Goal: Task Accomplishment & Management: Manage account settings

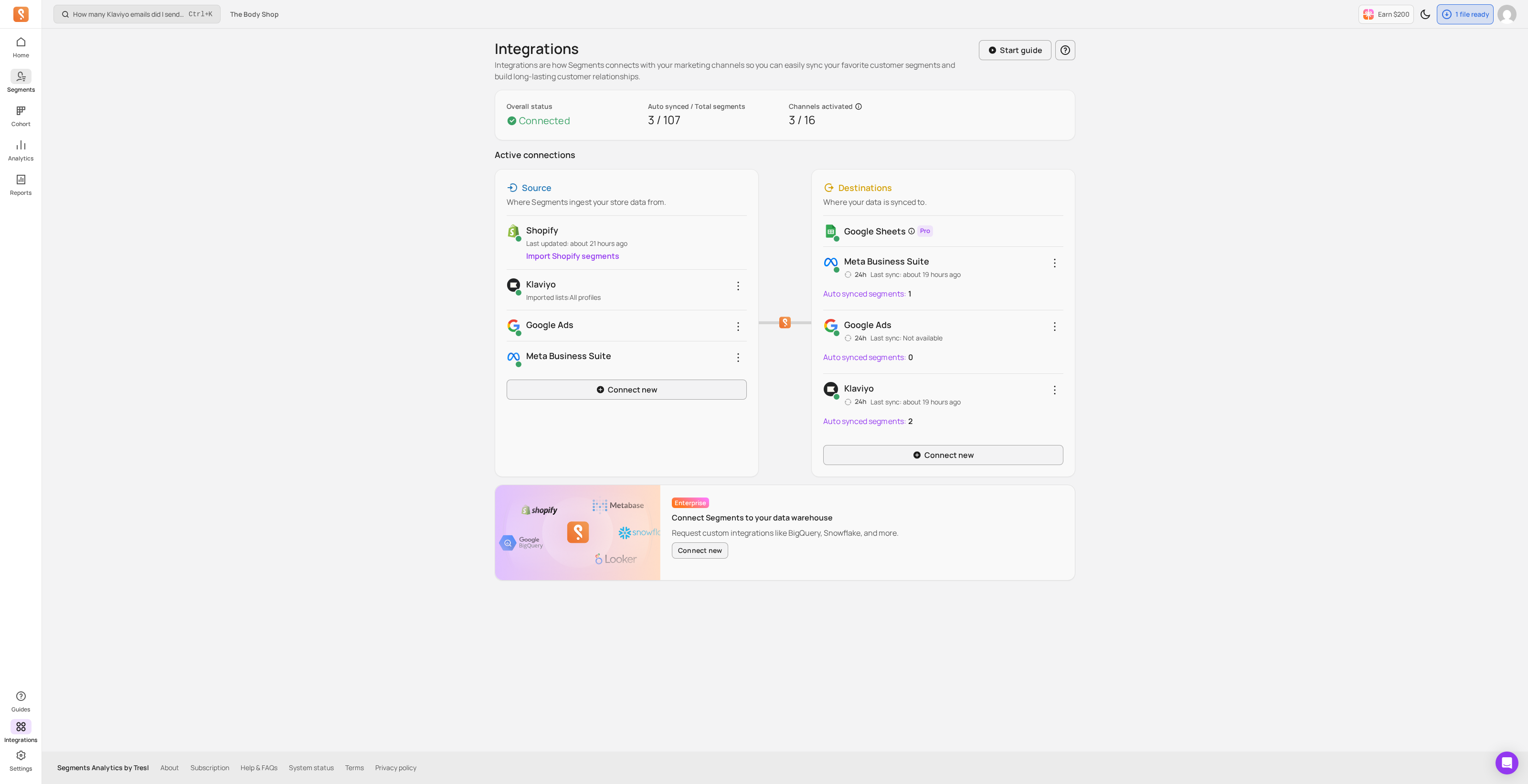
click at [26, 83] on span at bounding box center [21, 77] width 21 height 15
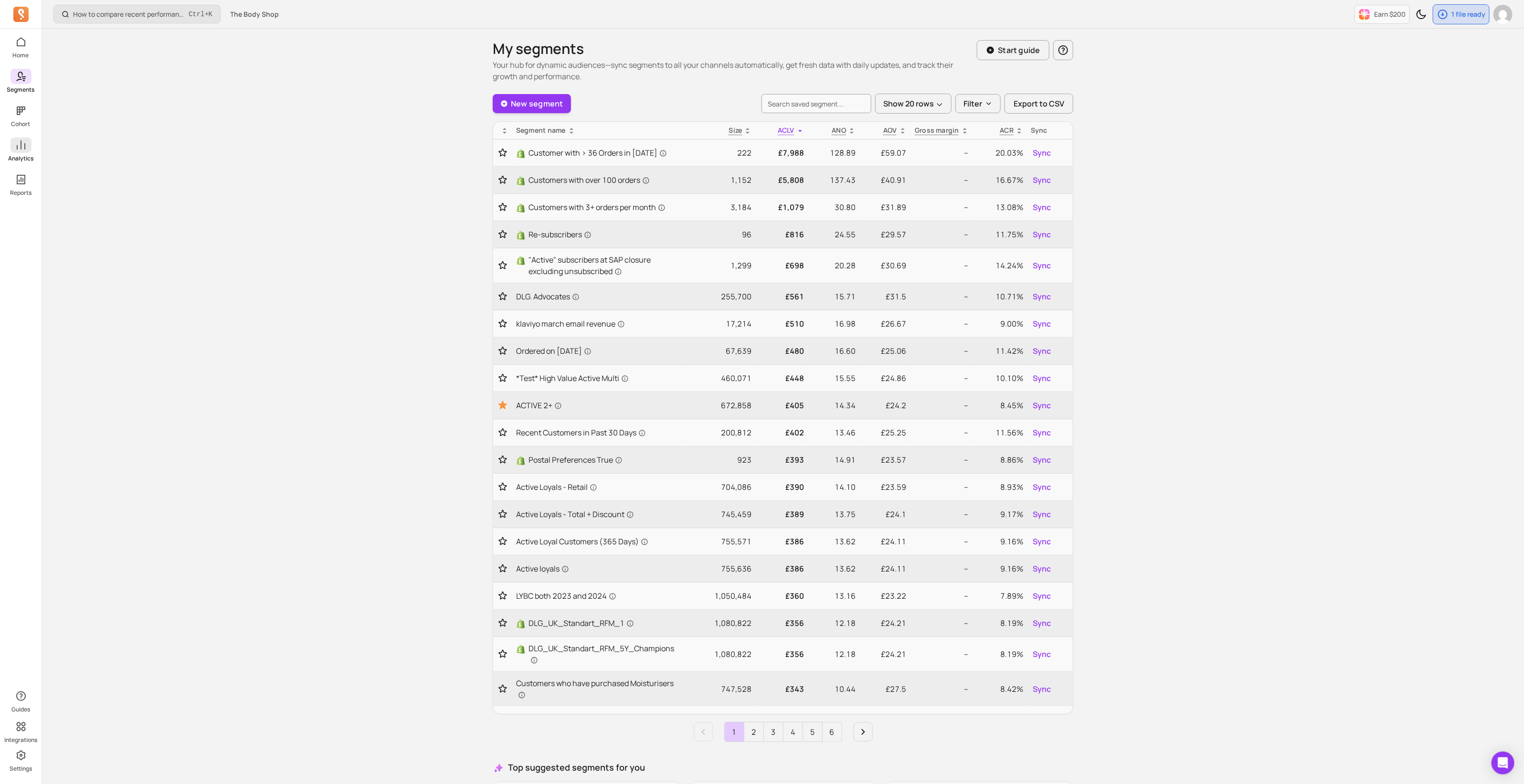
click at [25, 151] on span at bounding box center [21, 145] width 21 height 15
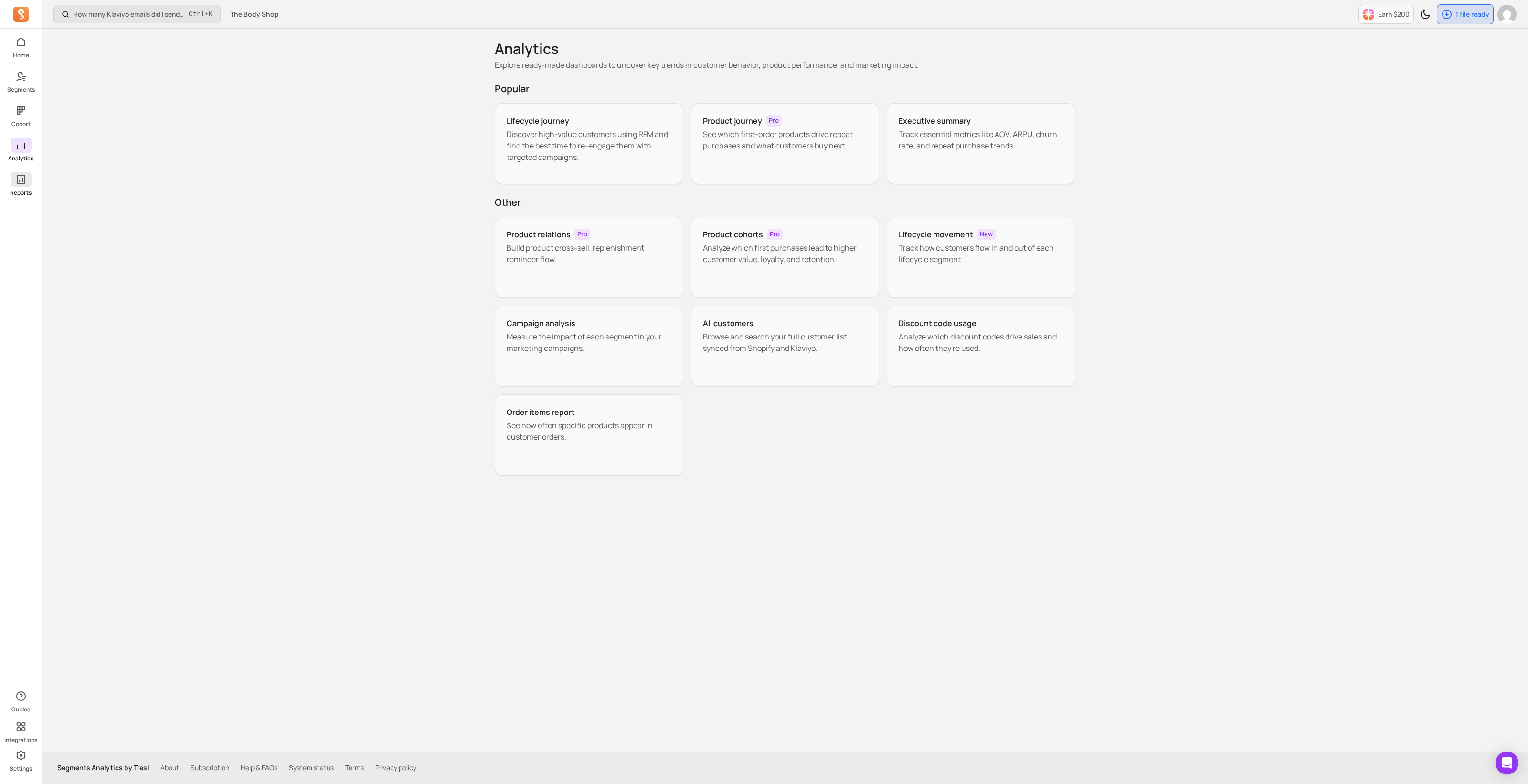
click at [21, 182] on icon at bounding box center [21, 179] width 12 height 12
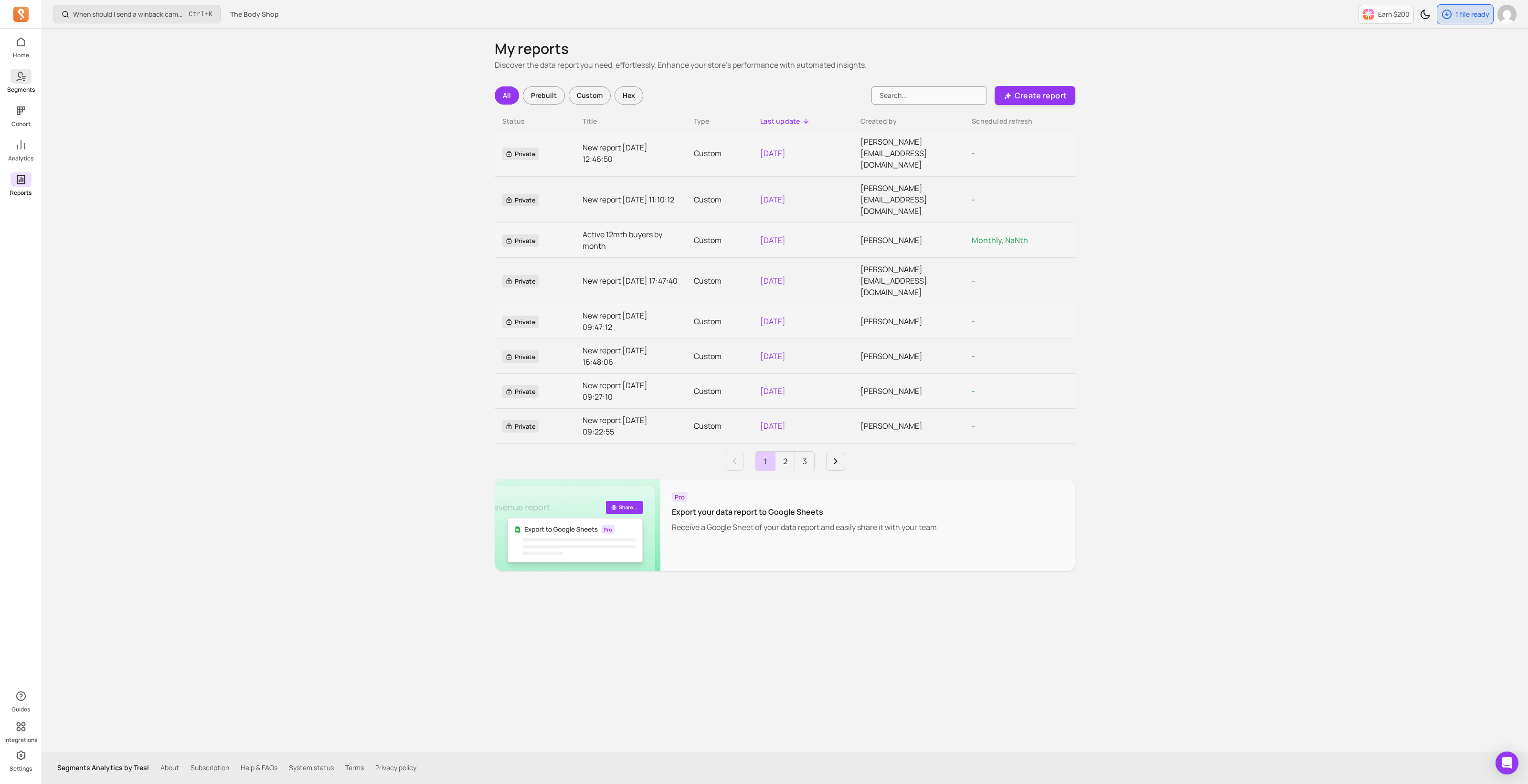
click at [22, 71] on icon at bounding box center [21, 76] width 12 height 12
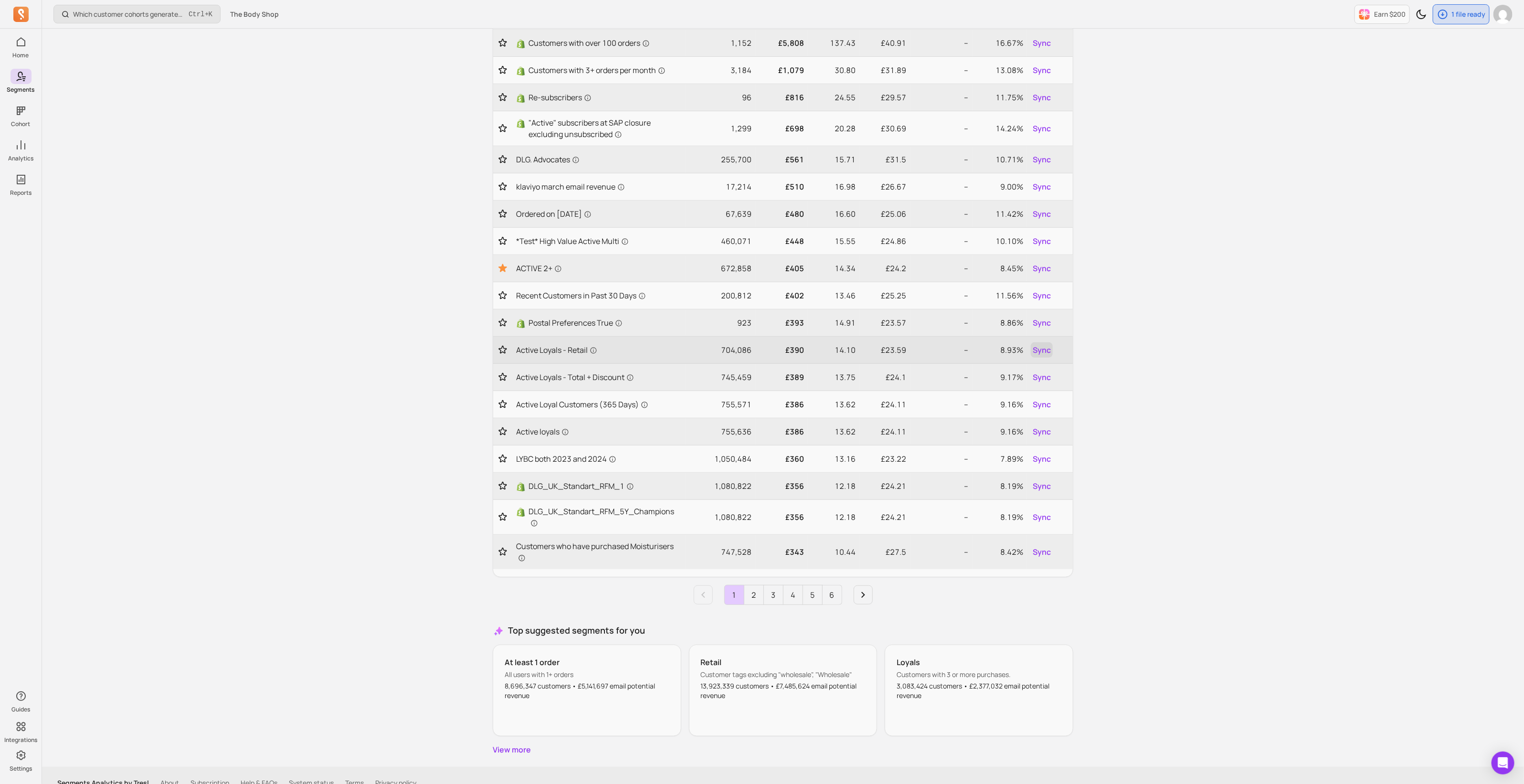
scroll to position [150, 0]
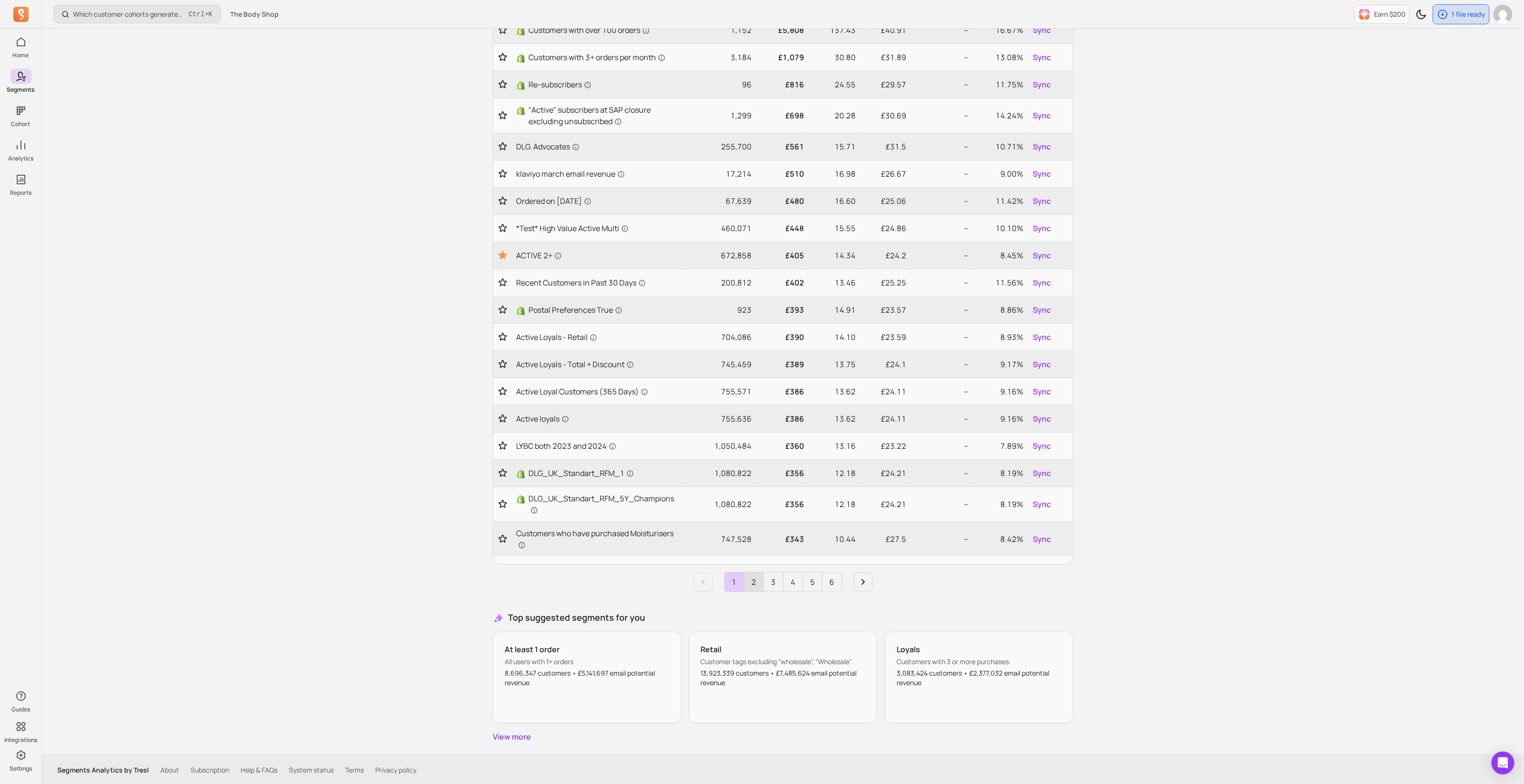
click at [761, 574] on link "2" at bounding box center [754, 581] width 19 height 19
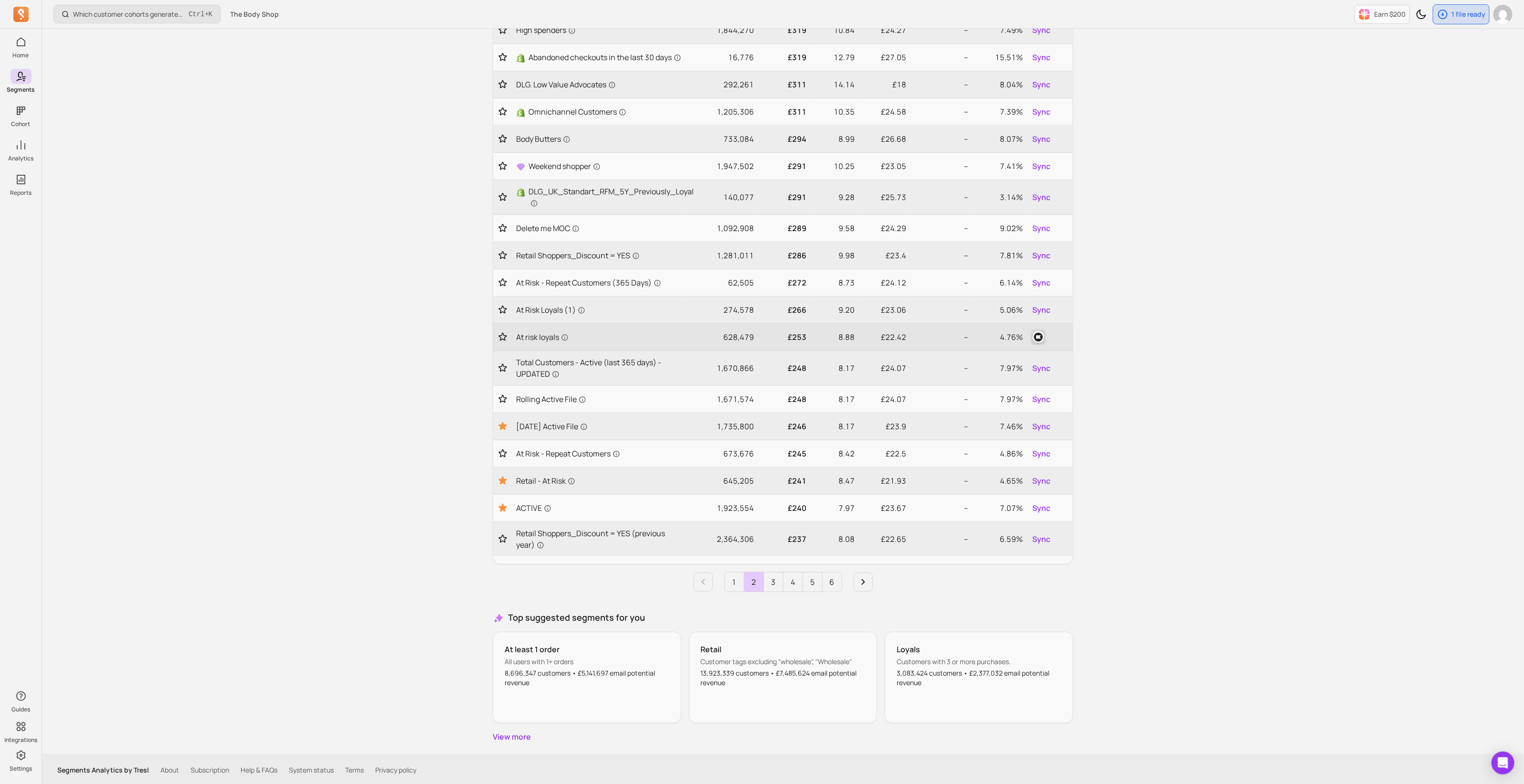
click at [1040, 332] on img "button" at bounding box center [1039, 336] width 12 height 12
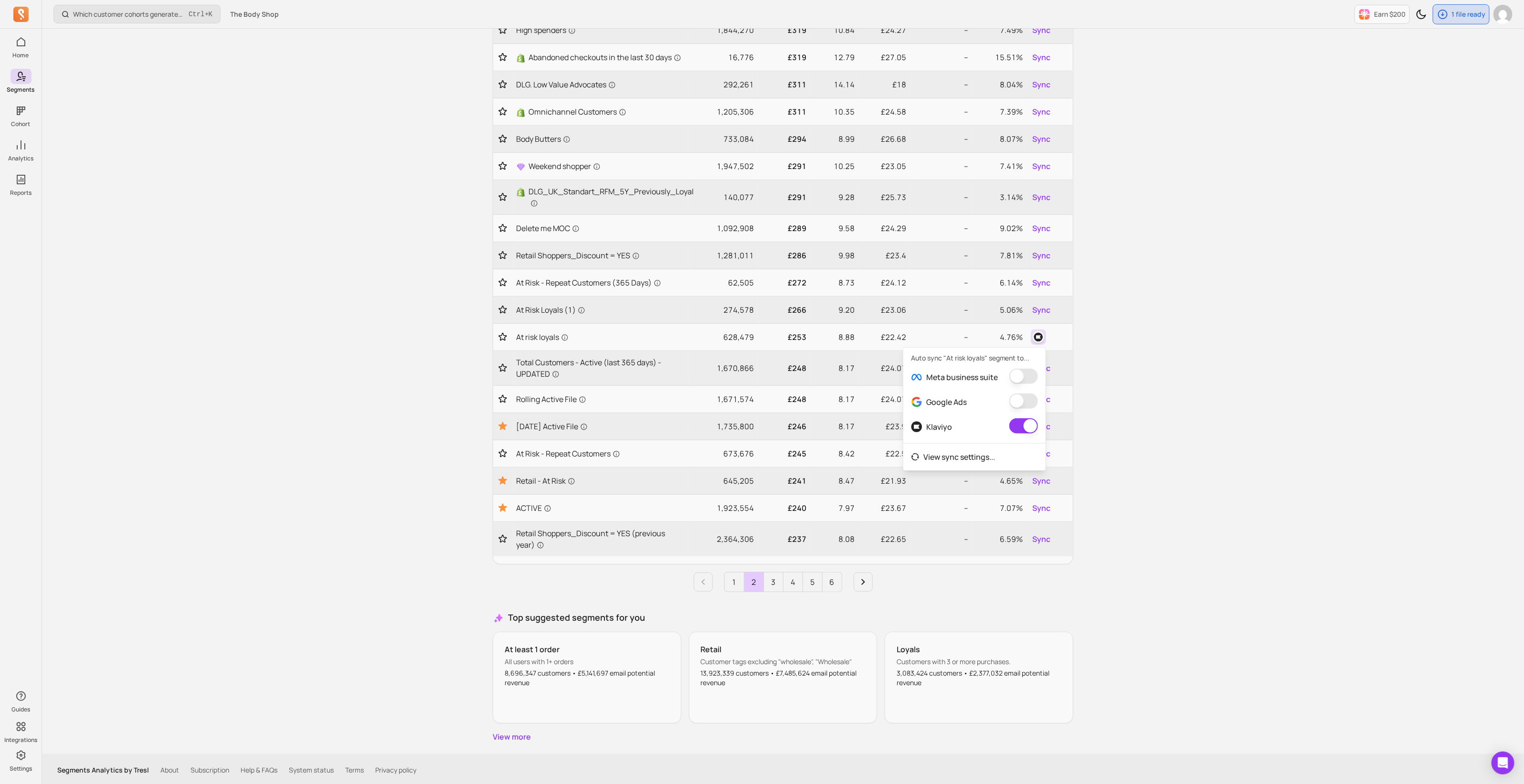
click at [1129, 395] on div "Which customer cohorts generated the most orders? Ctrl + K The Body Shop Earn $…" at bounding box center [784, 318] width 1483 height 936
click at [777, 581] on link "3" at bounding box center [774, 581] width 19 height 19
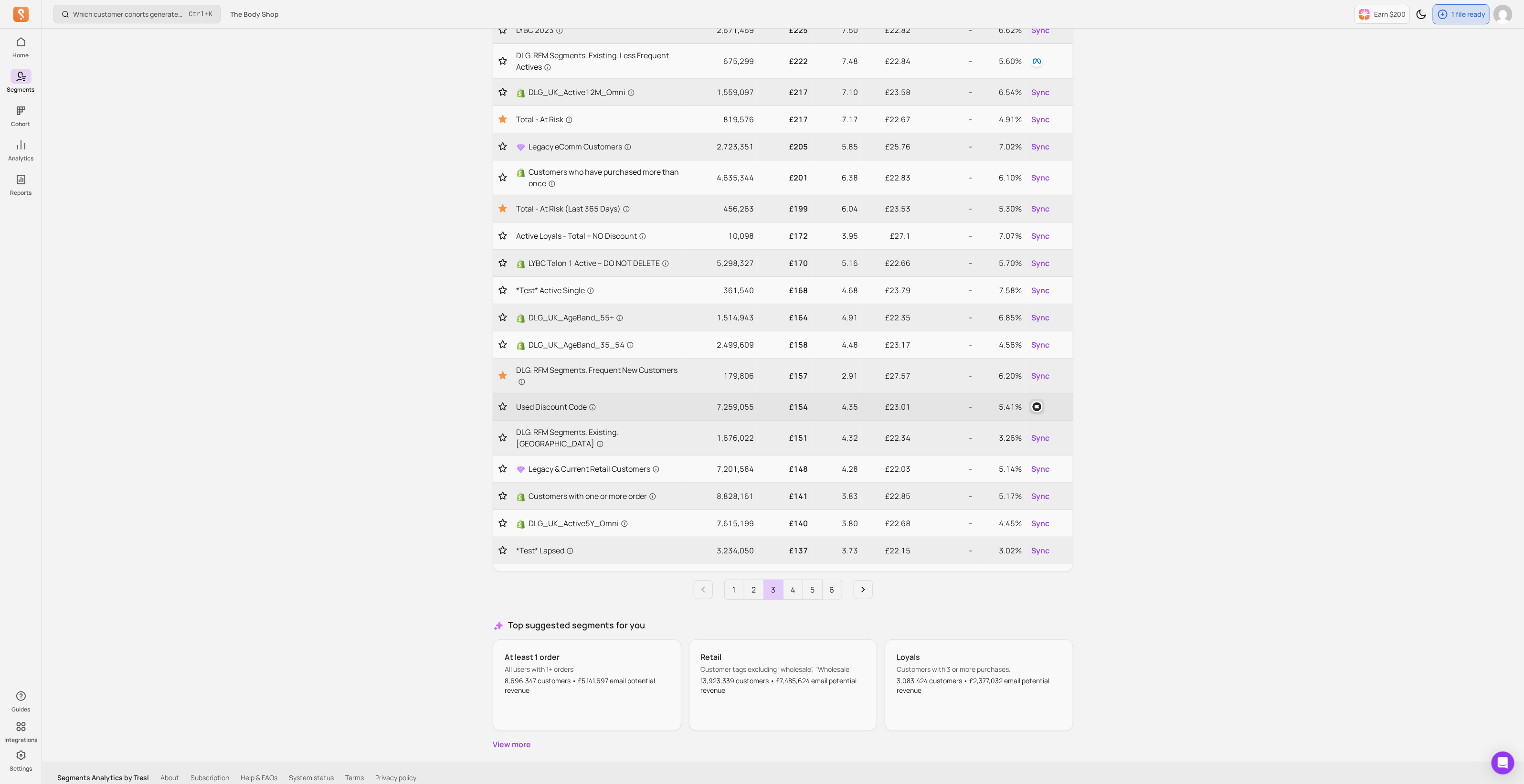
click at [1035, 401] on img "button" at bounding box center [1037, 406] width 12 height 12
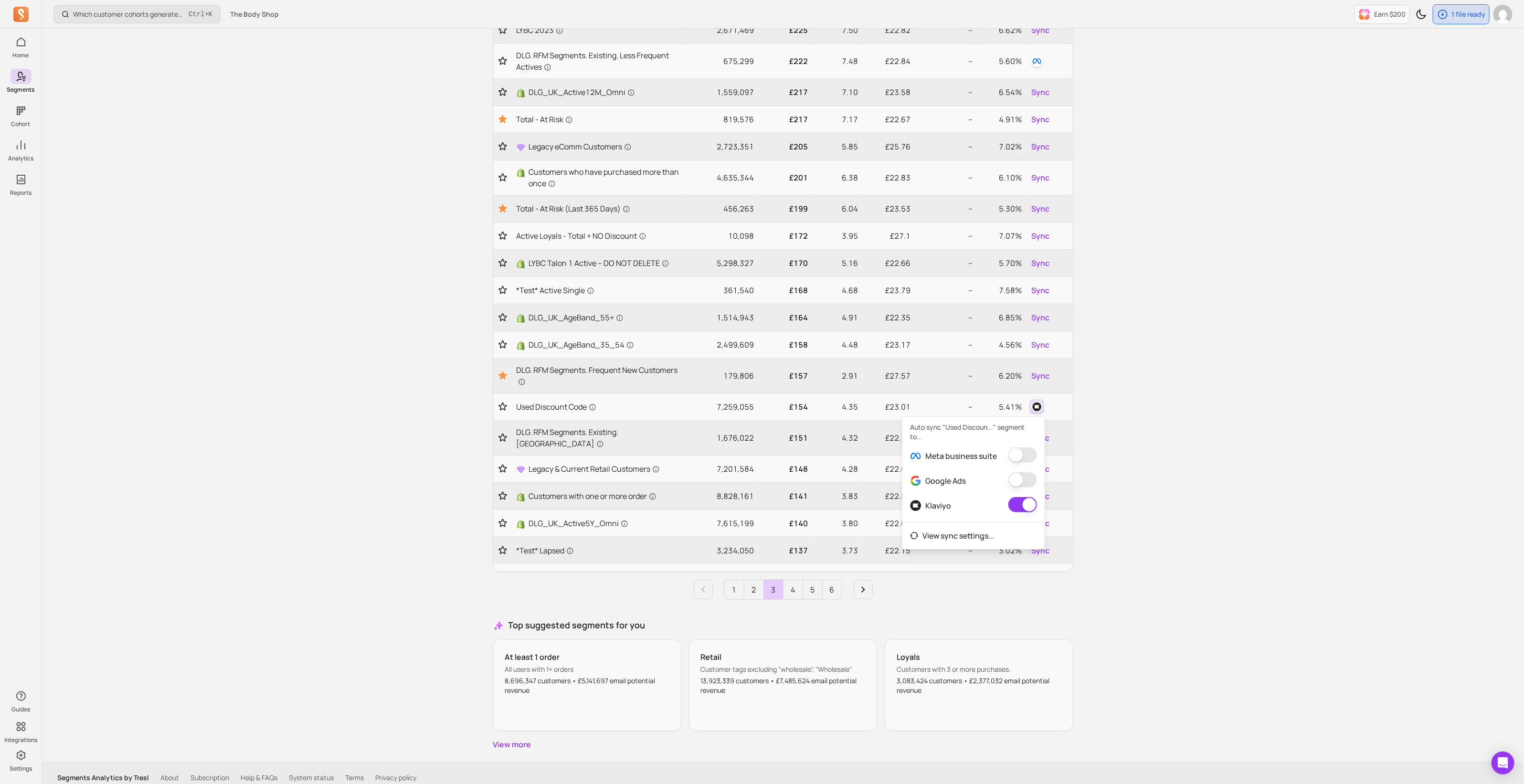
click at [1215, 442] on div "Which customer cohorts generated the most orders? Ctrl + K The Body Shop Earn $…" at bounding box center [784, 322] width 1483 height 944
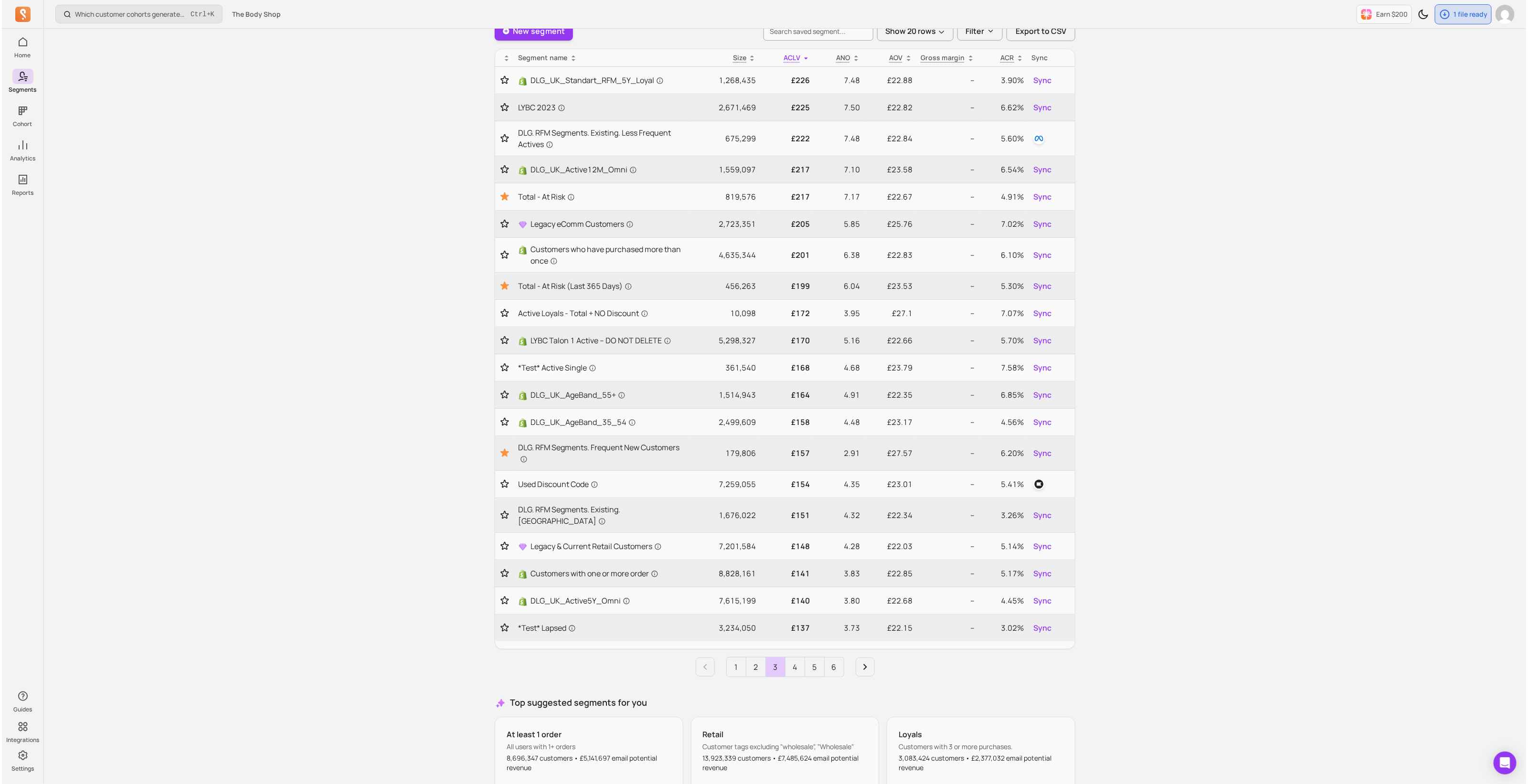
scroll to position [0, 0]
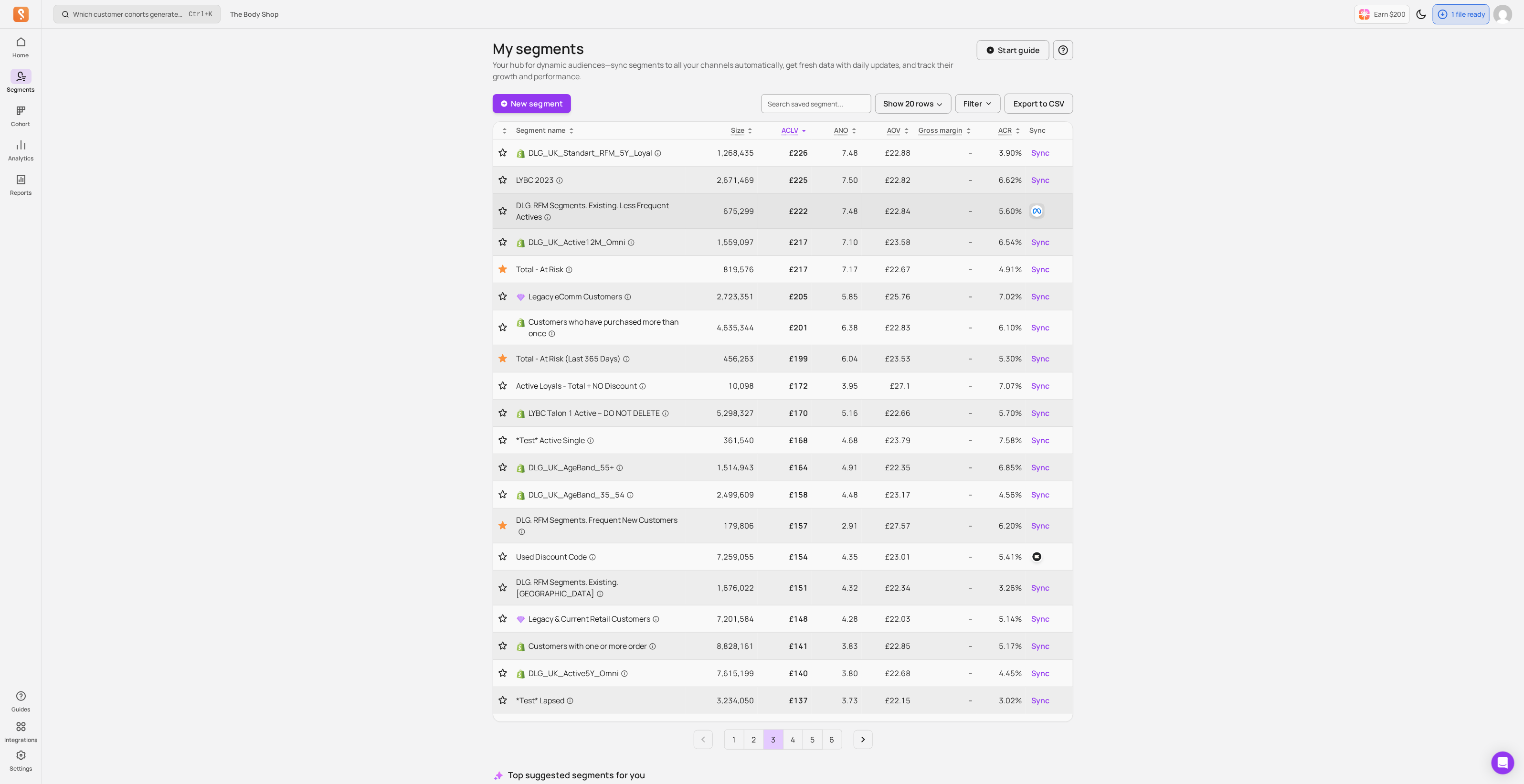
click at [1037, 215] on img "button" at bounding box center [1037, 210] width 12 height 12
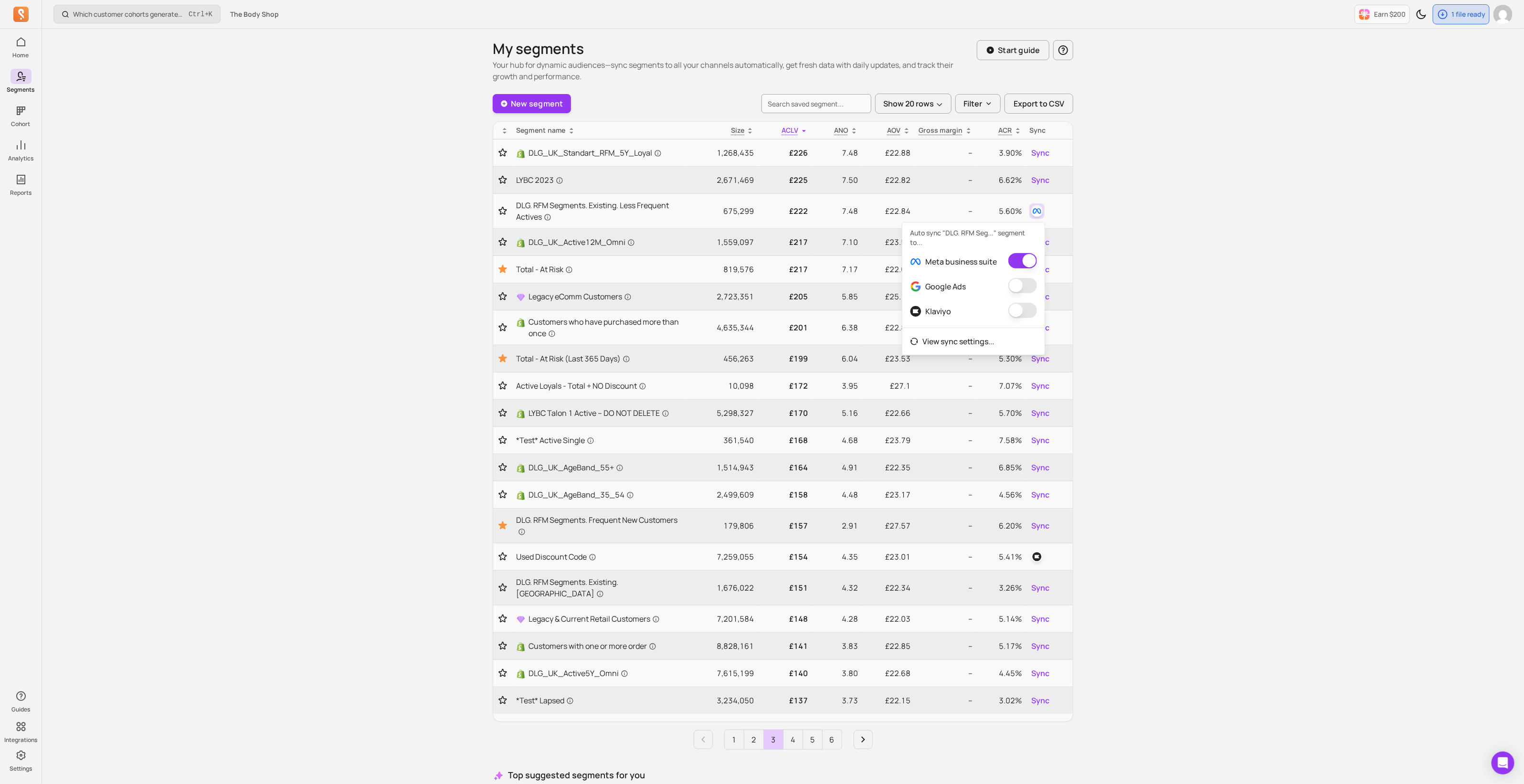
click at [1018, 261] on button "button" at bounding box center [1022, 260] width 28 height 15
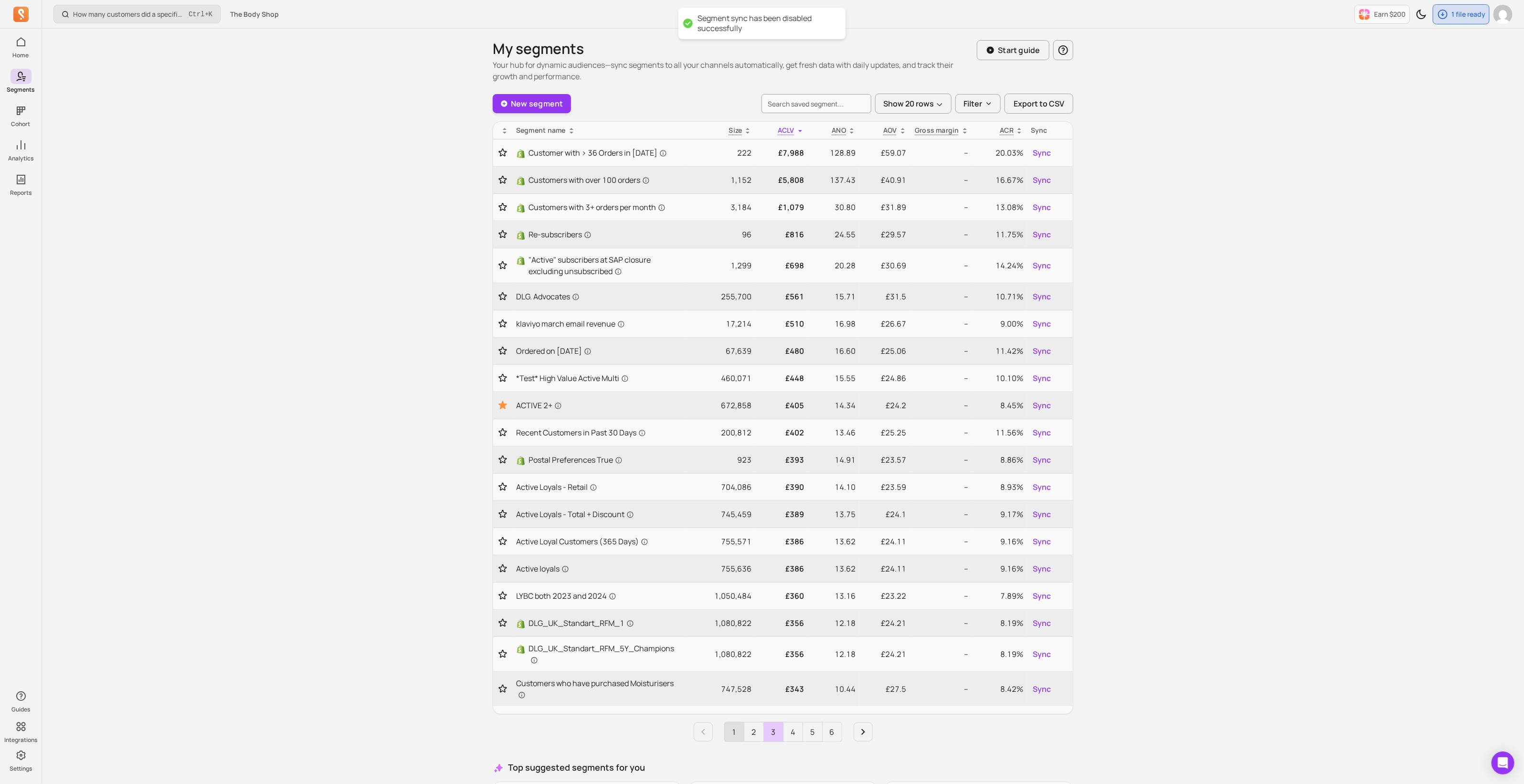
click at [738, 730] on link "1" at bounding box center [734, 732] width 19 height 19
click at [543, 99] on link "New segment" at bounding box center [532, 103] width 78 height 19
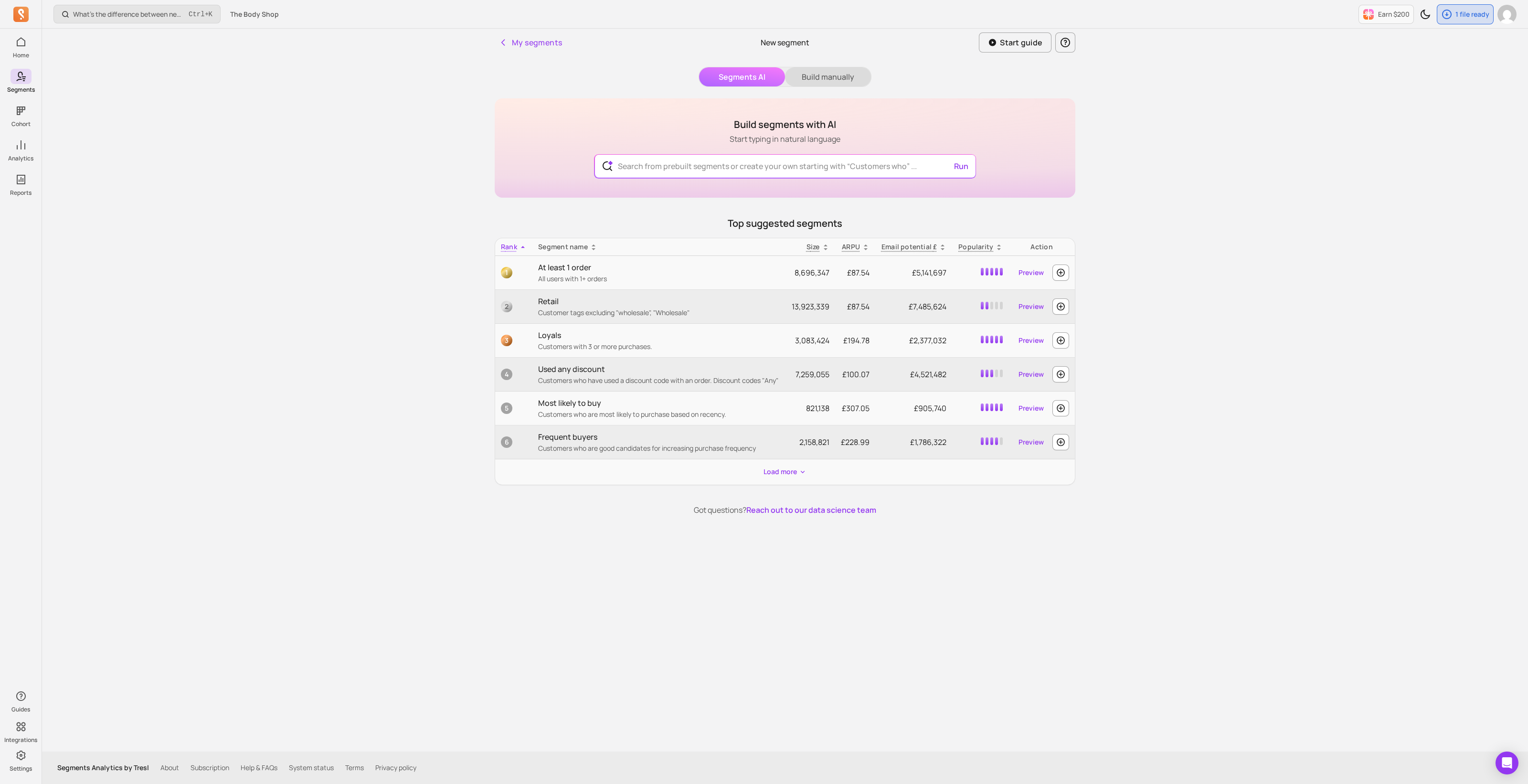
click at [830, 79] on button "Build manually" at bounding box center [828, 77] width 86 height 19
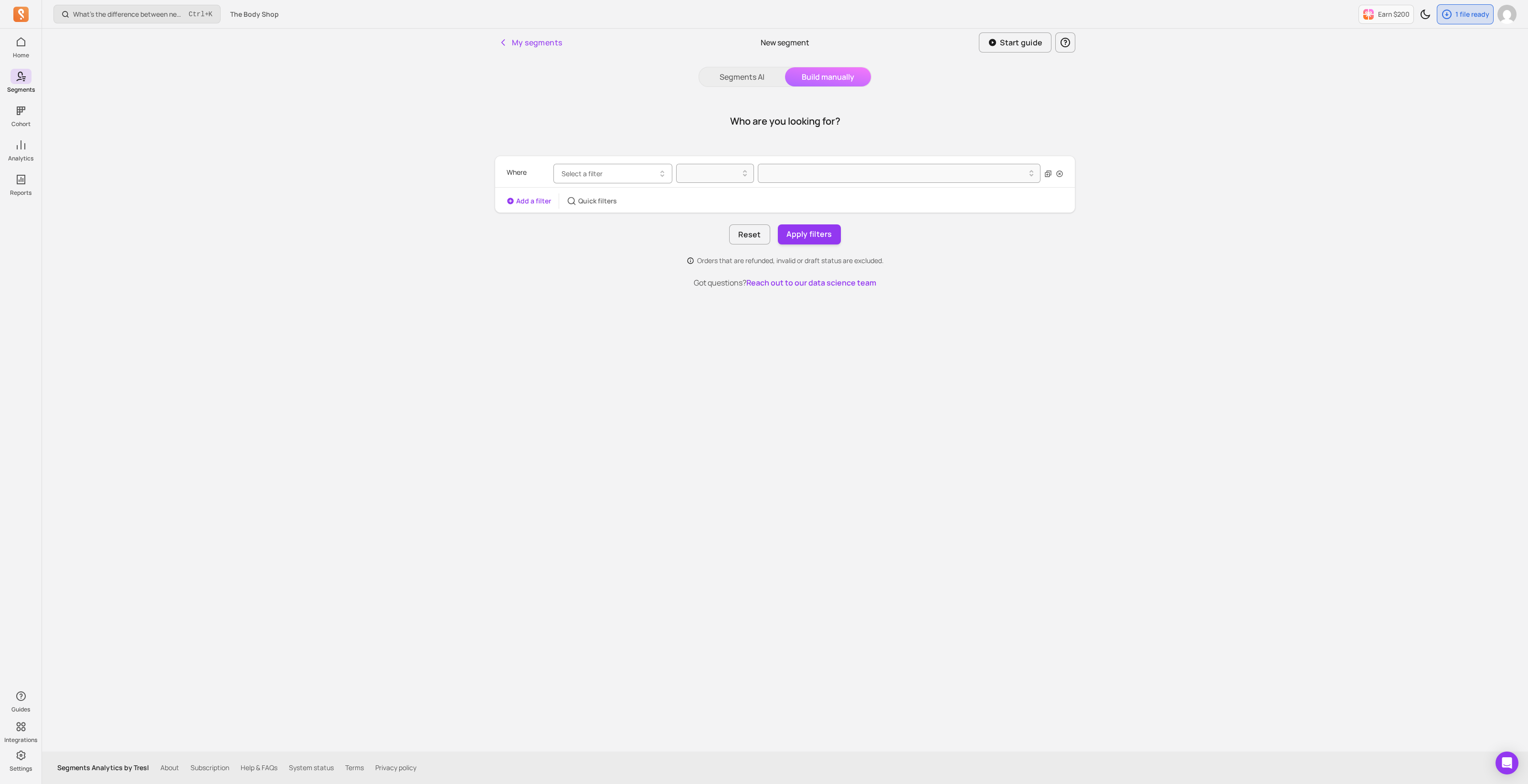
click at [600, 167] on button "Select a filter" at bounding box center [613, 173] width 119 height 19
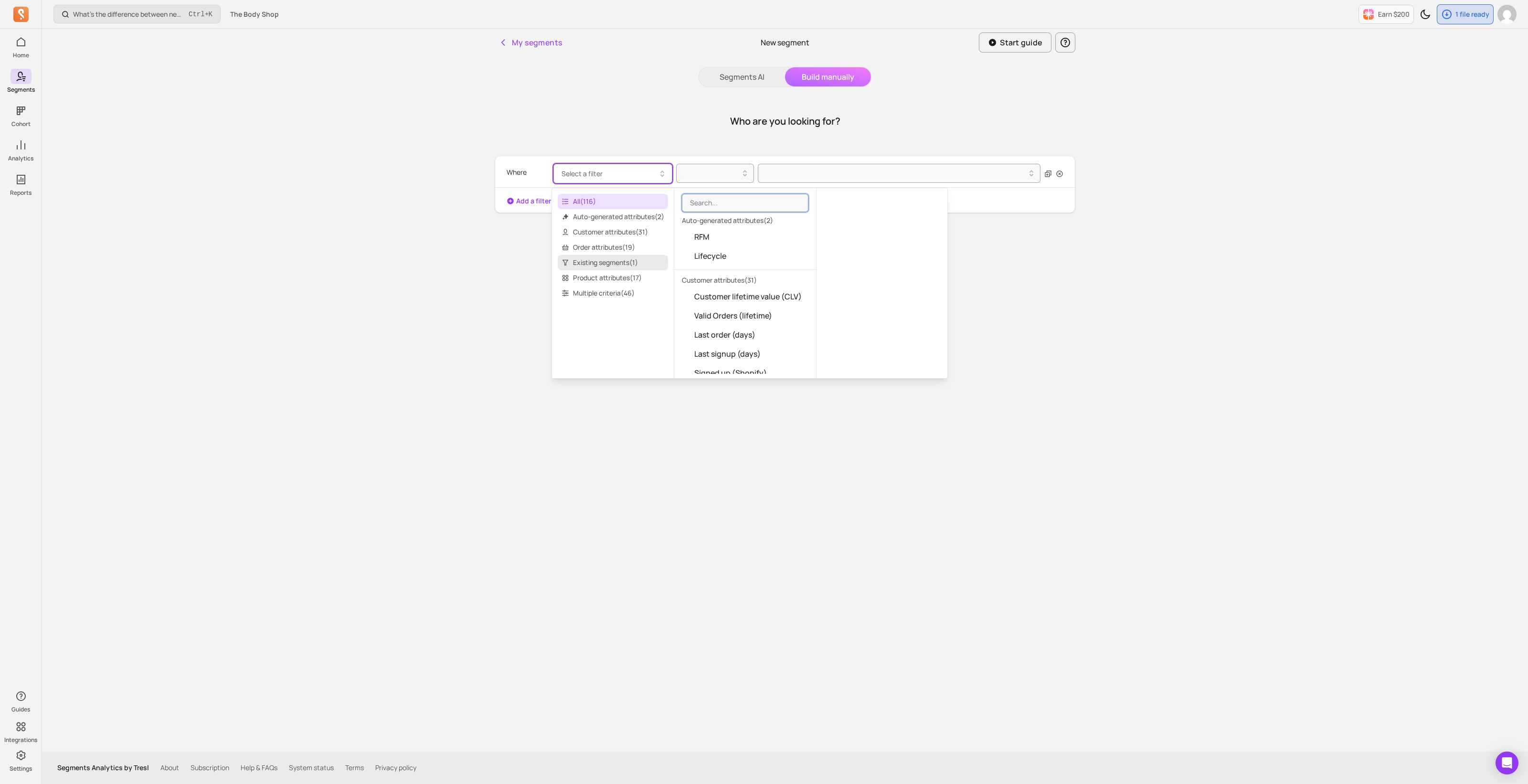
click at [608, 264] on span "Existing segments ( 1 )" at bounding box center [613, 263] width 111 height 15
click at [735, 240] on span "Existing segment" at bounding box center [725, 237] width 62 height 12
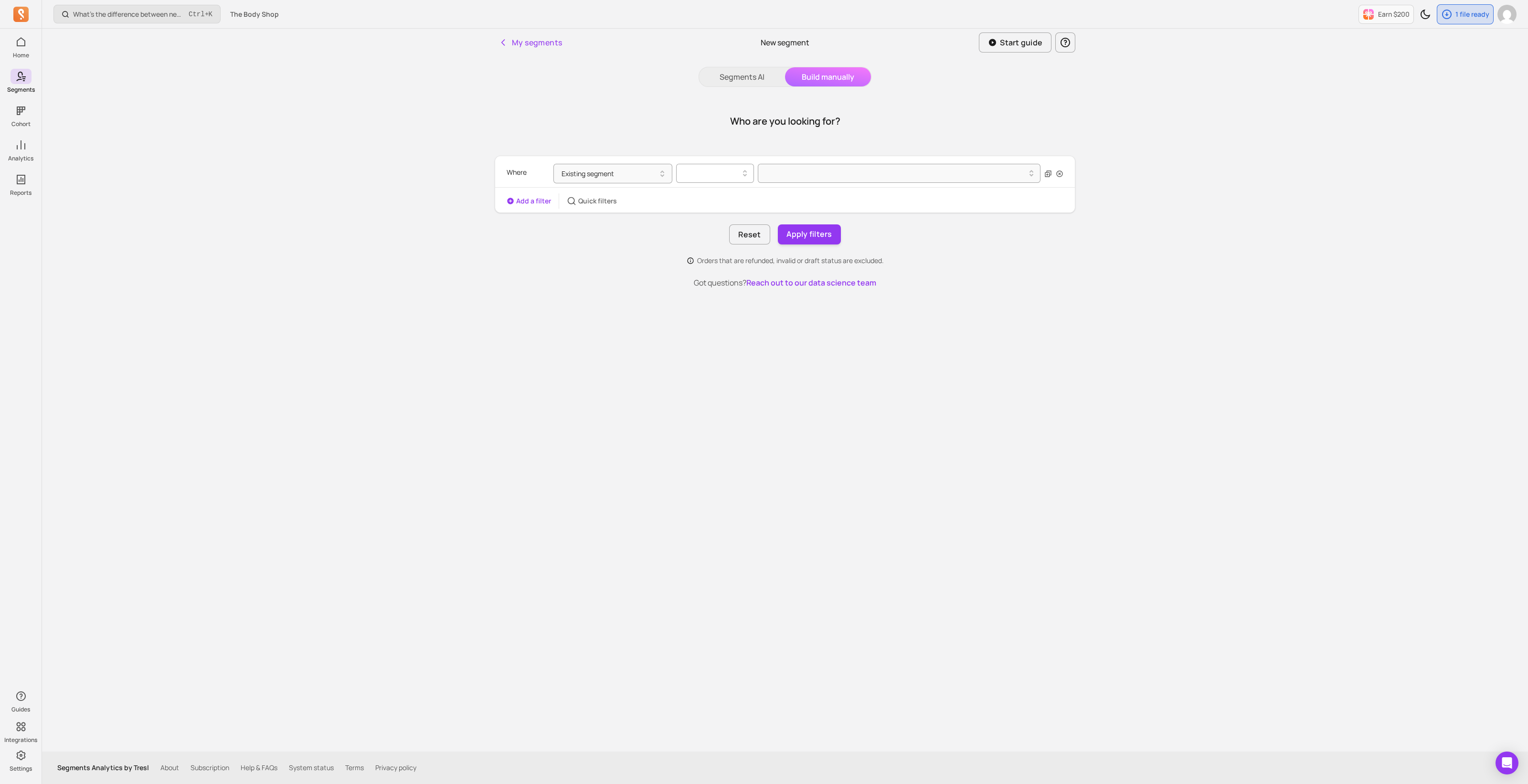
click at [700, 168] on div at bounding box center [711, 173] width 58 height 12
click at [711, 197] on div "is" at bounding box center [715, 197] width 77 height 17
click at [778, 175] on div at bounding box center [896, 173] width 263 height 12
click at [837, 236] on div "DLG_UK_AgeBand_18_24" at bounding box center [899, 234] width 282 height 17
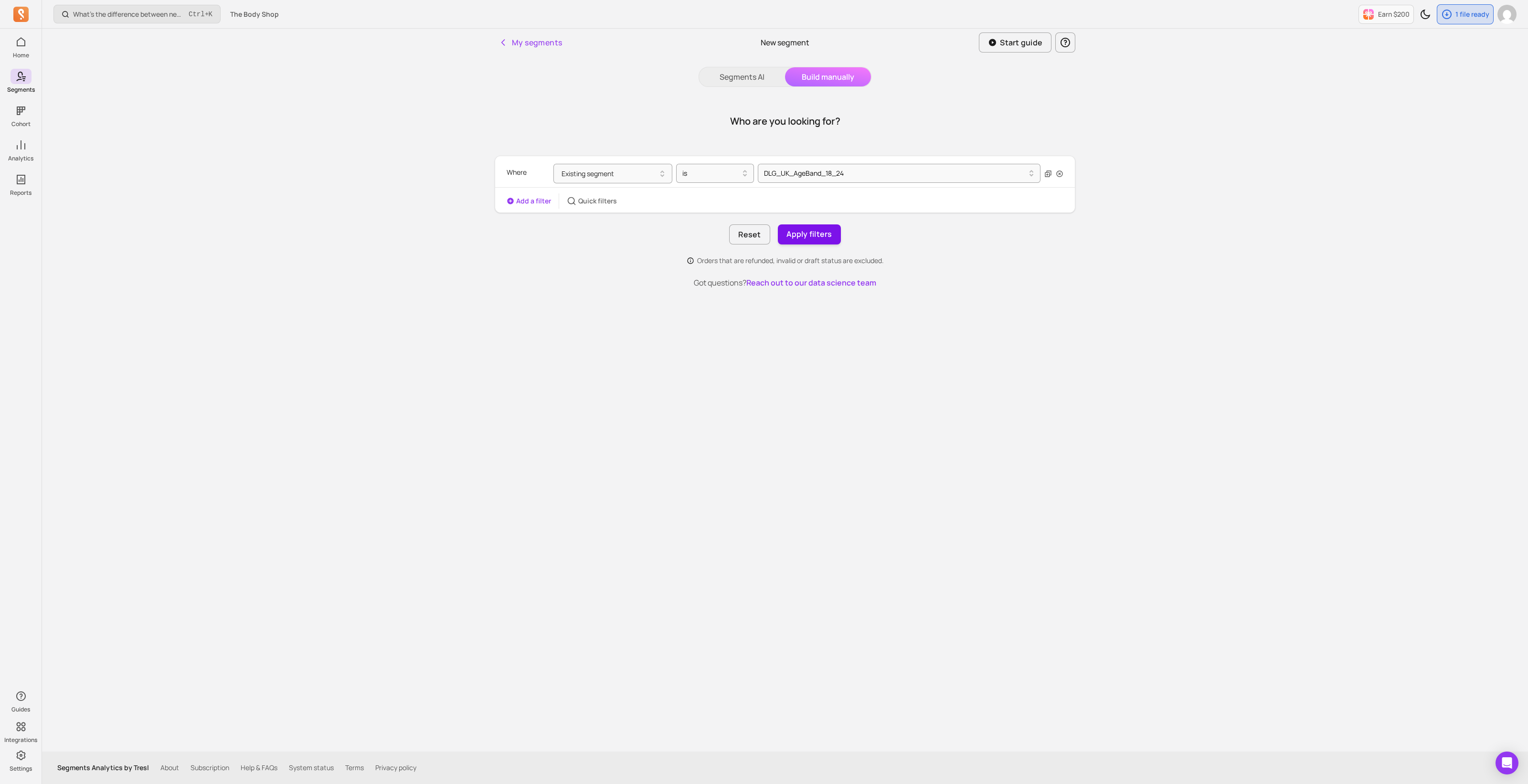
click at [807, 237] on button "Apply filters" at bounding box center [810, 234] width 63 height 20
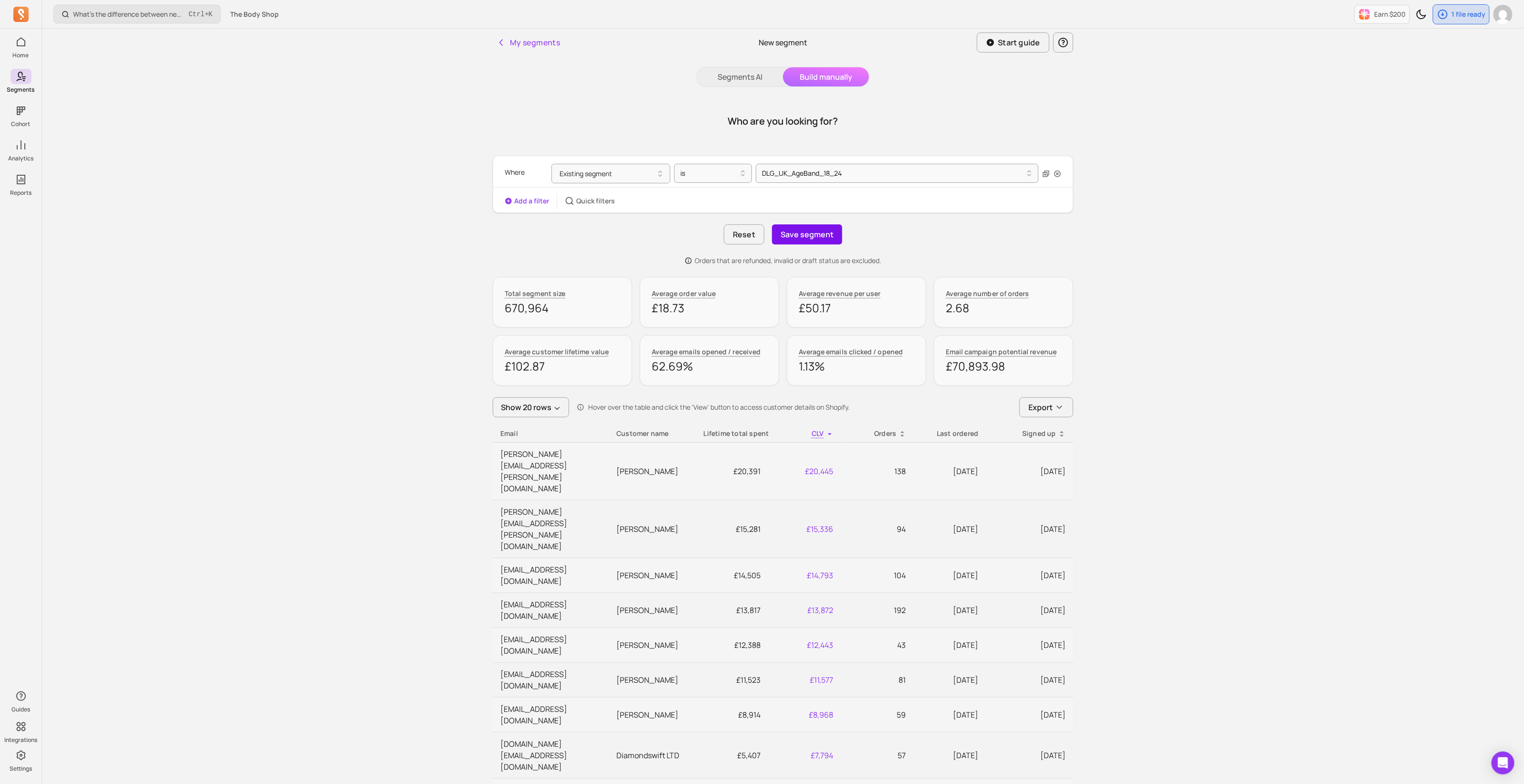
click at [794, 233] on button "Save segment" at bounding box center [807, 234] width 70 height 20
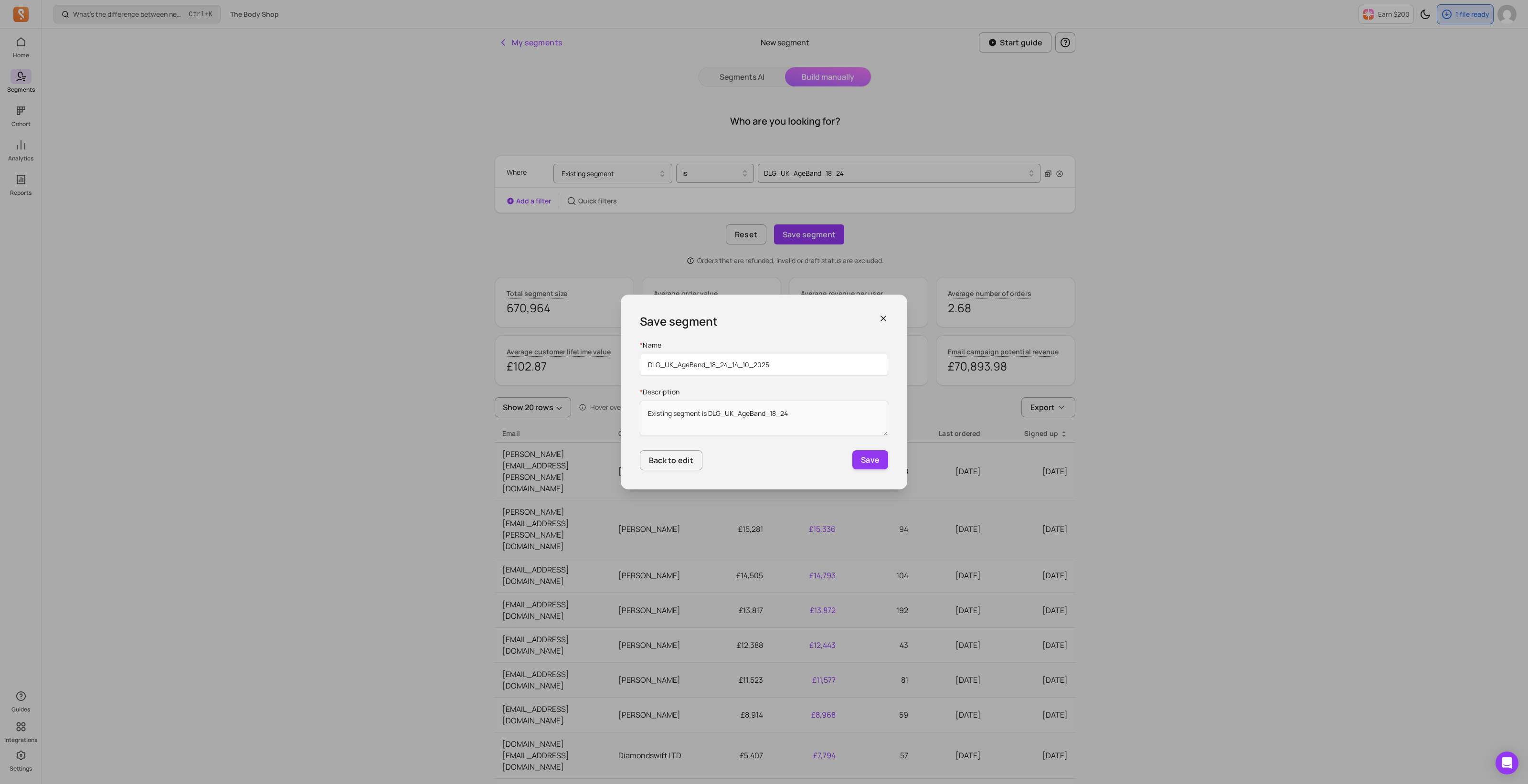
click at [737, 364] on input "DLG_UK_AgeBand_18_24_14_10_2025" at bounding box center [764, 365] width 248 height 22
type input "DLG_UK_AgeBand_18_24_14102025"
click at [865, 463] on button "Save" at bounding box center [870, 459] width 36 height 19
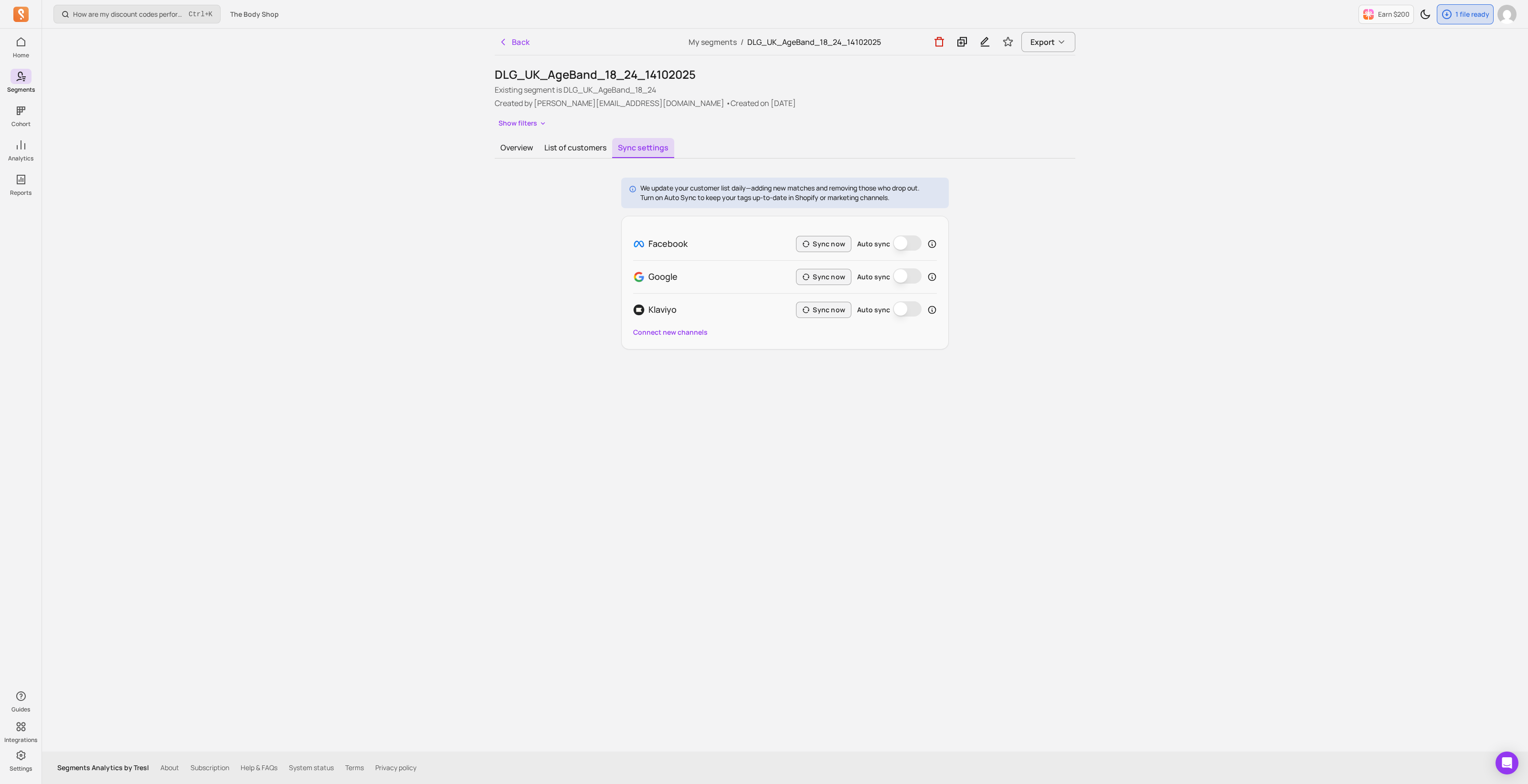
click at [911, 246] on button "Auto sync" at bounding box center [907, 243] width 28 height 15
click at [840, 246] on button "Sync now" at bounding box center [824, 243] width 55 height 16
drag, startPoint x: 697, startPoint y: 76, endPoint x: 476, endPoint y: 74, distance: 221.0
click at [476, 74] on div "Which customers are most likely to buy again soon? Ctrl + K The Body Shop Earn …" at bounding box center [785, 392] width 1487 height 784
drag, startPoint x: 621, startPoint y: 75, endPoint x: 642, endPoint y: 75, distance: 21.0
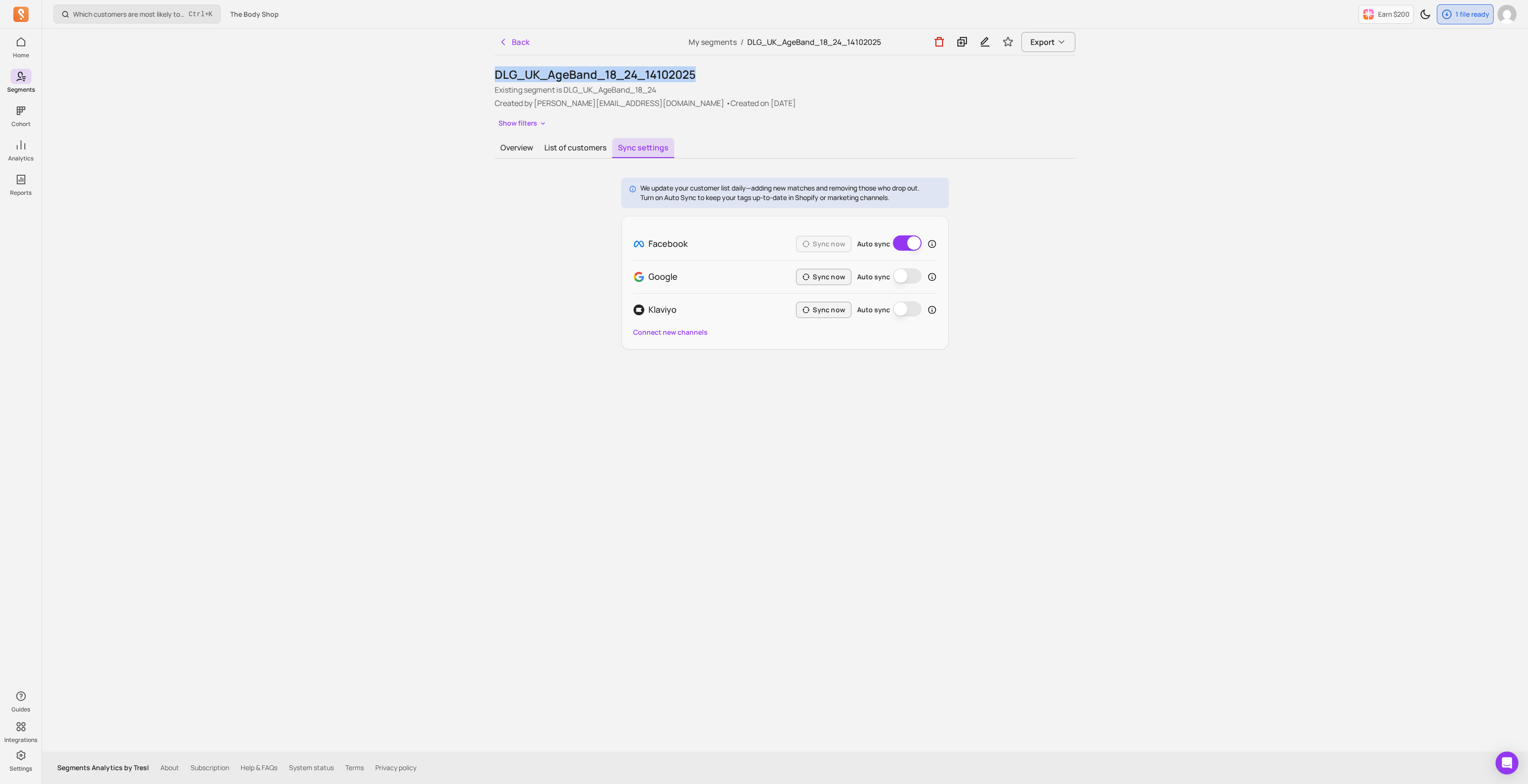
click at [621, 75] on h1 "DLG_UK_AgeBand_18_24_14102025" at bounding box center [785, 74] width 581 height 15
drag, startPoint x: 696, startPoint y: 72, endPoint x: 492, endPoint y: 71, distance: 204.0
click at [492, 71] on div "Back My segments / DLG_UK_AgeBand_18_24_14102025 Export DLG_UK_AgeBand_18_24_14…" at bounding box center [785, 389] width 612 height 723
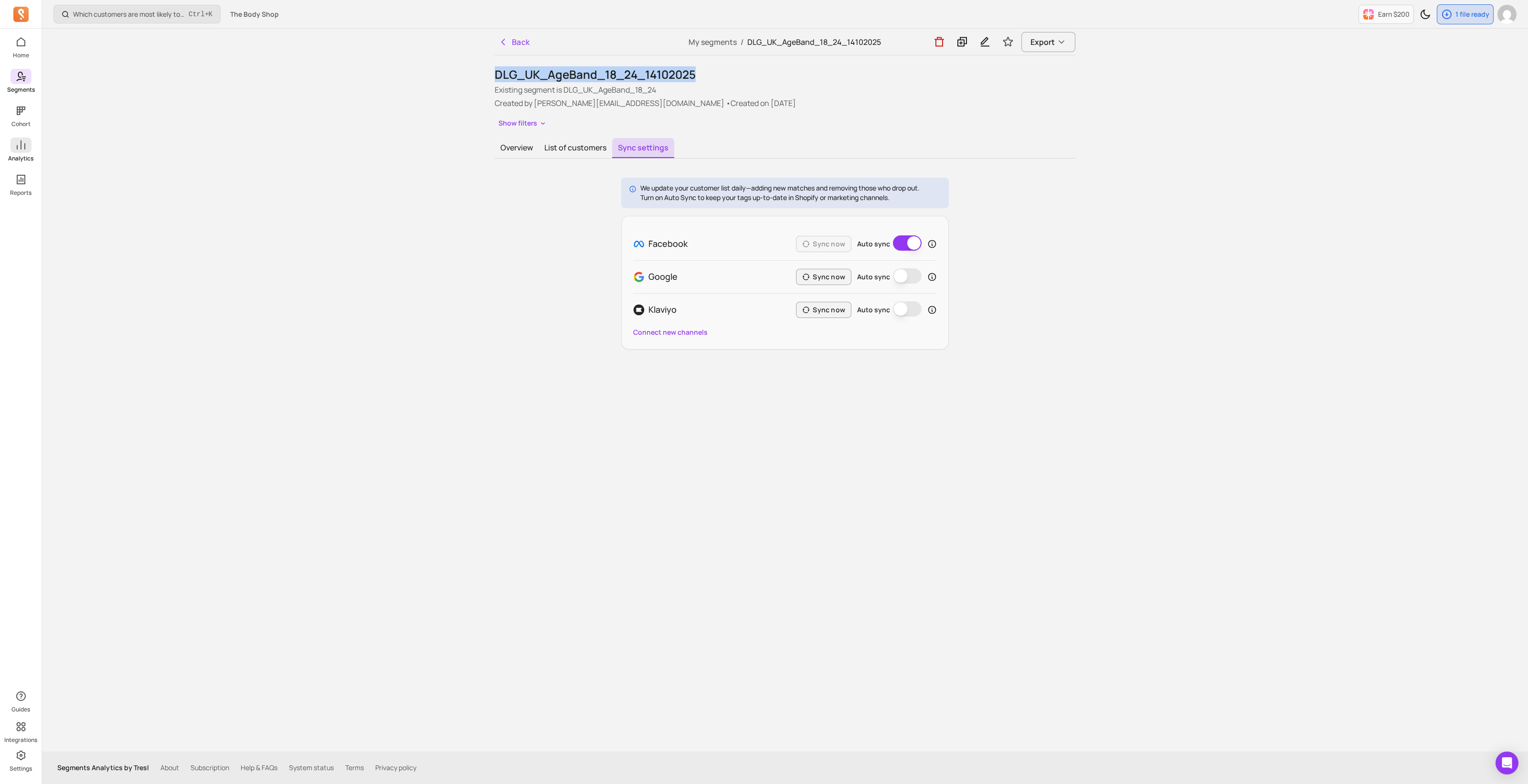
copy h1 "DLG_UK_AgeBand_18_24_14102025"
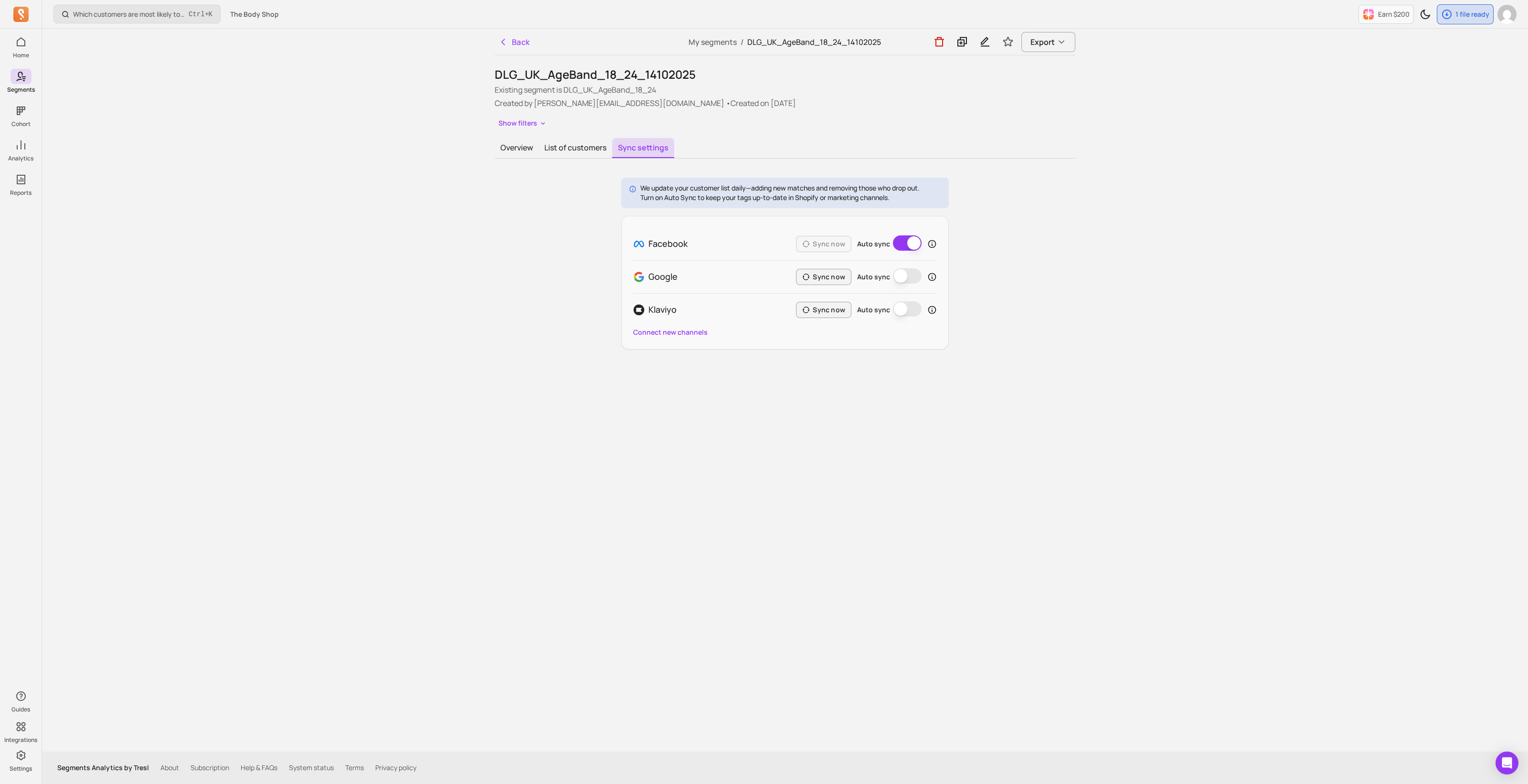
click at [465, 445] on div "Which customers are most likely to buy again soon? Ctrl + K The Body Shop Earn …" at bounding box center [785, 392] width 1487 height 784
drag, startPoint x: 515, startPoint y: 40, endPoint x: 520, endPoint y: 149, distance: 109.1
click at [555, 134] on div "Back My segments / DLG_UK_AgeBand_18_24_14102025 Export DLG_UK_AgeBand_18_24_14…" at bounding box center [785, 389] width 612 height 723
click at [518, 148] on button "Overview" at bounding box center [516, 148] width 44 height 20
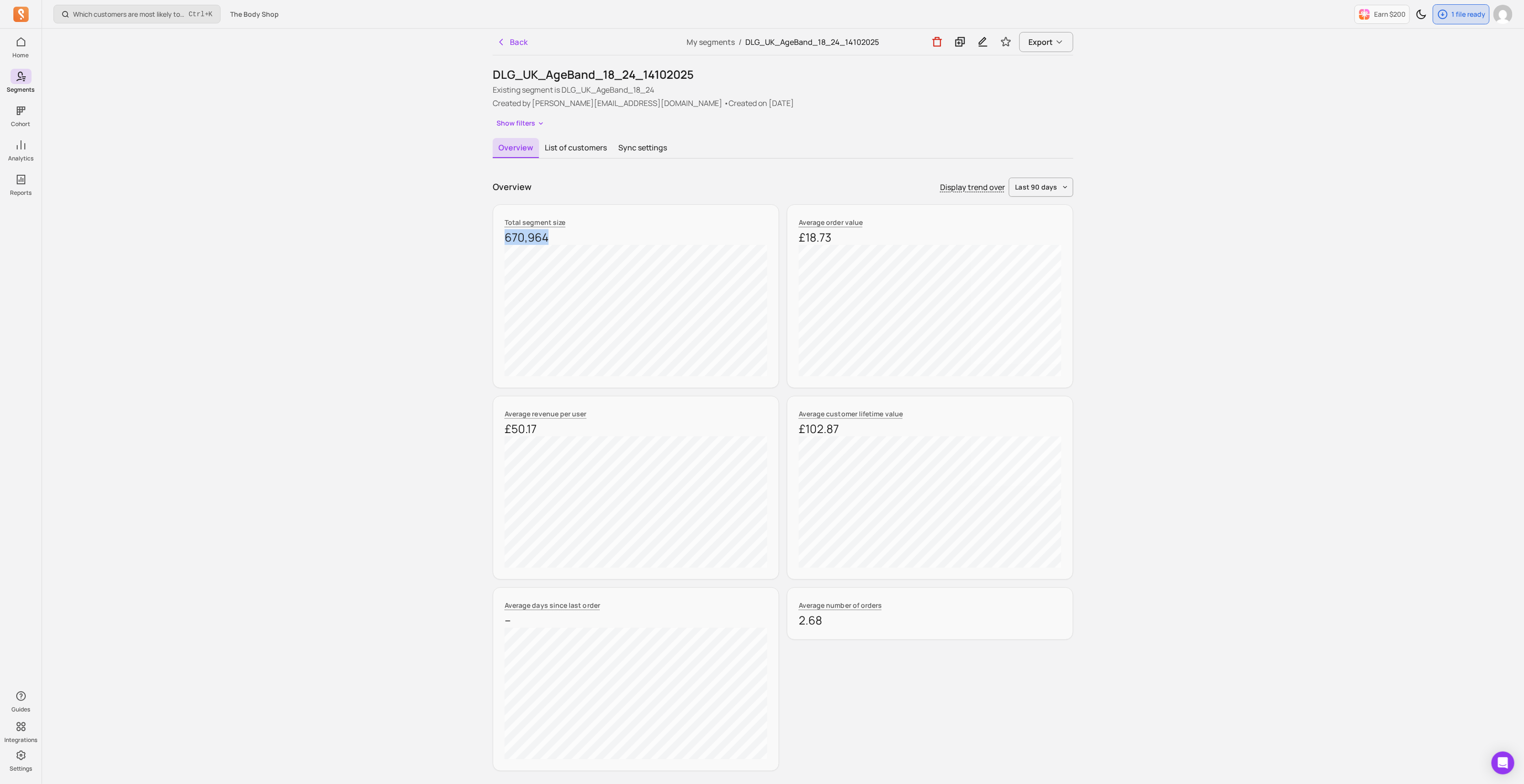
drag, startPoint x: 552, startPoint y: 237, endPoint x: 504, endPoint y: 237, distance: 48.0
click at [504, 237] on div "Total segment size 670,964" at bounding box center [636, 296] width 287 height 184
click at [556, 149] on button "List of customers" at bounding box center [576, 148] width 74 height 20
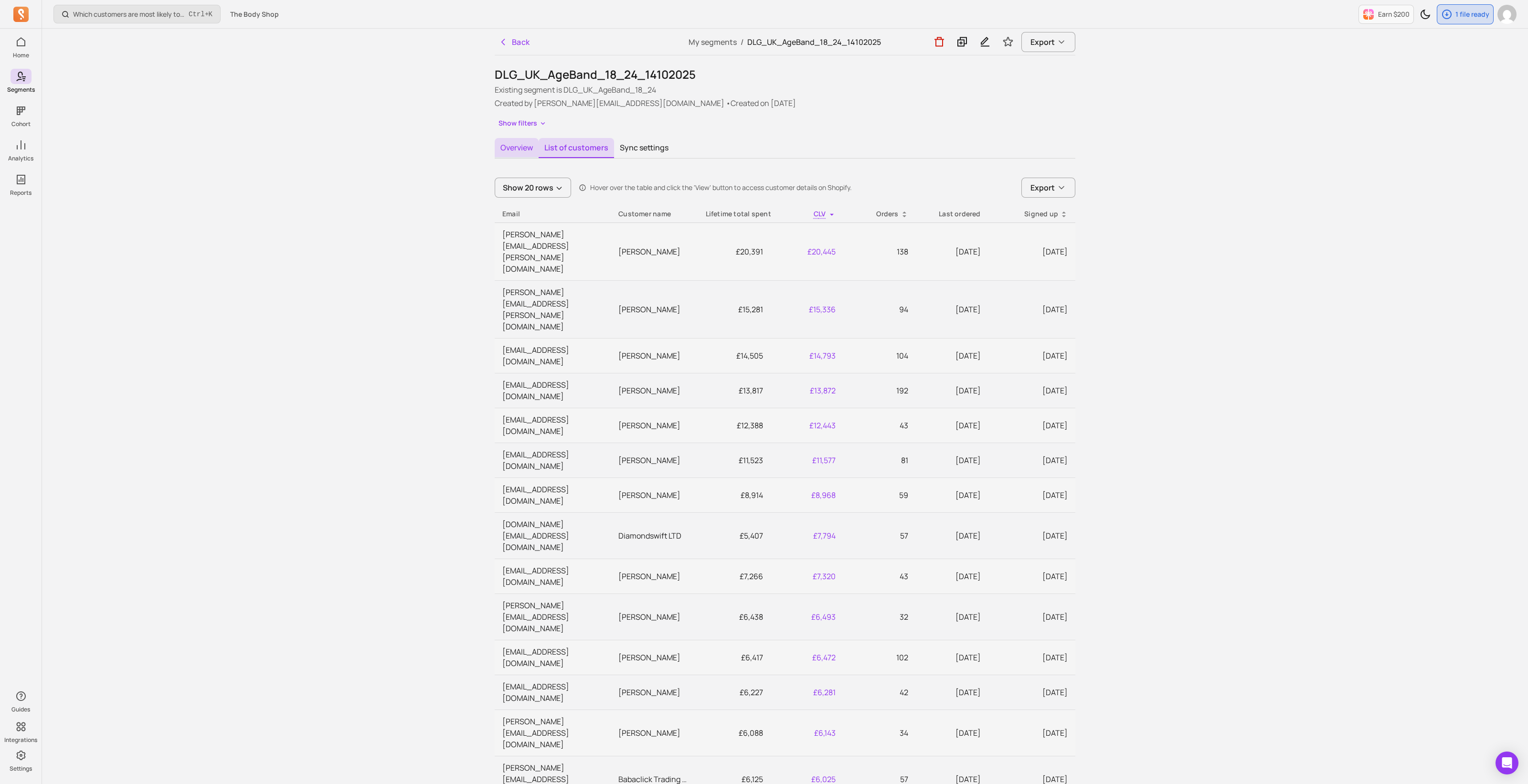
click at [525, 145] on button "Overview" at bounding box center [516, 148] width 44 height 20
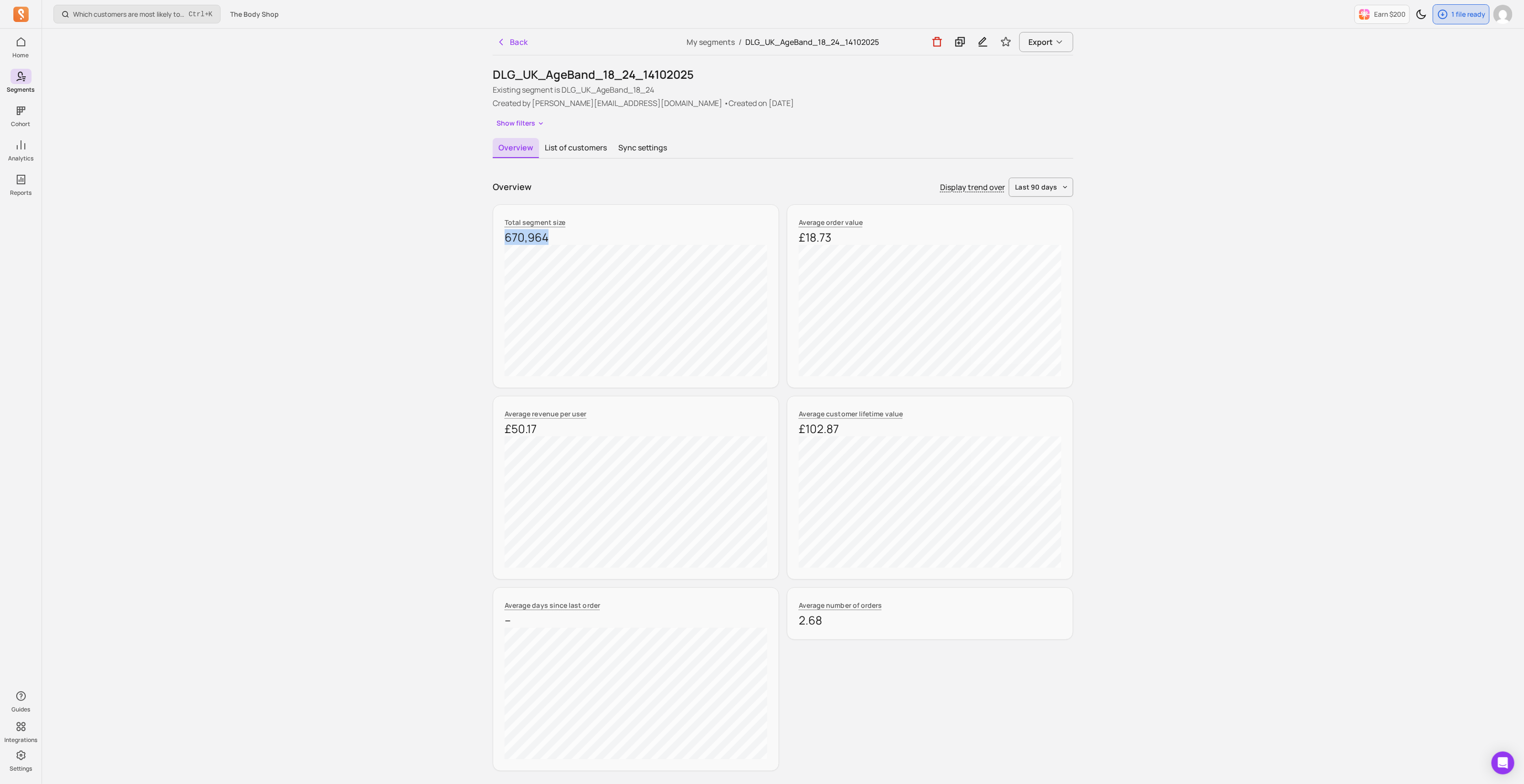
drag, startPoint x: 553, startPoint y: 235, endPoint x: 507, endPoint y: 235, distance: 46.0
click at [507, 235] on p "670,964" at bounding box center [636, 237] width 263 height 15
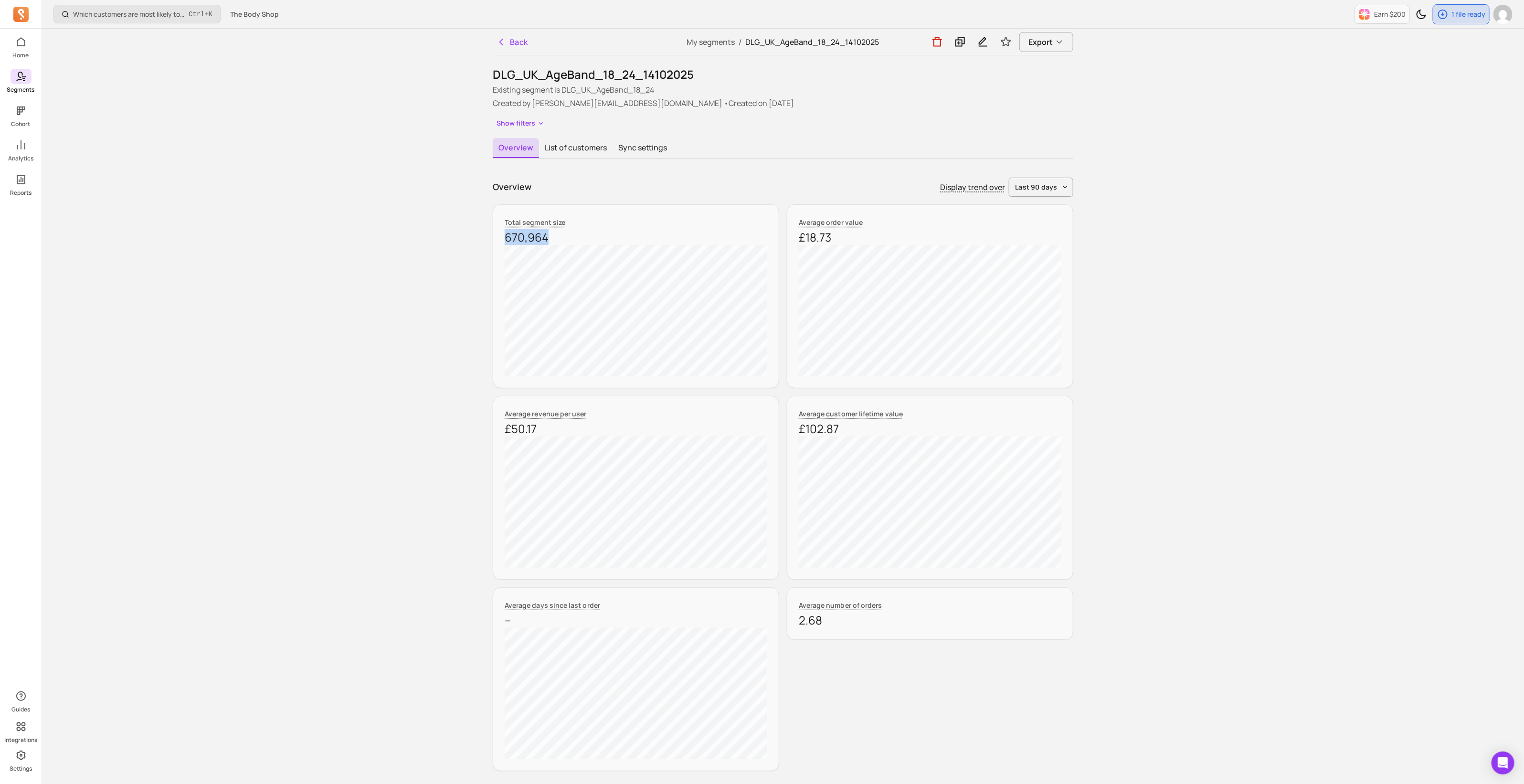
copy p "670,964"
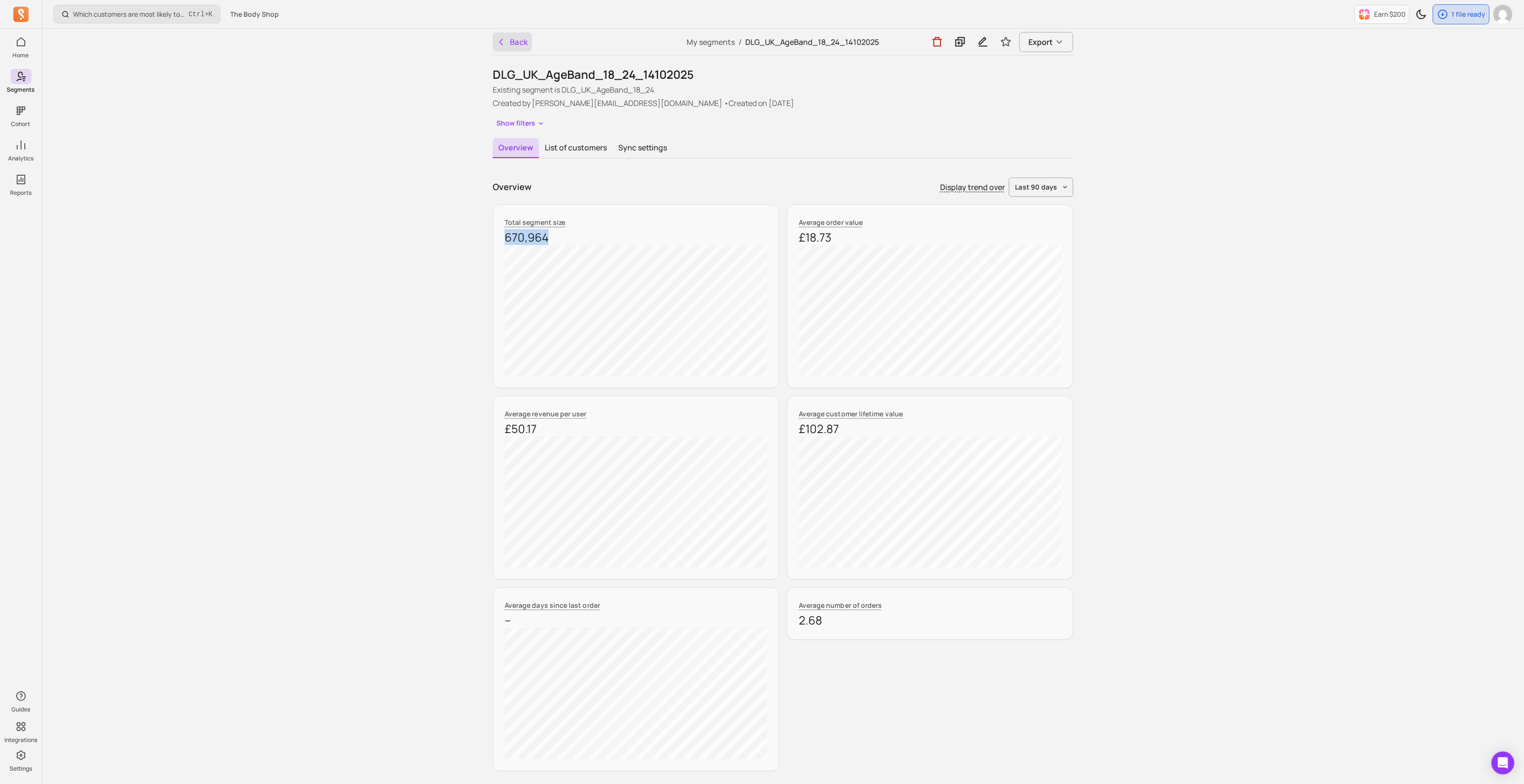
click at [518, 37] on button "Back" at bounding box center [512, 41] width 39 height 19
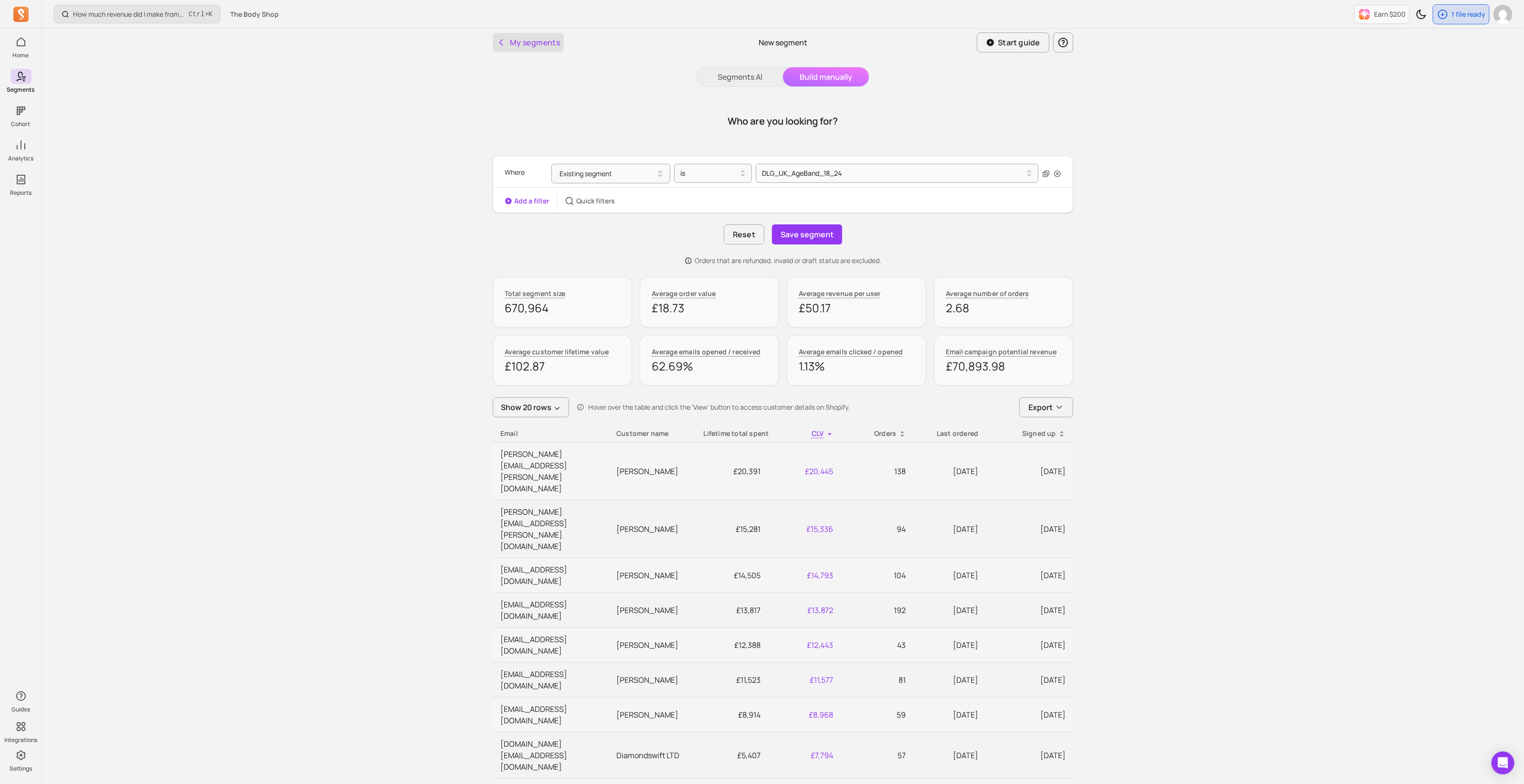
click at [545, 43] on button "My segments" at bounding box center [528, 42] width 71 height 19
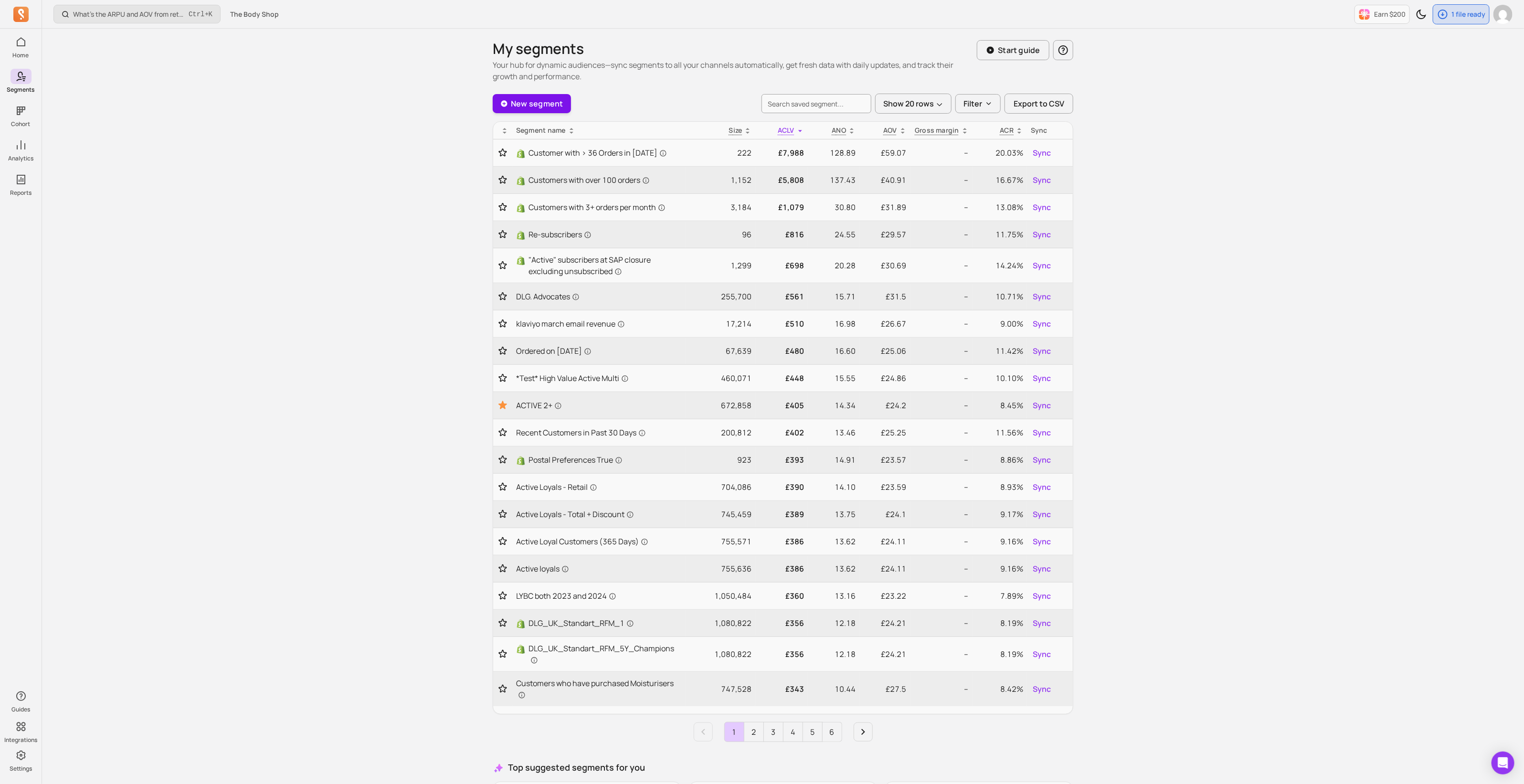
click at [528, 103] on link "New segment" at bounding box center [532, 103] width 78 height 19
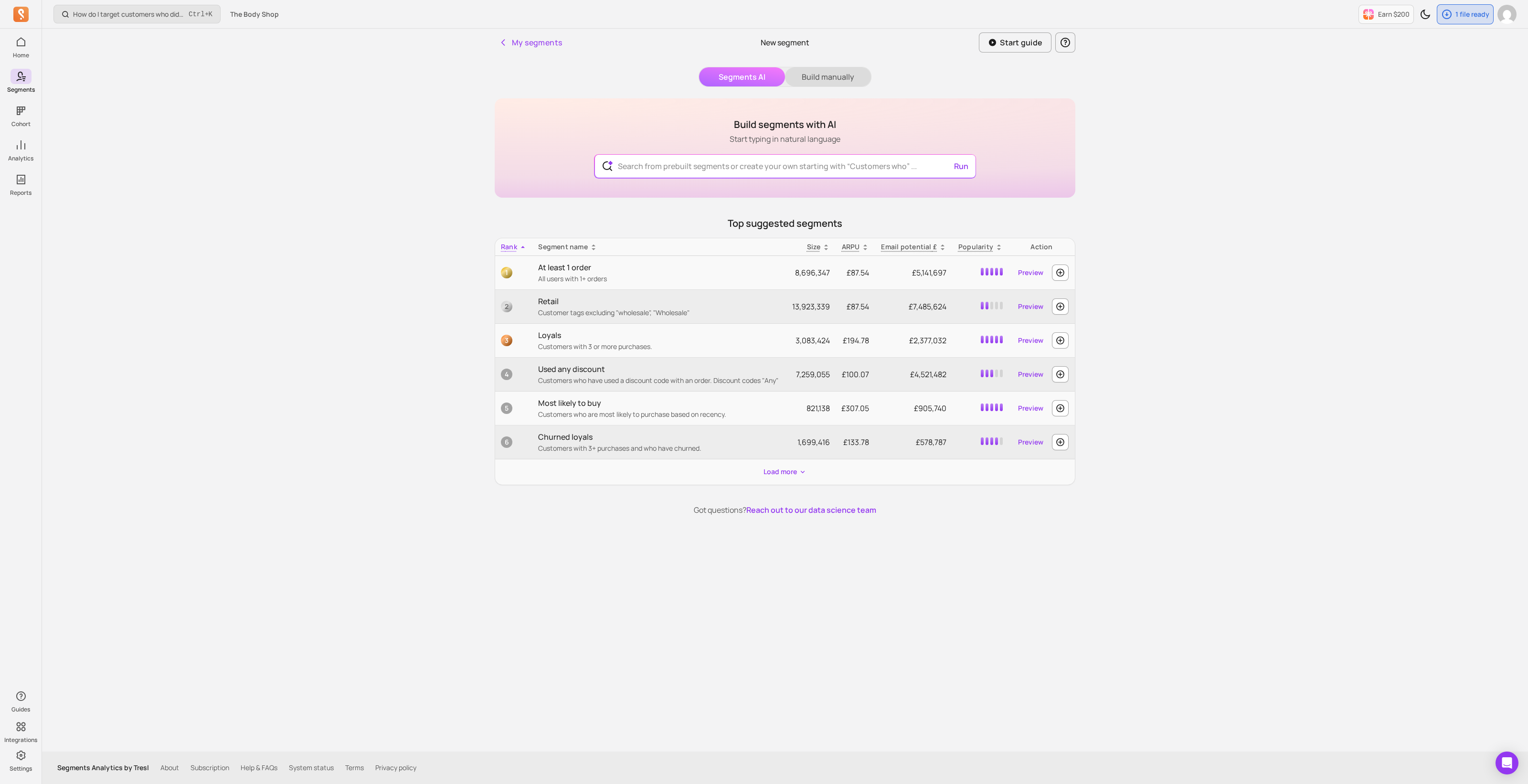
click at [817, 81] on button "Build manually" at bounding box center [828, 77] width 86 height 19
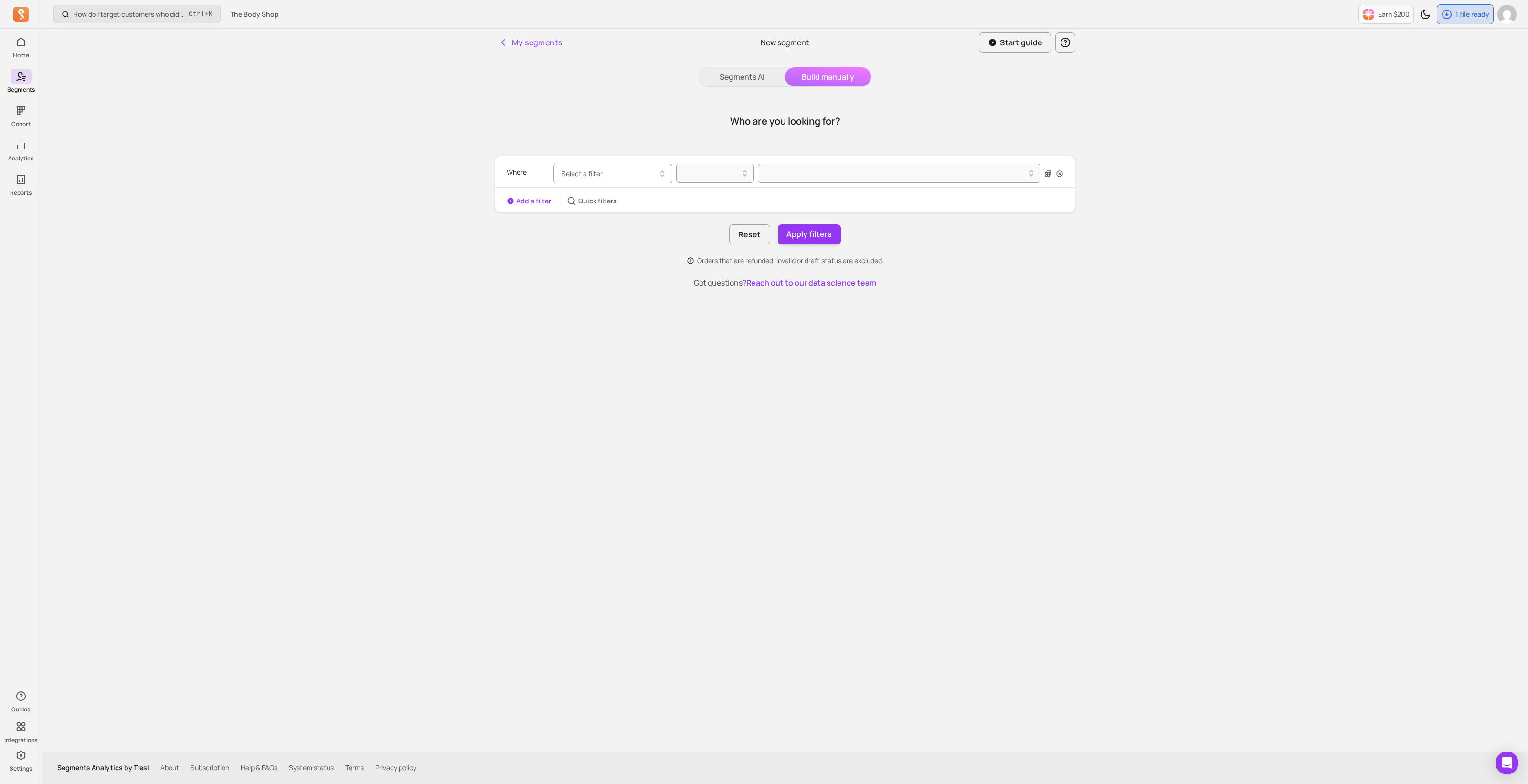
click at [625, 171] on button "Select a filter" at bounding box center [613, 173] width 119 height 19
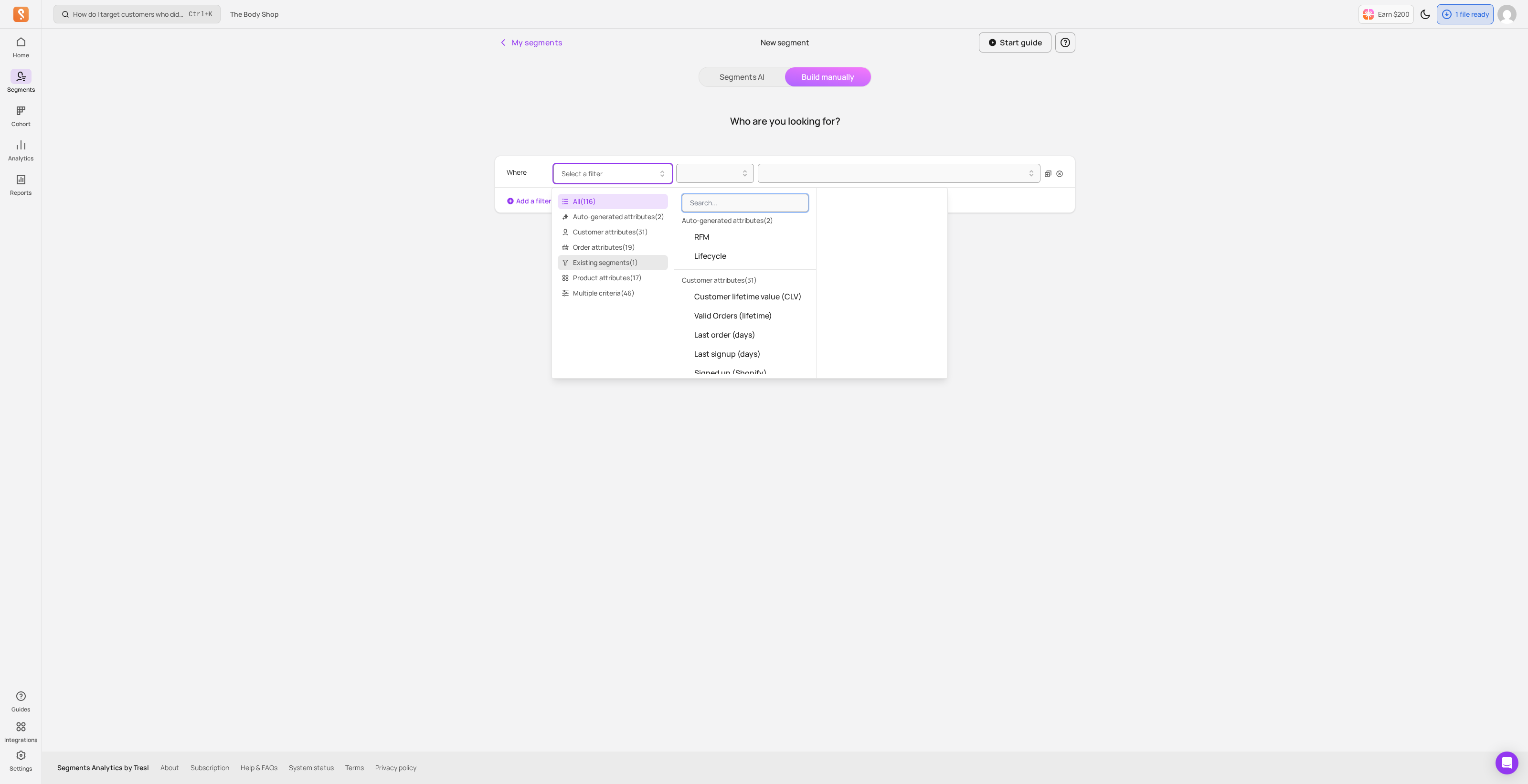
click at [625, 263] on span "Existing segments ( 1 )" at bounding box center [613, 263] width 111 height 15
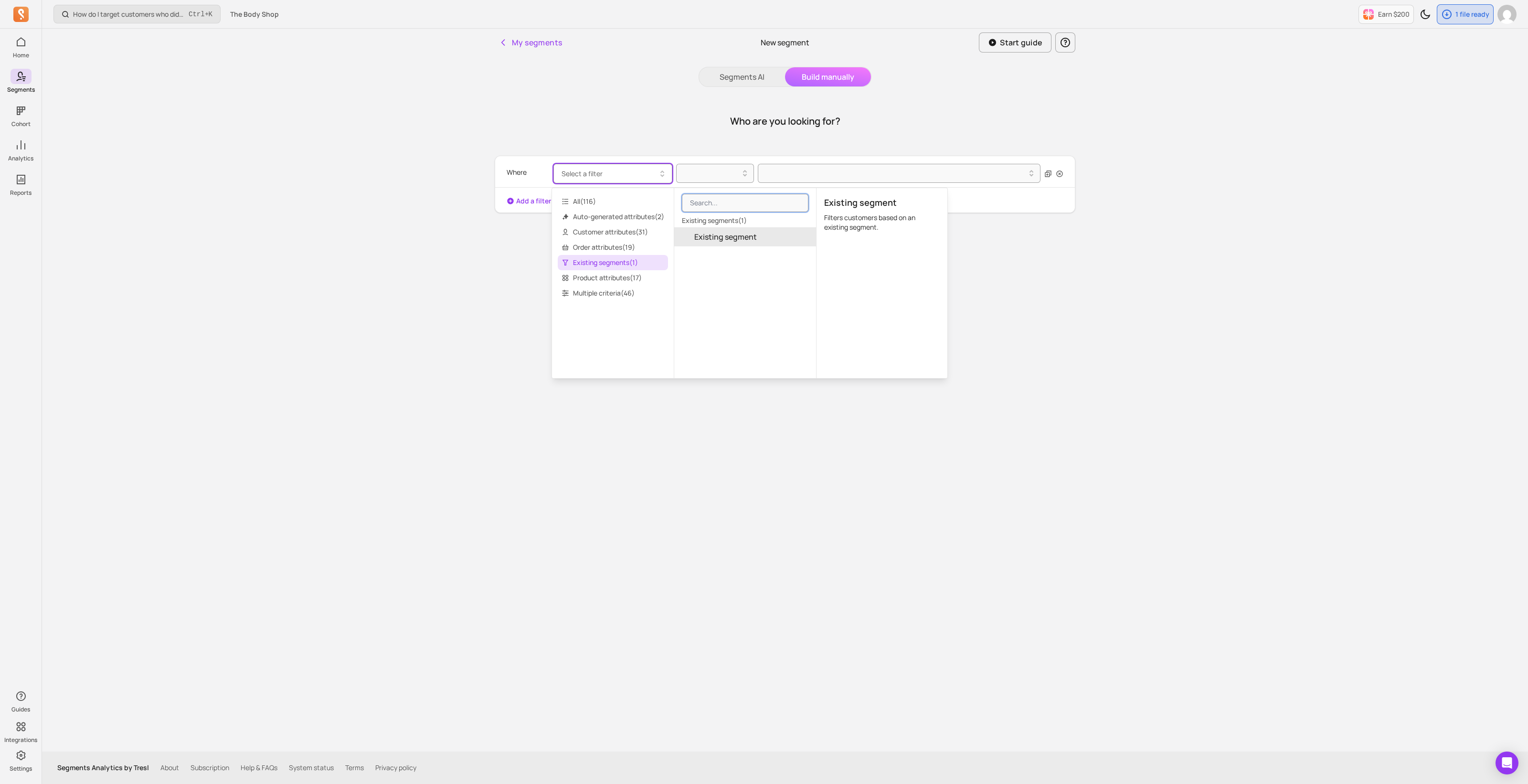
click at [752, 242] on button "Existing segment" at bounding box center [745, 237] width 142 height 19
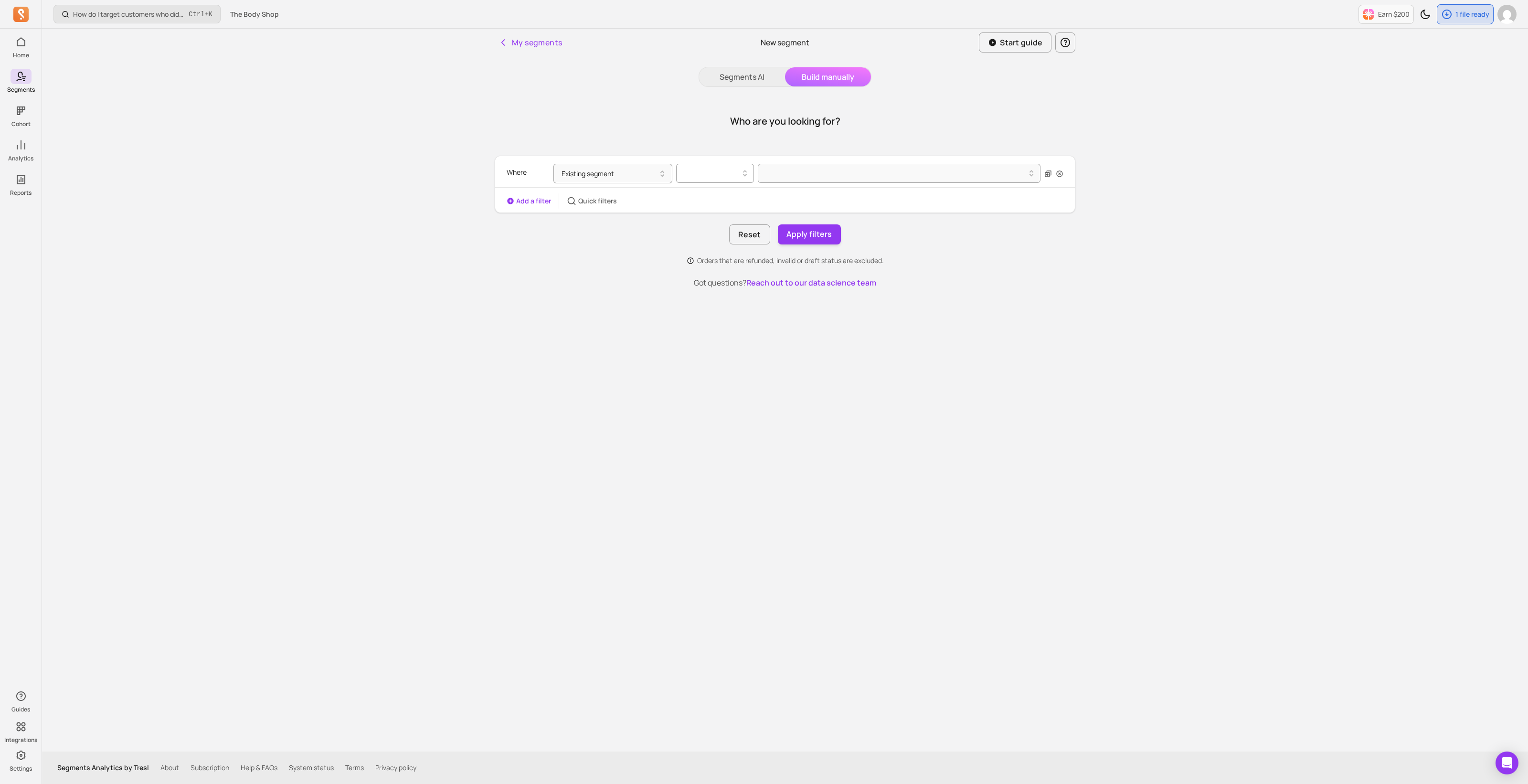
click at [743, 172] on icon at bounding box center [744, 173] width 12 height 12
click at [728, 197] on div "is" at bounding box center [715, 197] width 77 height 17
click at [807, 180] on div at bounding box center [900, 173] width 283 height 19
click at [850, 277] on div "DLG_UK_AgeBand_25_34" at bounding box center [899, 283] width 282 height 17
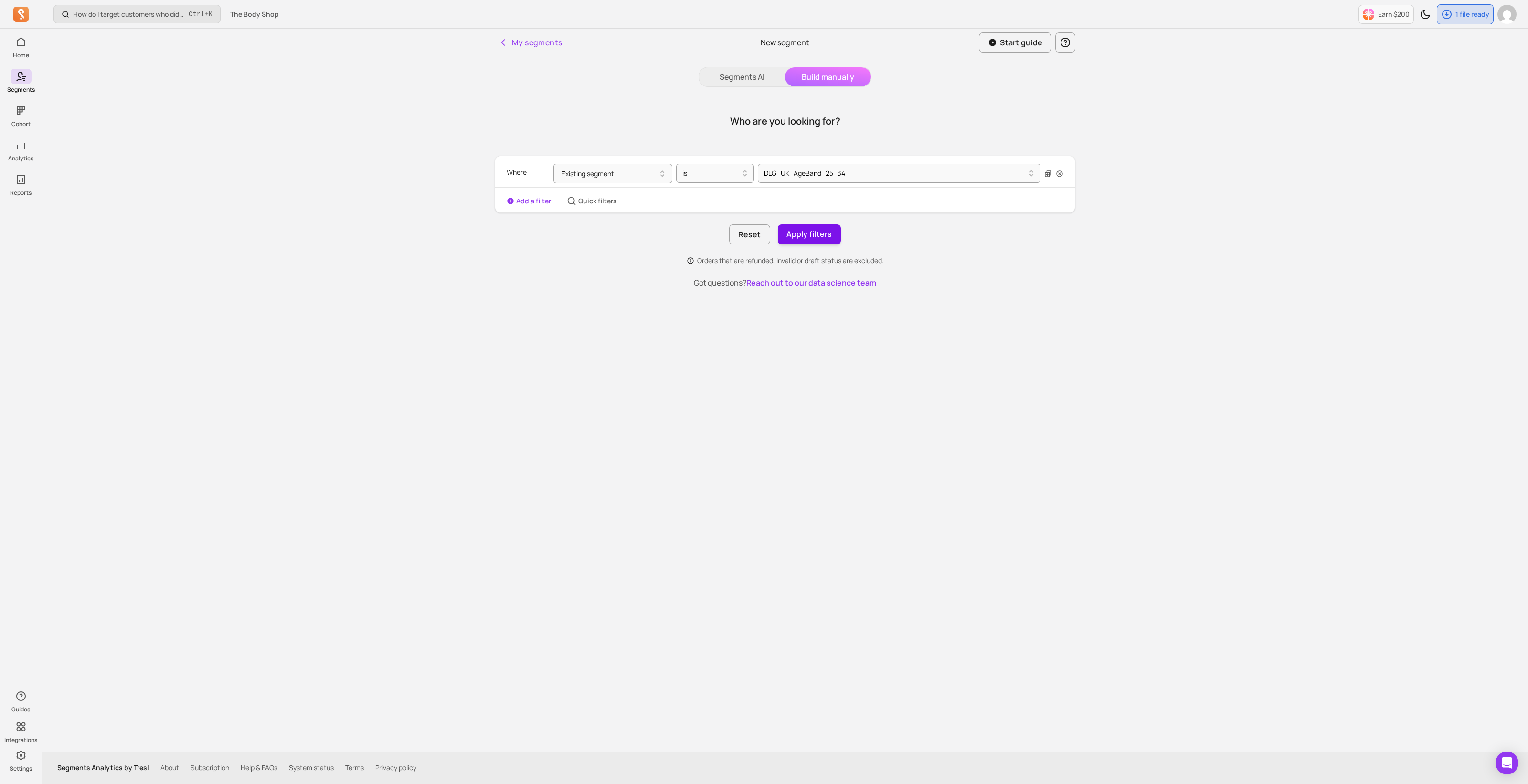
drag, startPoint x: 512, startPoint y: 198, endPoint x: 833, endPoint y: 227, distance: 322.3
click at [805, 201] on div "Add a filter Quick filters" at bounding box center [785, 201] width 580 height 15
click at [830, 237] on button "Apply filters" at bounding box center [810, 234] width 63 height 20
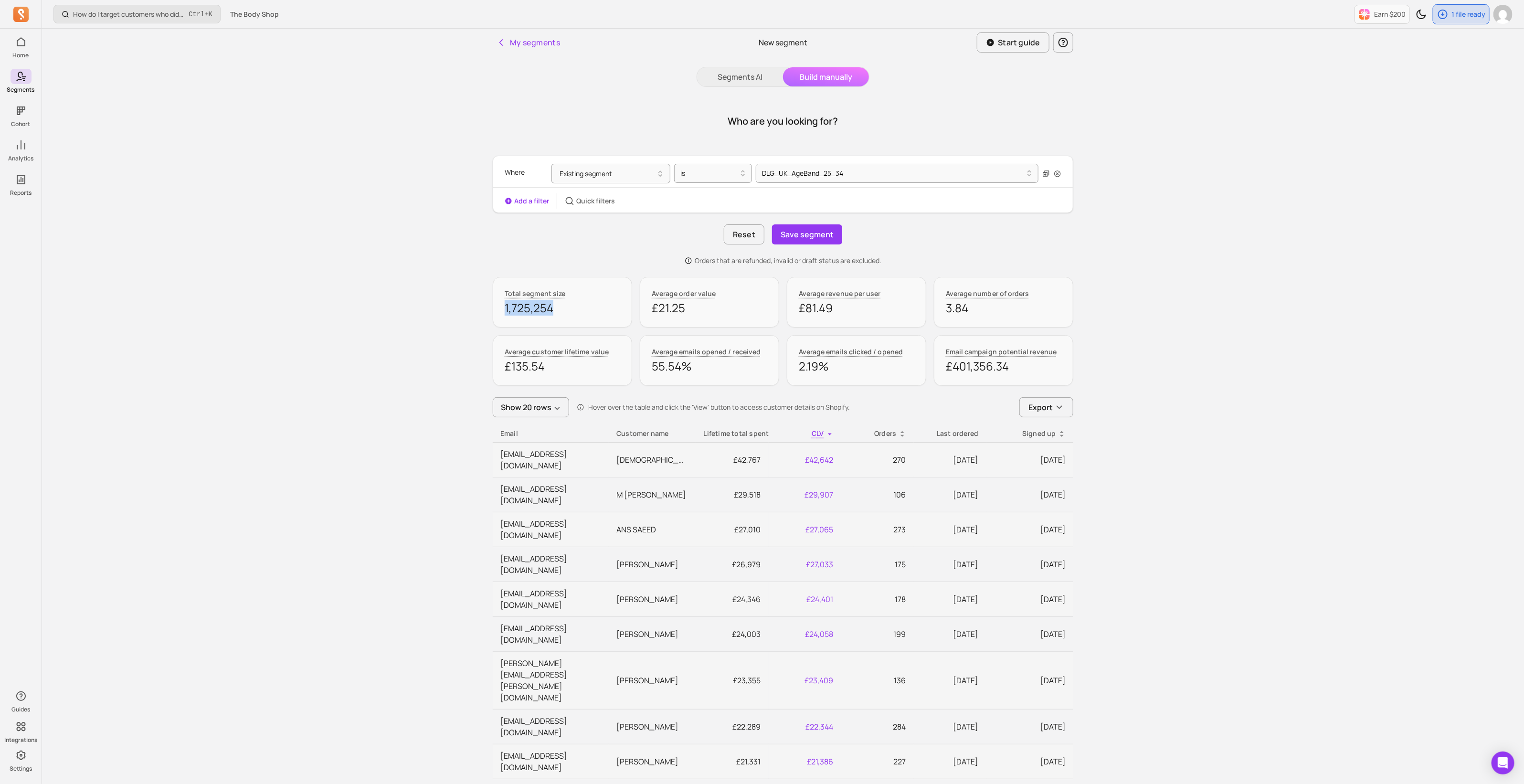
drag, startPoint x: 563, startPoint y: 313, endPoint x: 484, endPoint y: 311, distance: 79.0
click at [484, 311] on div "My segments New segment Start guide Segments AI Build manually Who are you look…" at bounding box center [784, 634] width 611 height 1212
copy p "1,725,254"
drag, startPoint x: 847, startPoint y: 174, endPoint x: 760, endPoint y: 174, distance: 87.0
click at [760, 174] on div "DLG_UK_AgeBand_25_34" at bounding box center [893, 174] width 272 height 15
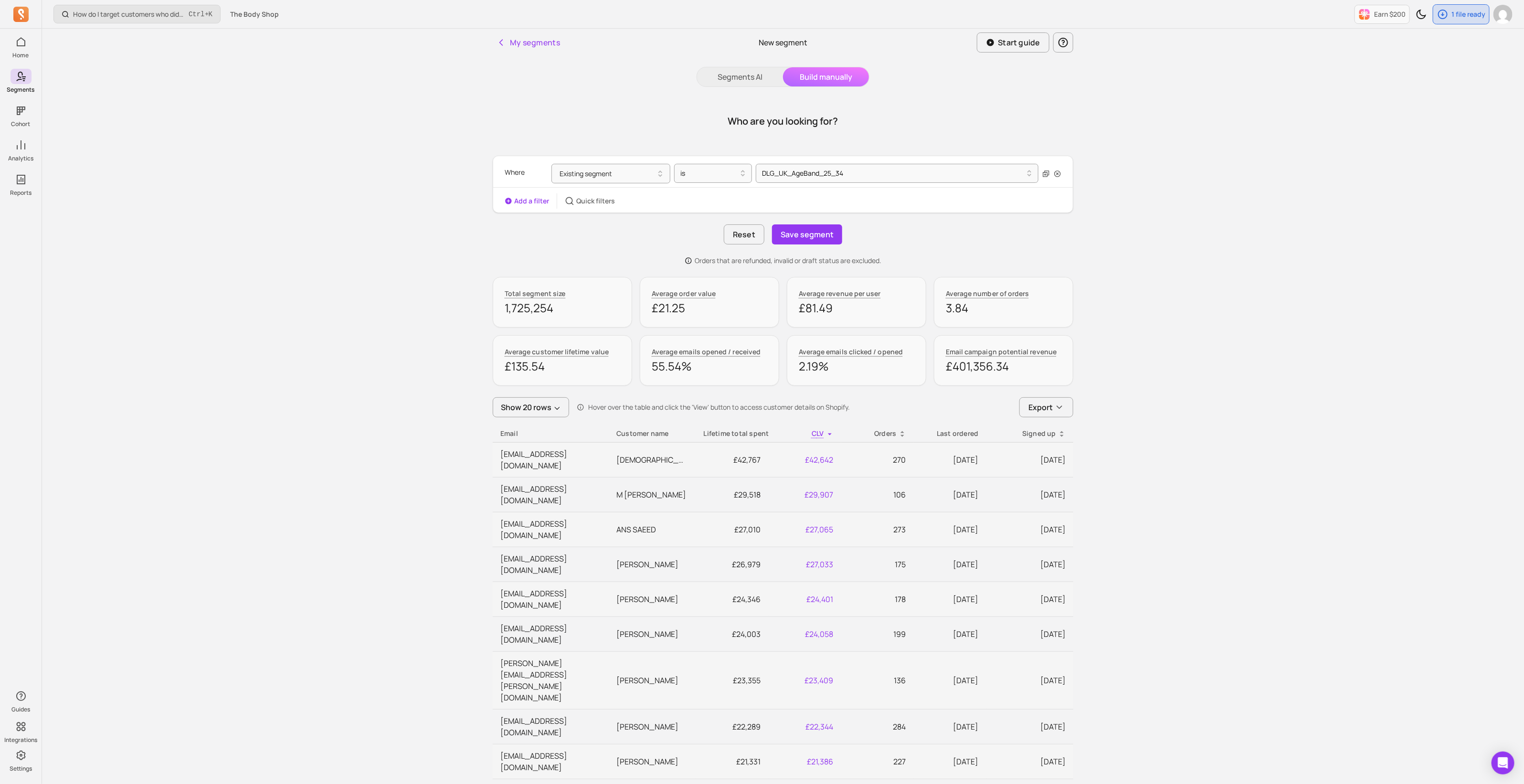
click at [299, 233] on div "How do I target customers who didn’t open or click a campaign? Ctrl + K The Bod…" at bounding box center [784, 636] width 1483 height 1272
click at [825, 235] on button "Save segment" at bounding box center [807, 234] width 70 height 20
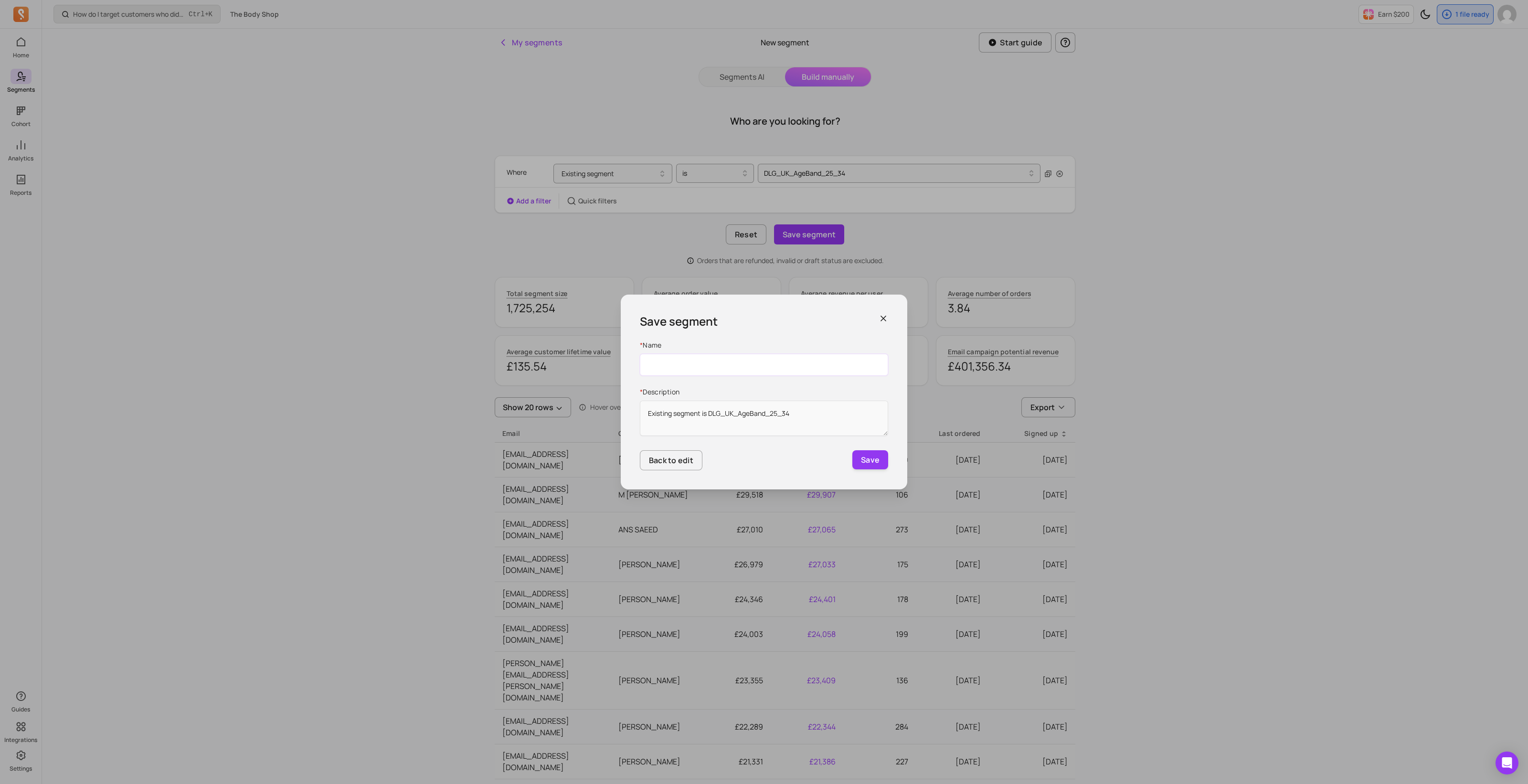
click at [666, 366] on input "Name" at bounding box center [764, 365] width 248 height 22
paste input "DLG_UK_AgeBand_25_34"
type input "DLG_UK_AgeBand_25_34_14102025"
click at [864, 461] on button "Save" at bounding box center [870, 459] width 36 height 19
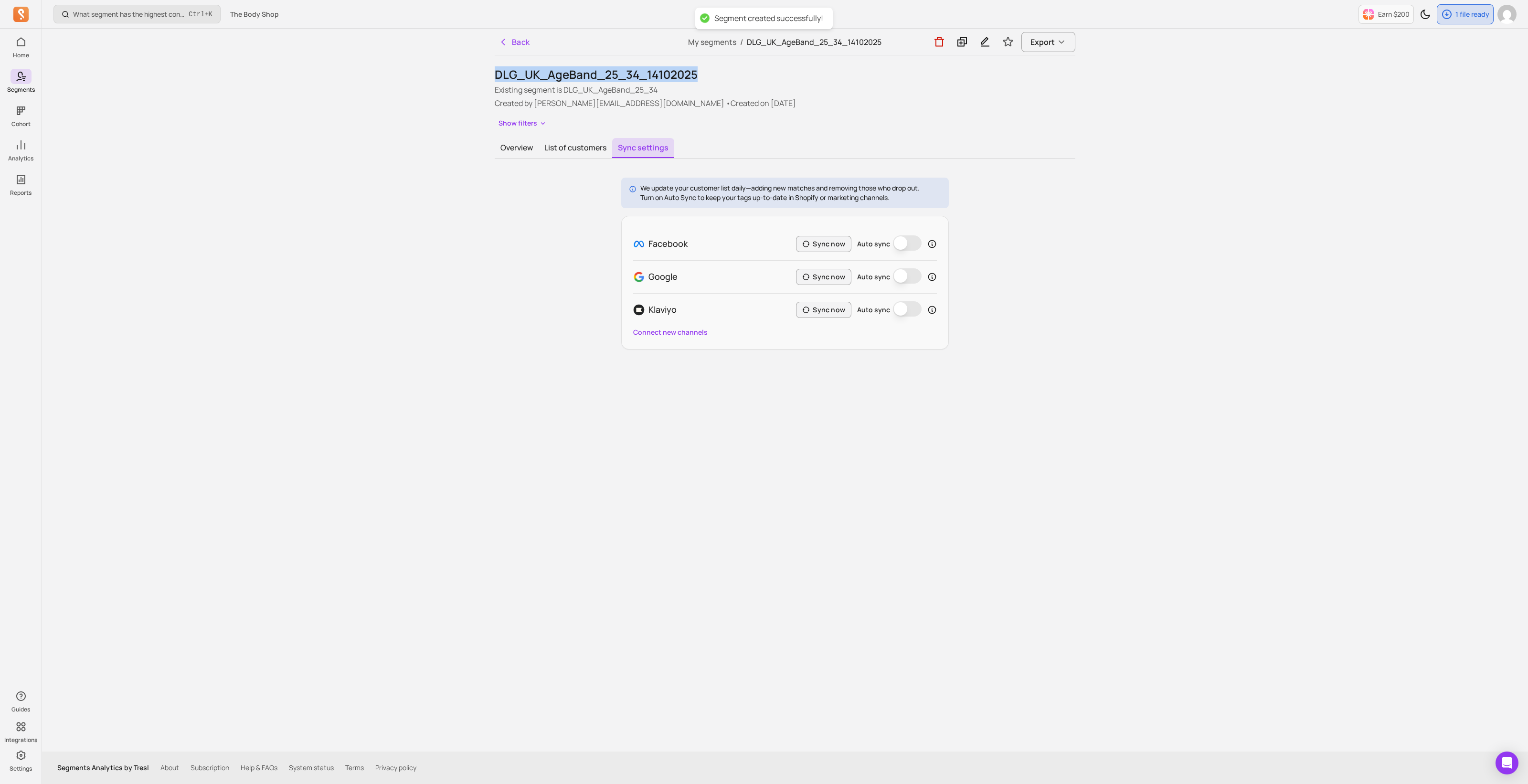
drag, startPoint x: 704, startPoint y: 75, endPoint x: 474, endPoint y: 72, distance: 230.0
click at [476, 71] on div "What segment has the highest conversion rate in a campaign? Ctrl + K The Body S…" at bounding box center [785, 392] width 1487 height 784
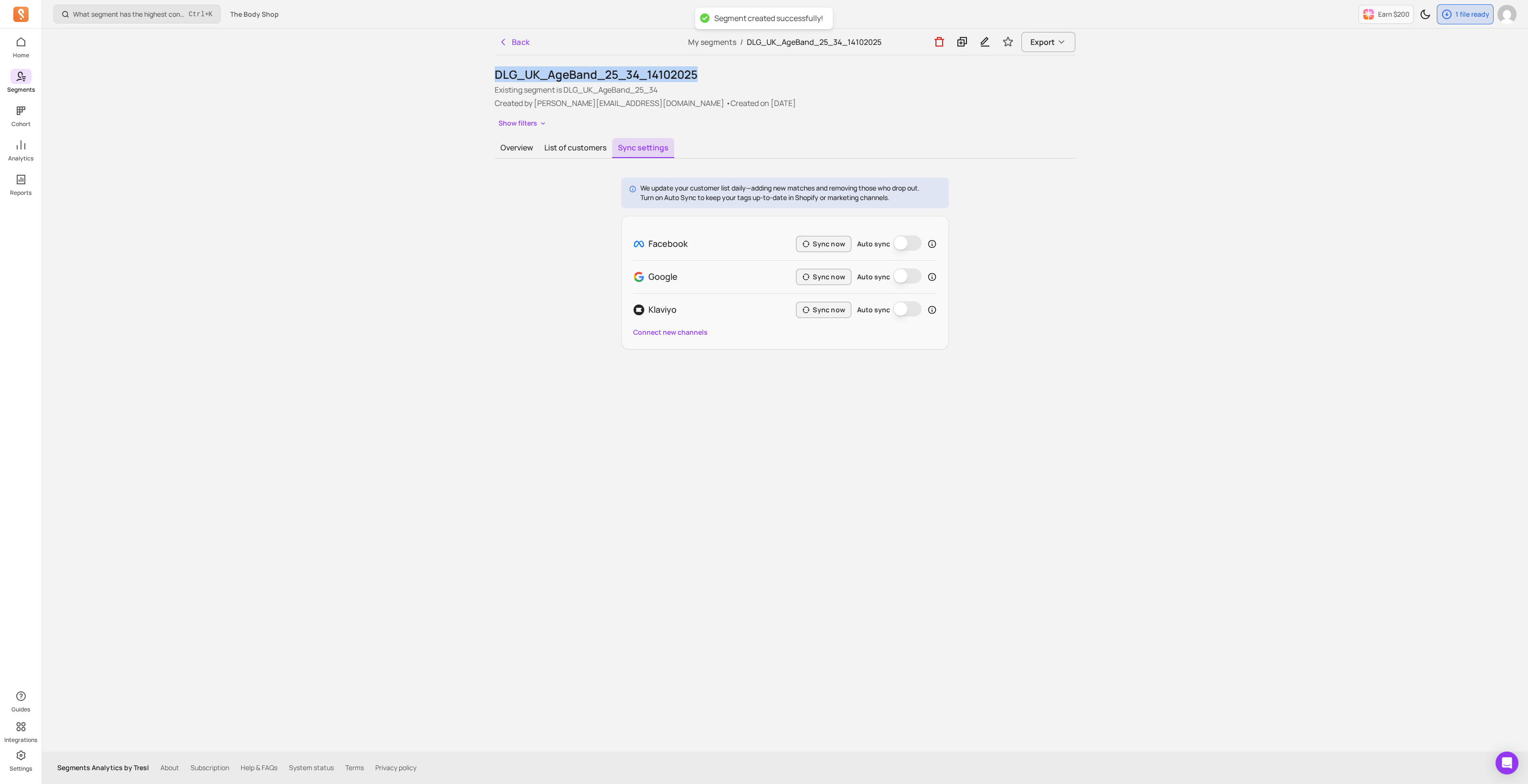
copy h1 "DLG_UK_AgeBand_25_34_14102025"
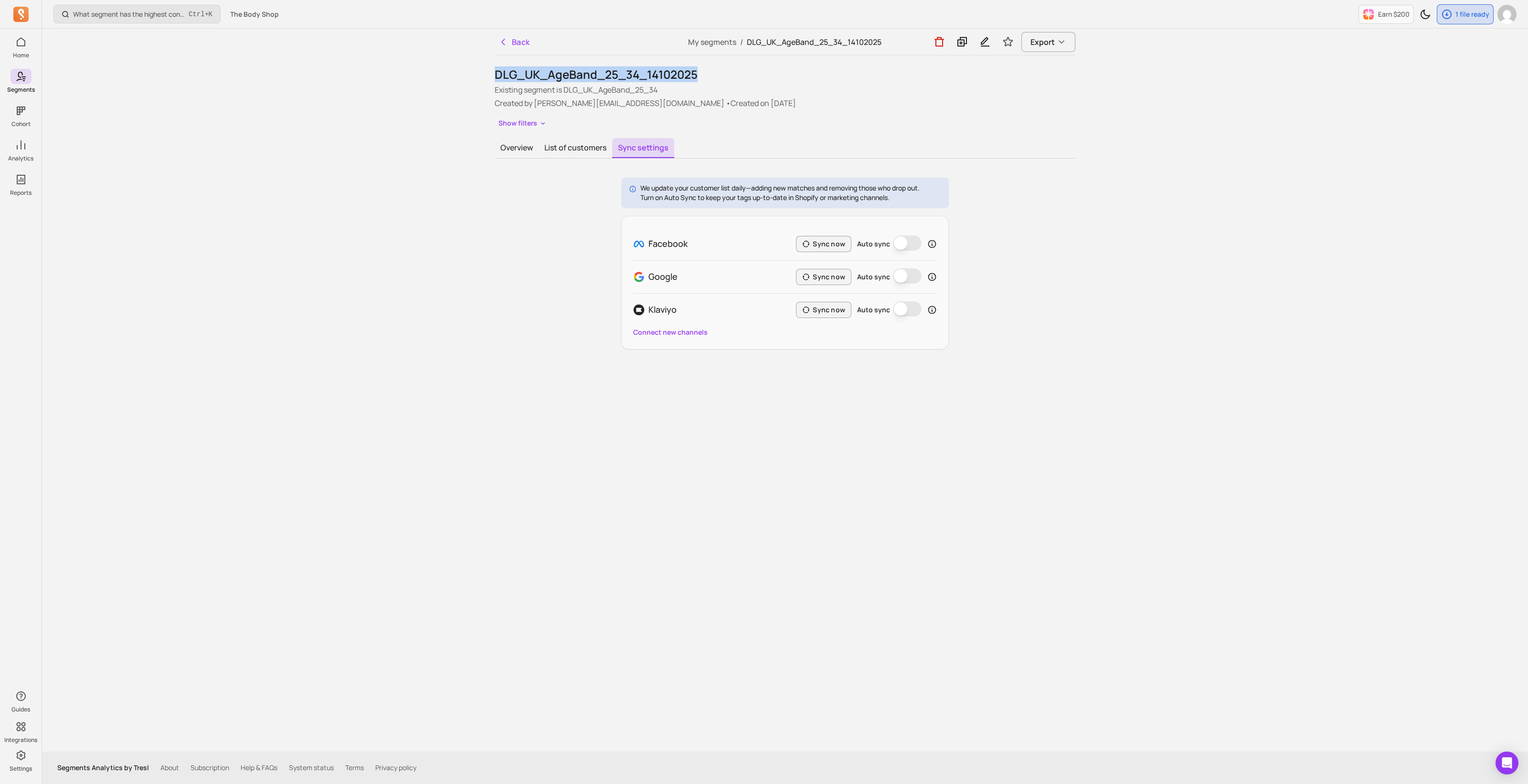
drag, startPoint x: 910, startPoint y: 242, endPoint x: 857, endPoint y: 246, distance: 53.2
click at [910, 242] on button "Auto sync" at bounding box center [907, 243] width 28 height 15
click at [820, 242] on button "Sync now" at bounding box center [824, 243] width 55 height 16
click at [511, 48] on button "Back" at bounding box center [514, 41] width 39 height 19
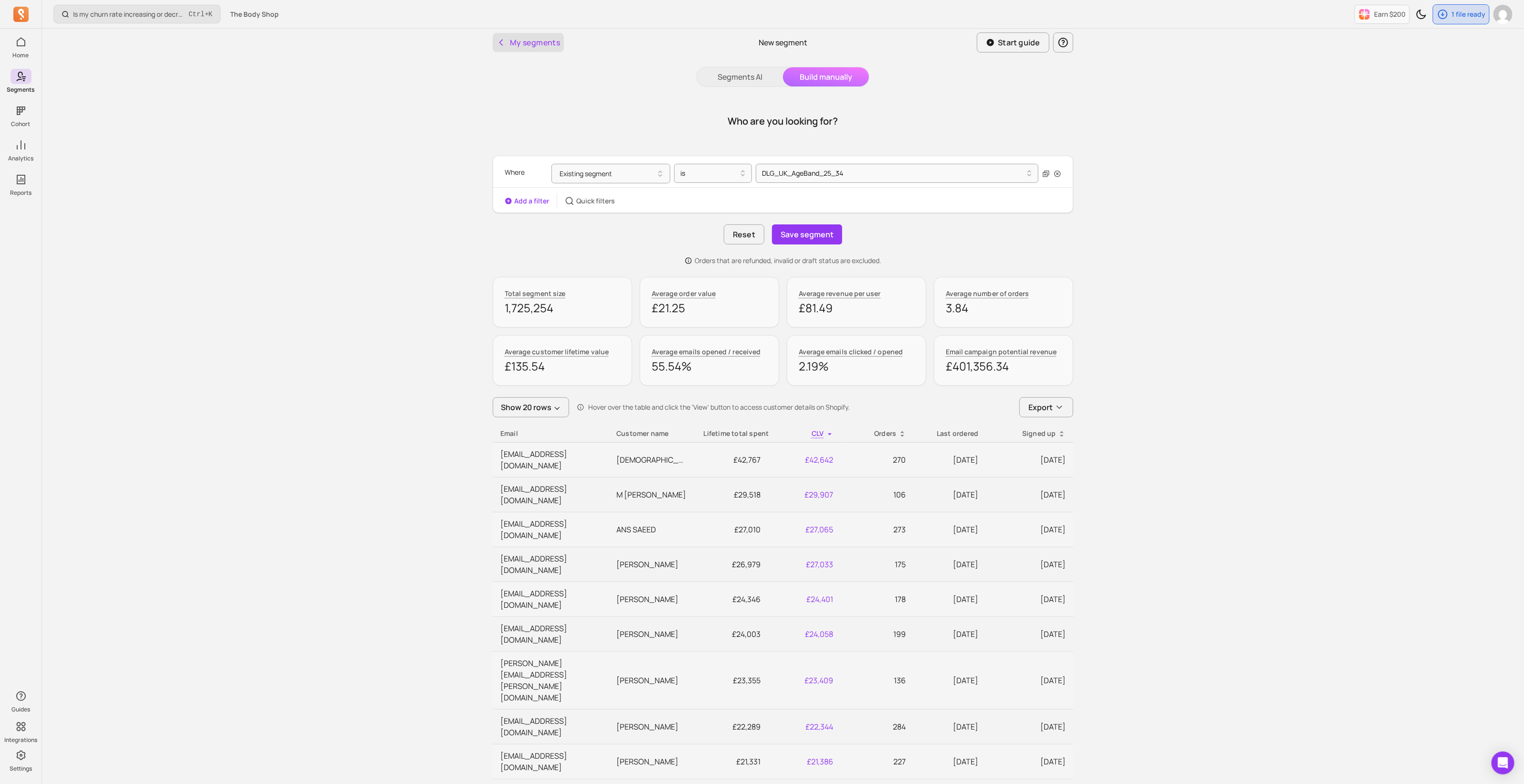
click at [537, 44] on button "My segments" at bounding box center [528, 42] width 71 height 19
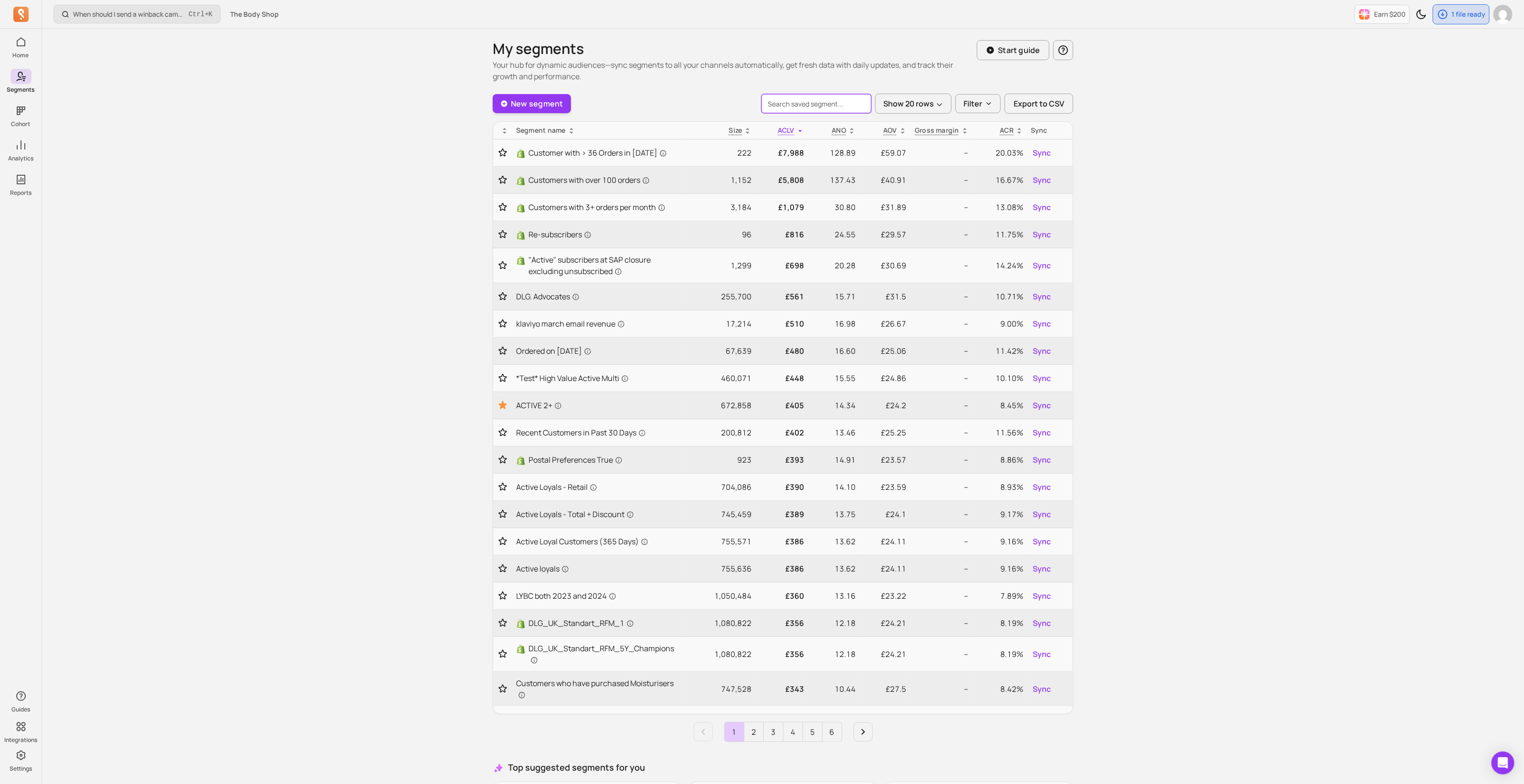
click at [803, 106] on input "search" at bounding box center [817, 103] width 110 height 19
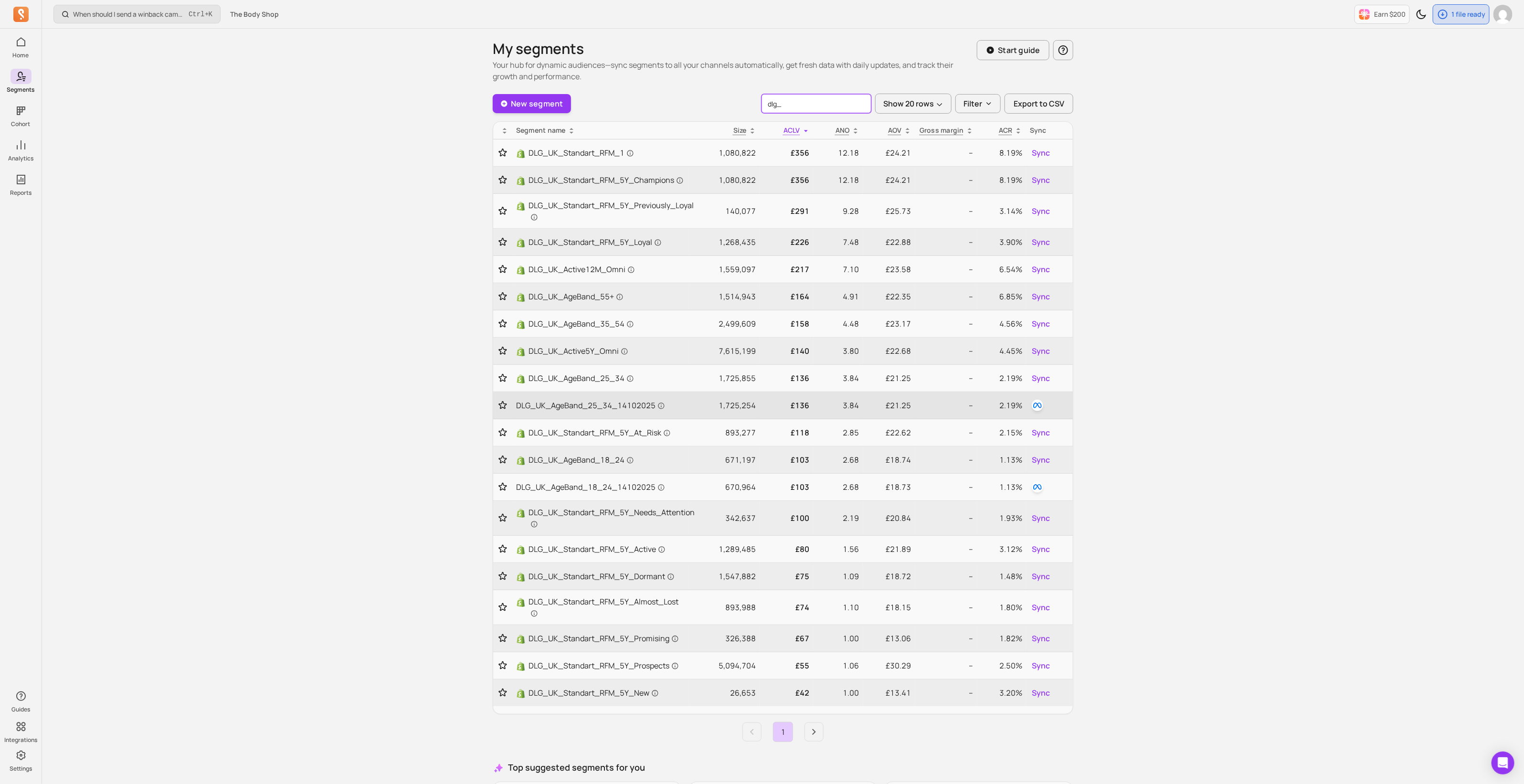
type input "dlg_"
click at [695, 407] on p "1,725,254" at bounding box center [724, 405] width 64 height 12
click at [1041, 404] on img "button" at bounding box center [1037, 405] width 12 height 12
click at [1010, 454] on button "button" at bounding box center [1023, 455] width 28 height 15
click at [1191, 499] on div "What products do my customers buy in the same order? Ctrl + K The Body Shop Ear…" at bounding box center [784, 468] width 1483 height 936
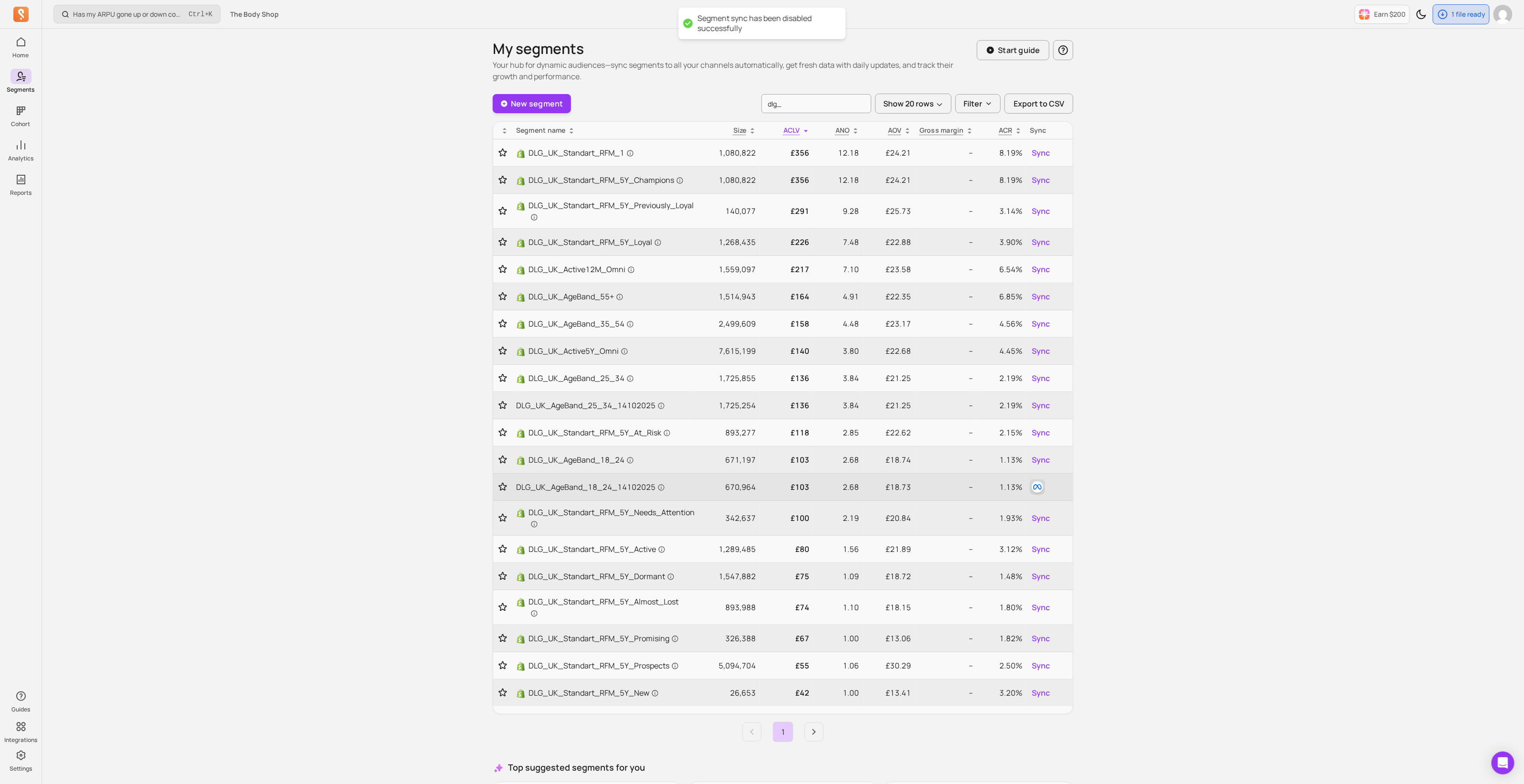
click at [1041, 481] on img "button" at bounding box center [1037, 487] width 12 height 12
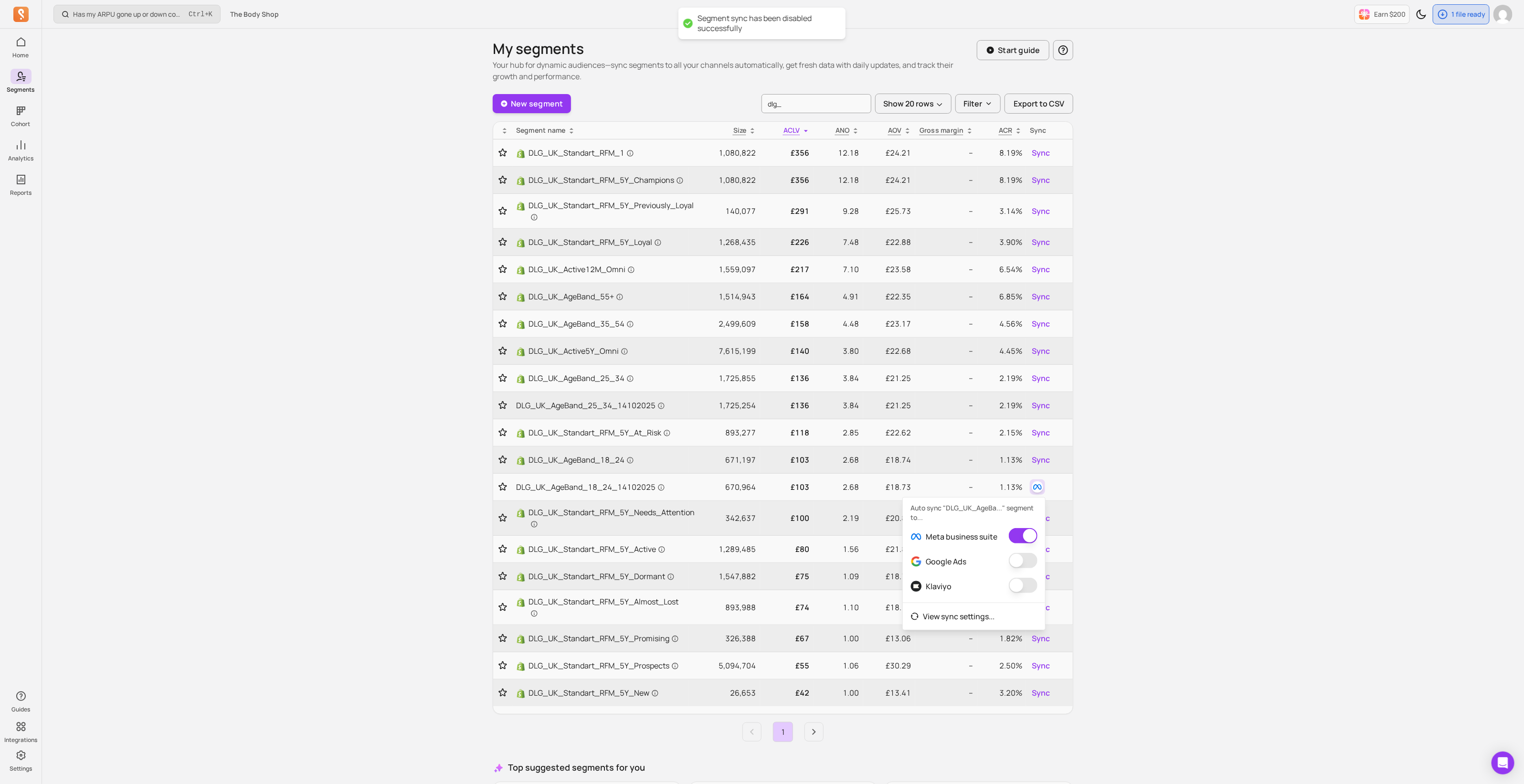
click at [1013, 532] on button "button" at bounding box center [1023, 536] width 28 height 15
click at [1158, 554] on div "How many Klaviyo emails did I send, and how well did they perform? Ctrl + K The…" at bounding box center [784, 468] width 1483 height 936
drag, startPoint x: 756, startPoint y: 458, endPoint x: 721, endPoint y: 458, distance: 35.0
click at [721, 458] on td "671,197" at bounding box center [724, 459] width 71 height 27
copy p "671,197"
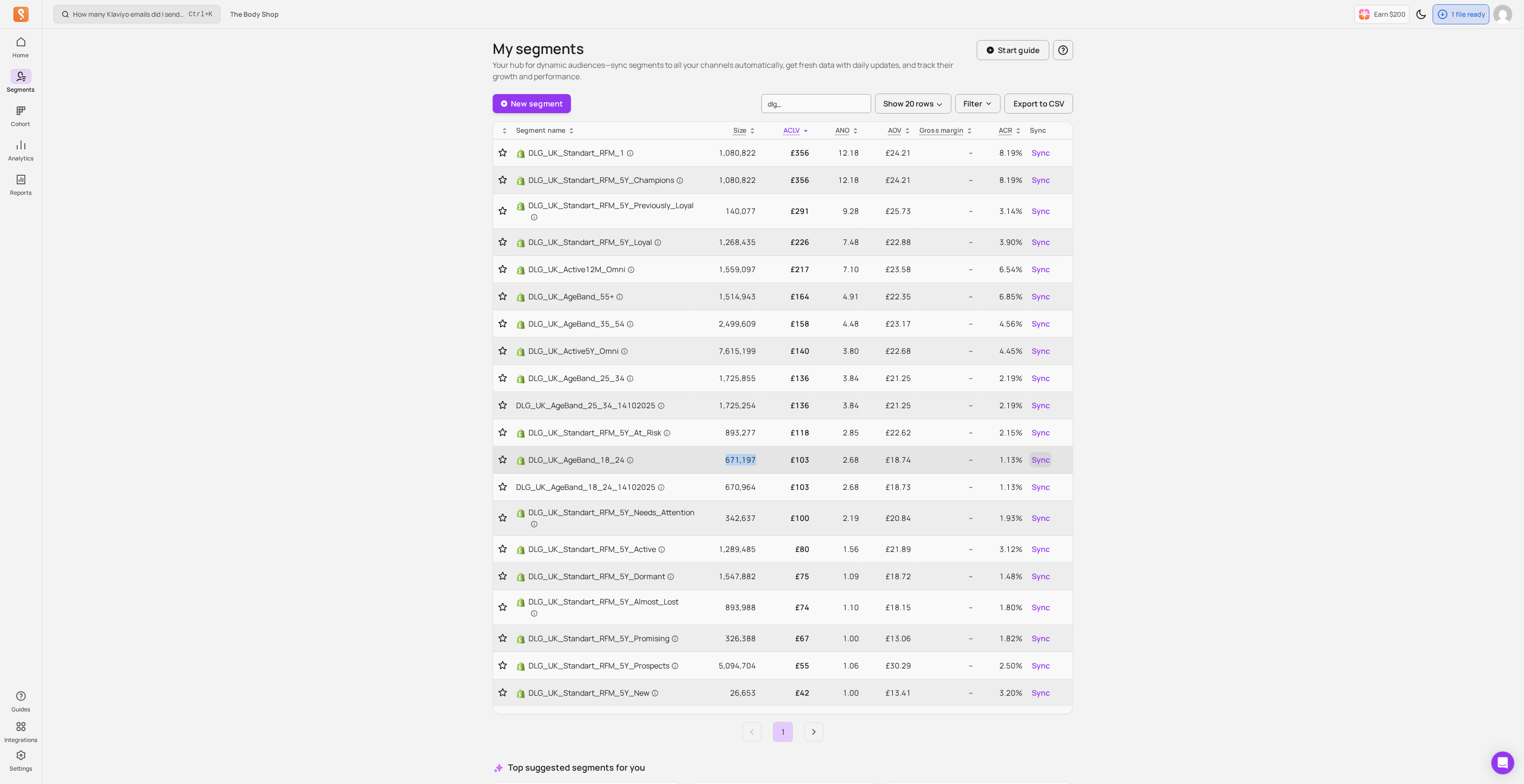
click at [1043, 457] on span "Sync" at bounding box center [1041, 459] width 18 height 12
click at [1037, 509] on button "button" at bounding box center [1029, 508] width 28 height 15
click at [1117, 461] on div "How many months does it take to recover my CAC (Customer Acquisition Cost)? Ctr…" at bounding box center [784, 468] width 1483 height 936
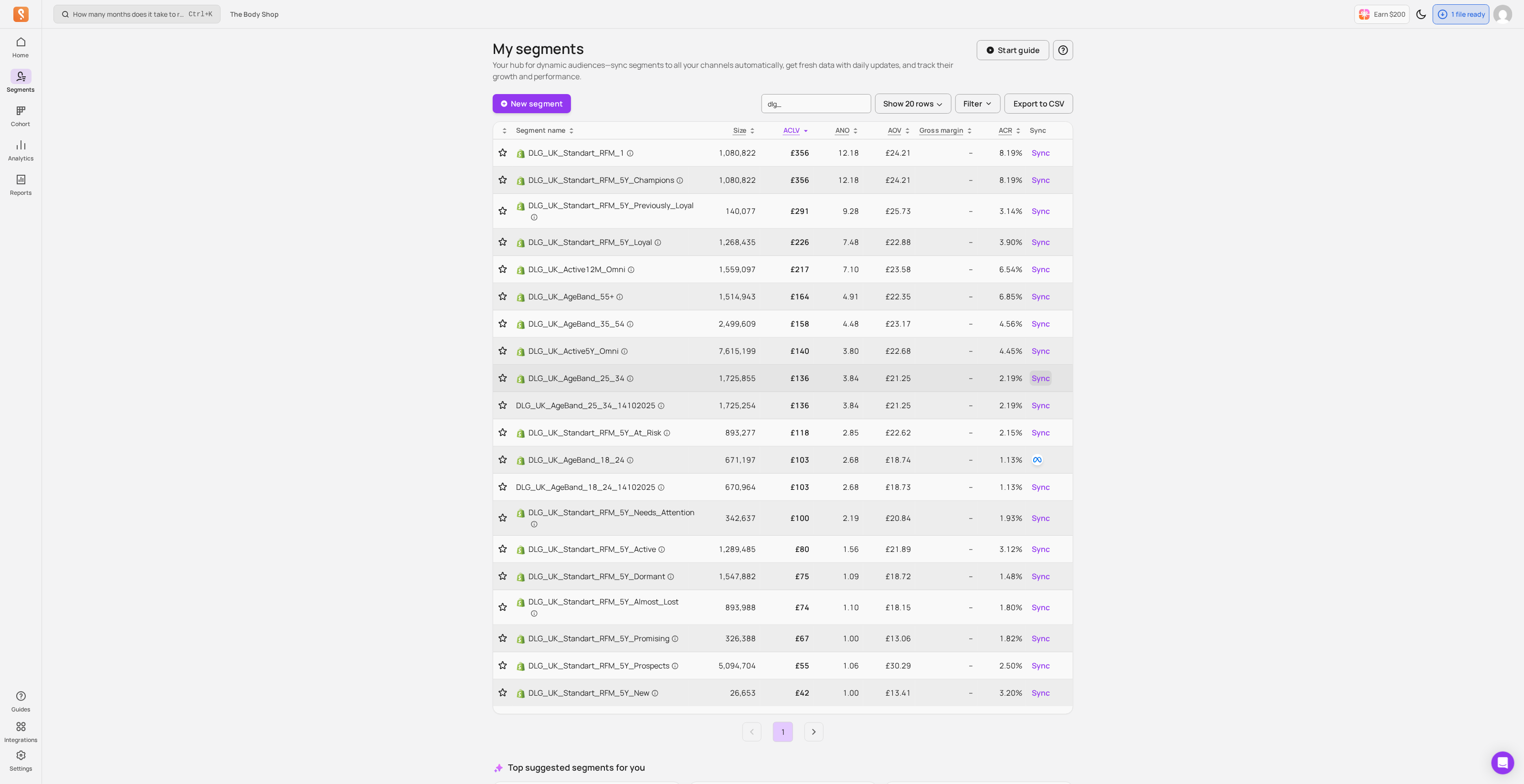
click at [1045, 378] on span "Sync" at bounding box center [1041, 378] width 18 height 12
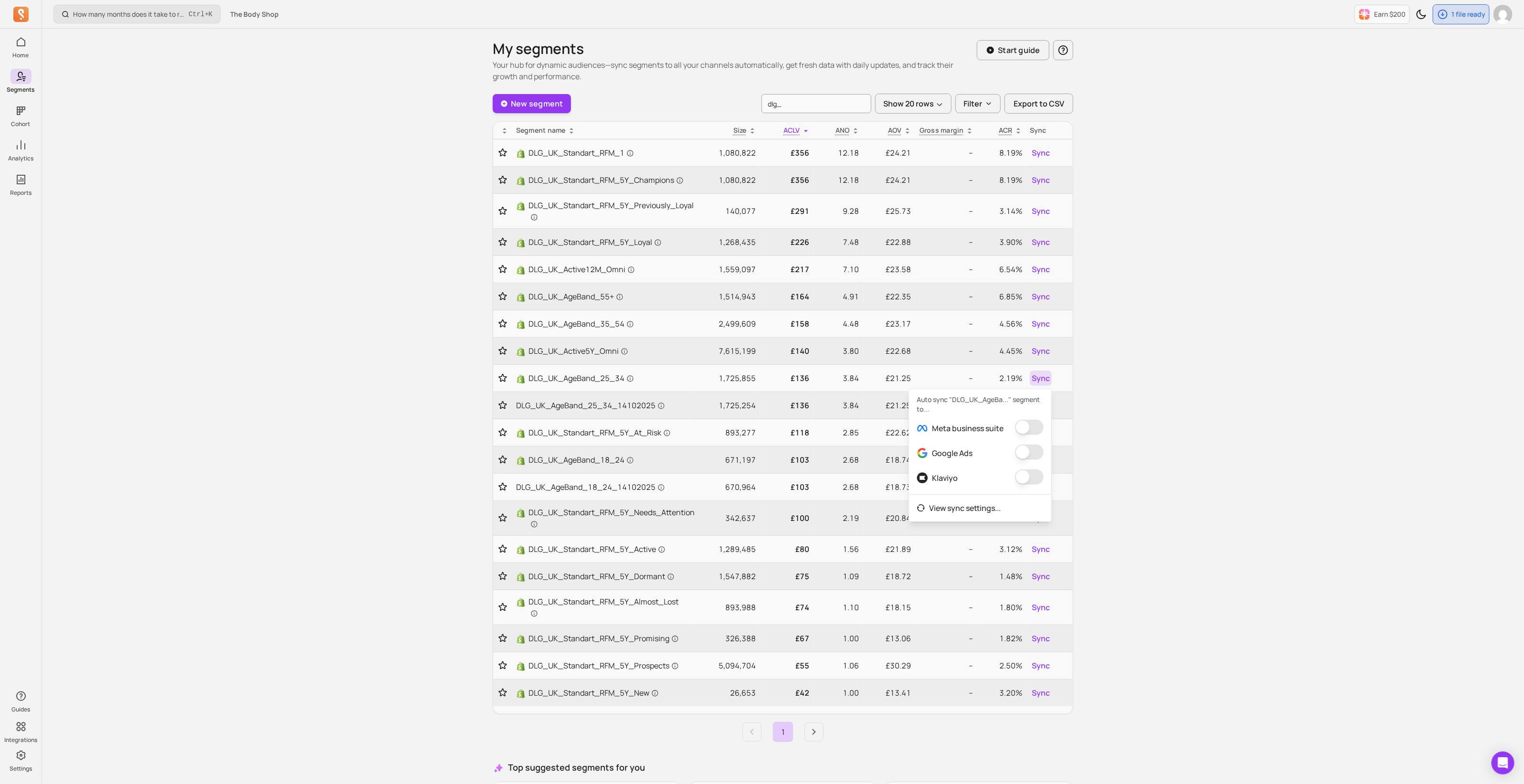
click at [1039, 428] on button "button" at bounding box center [1029, 427] width 28 height 15
click at [392, 461] on div "Which customer cohorts generated the most orders? Ctrl + K The Body Shop Earn $…" at bounding box center [784, 468] width 1483 height 936
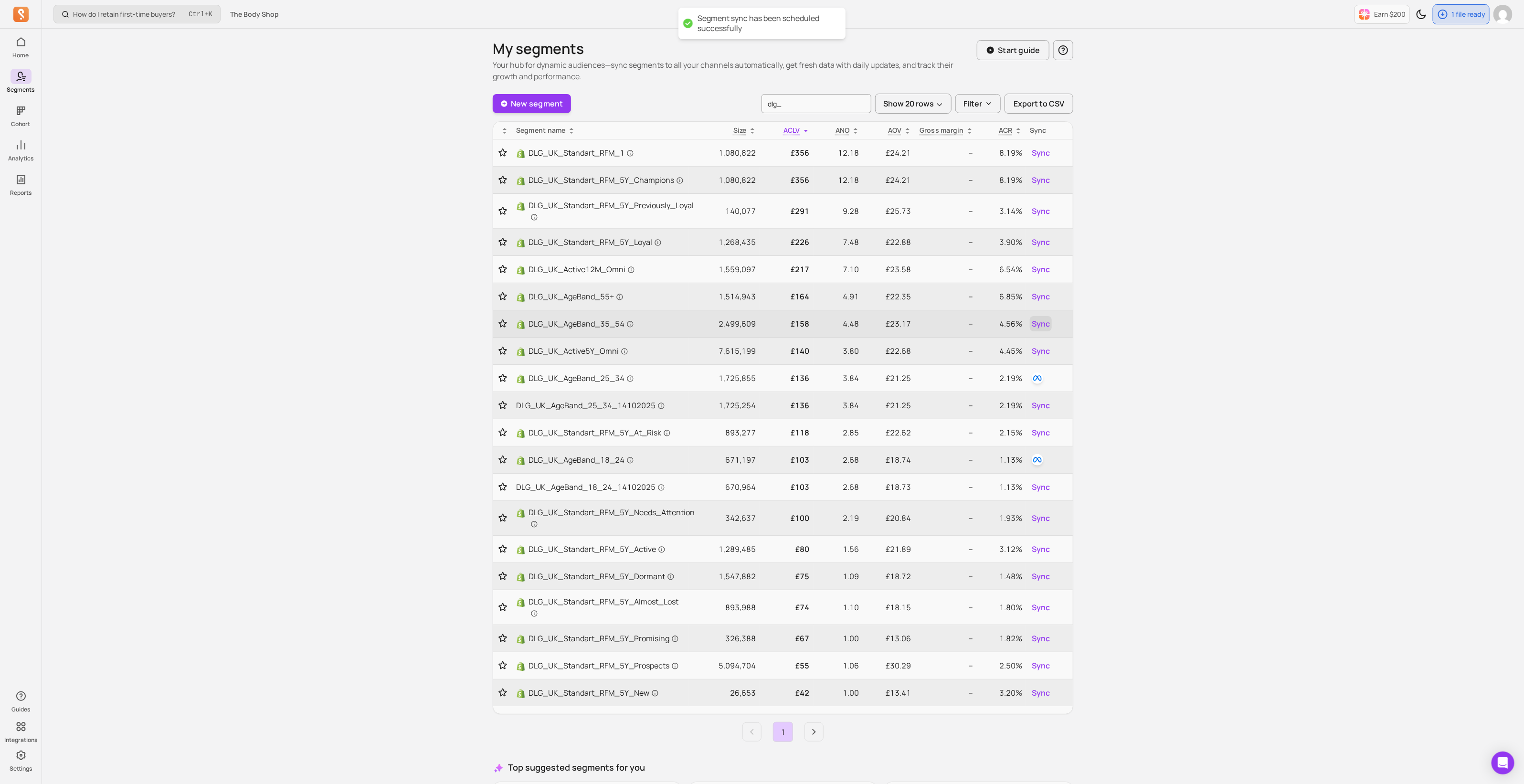
click at [1037, 322] on span "Sync" at bounding box center [1041, 323] width 18 height 12
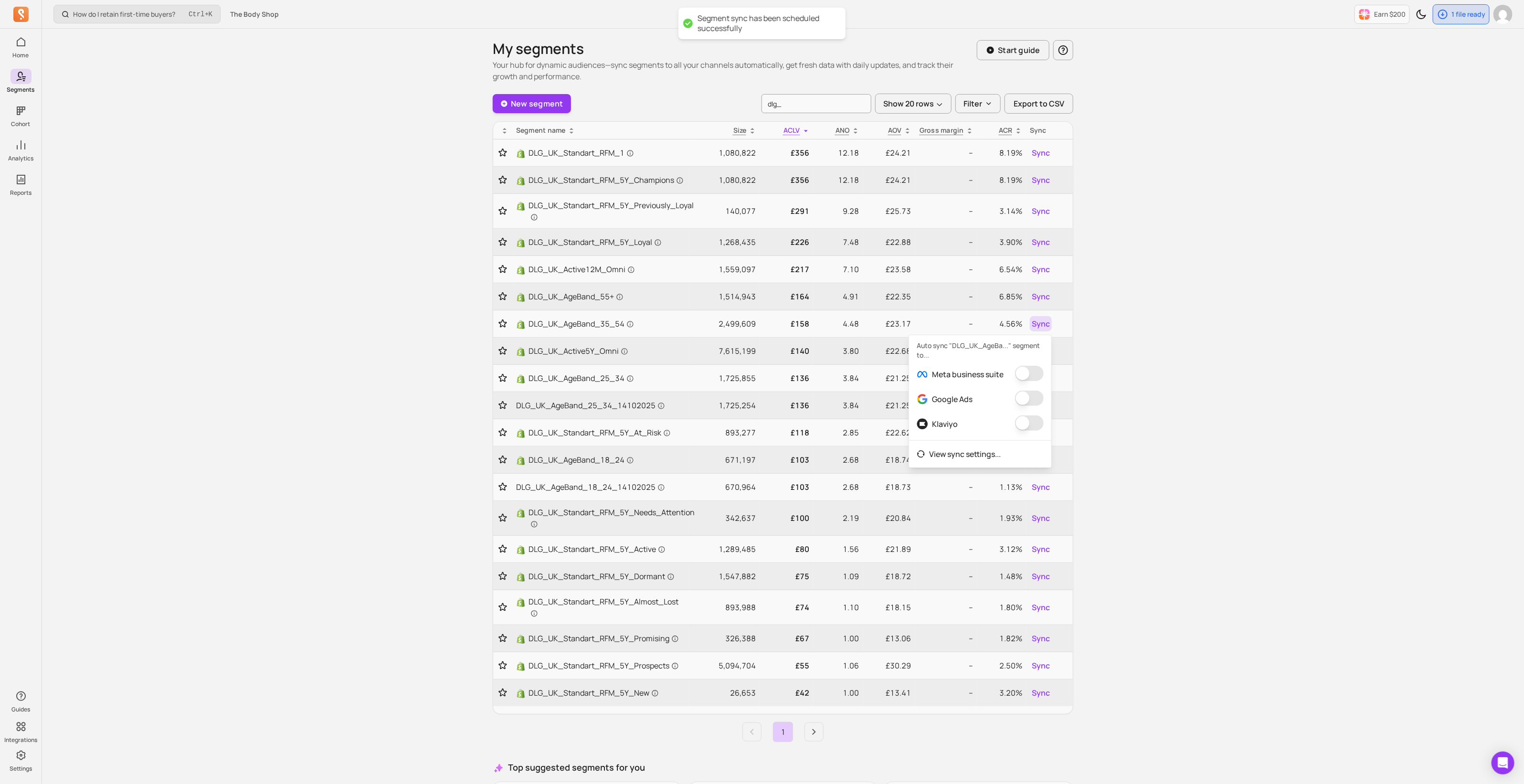
click at [1036, 372] on button "button" at bounding box center [1029, 373] width 28 height 15
click at [1051, 296] on button "Sync" at bounding box center [1041, 296] width 22 height 15
click at [1034, 342] on button "button" at bounding box center [1029, 346] width 28 height 15
drag, startPoint x: 720, startPoint y: 402, endPoint x: 757, endPoint y: 402, distance: 37.0
click at [757, 402] on td "1,725,254" at bounding box center [724, 405] width 71 height 27
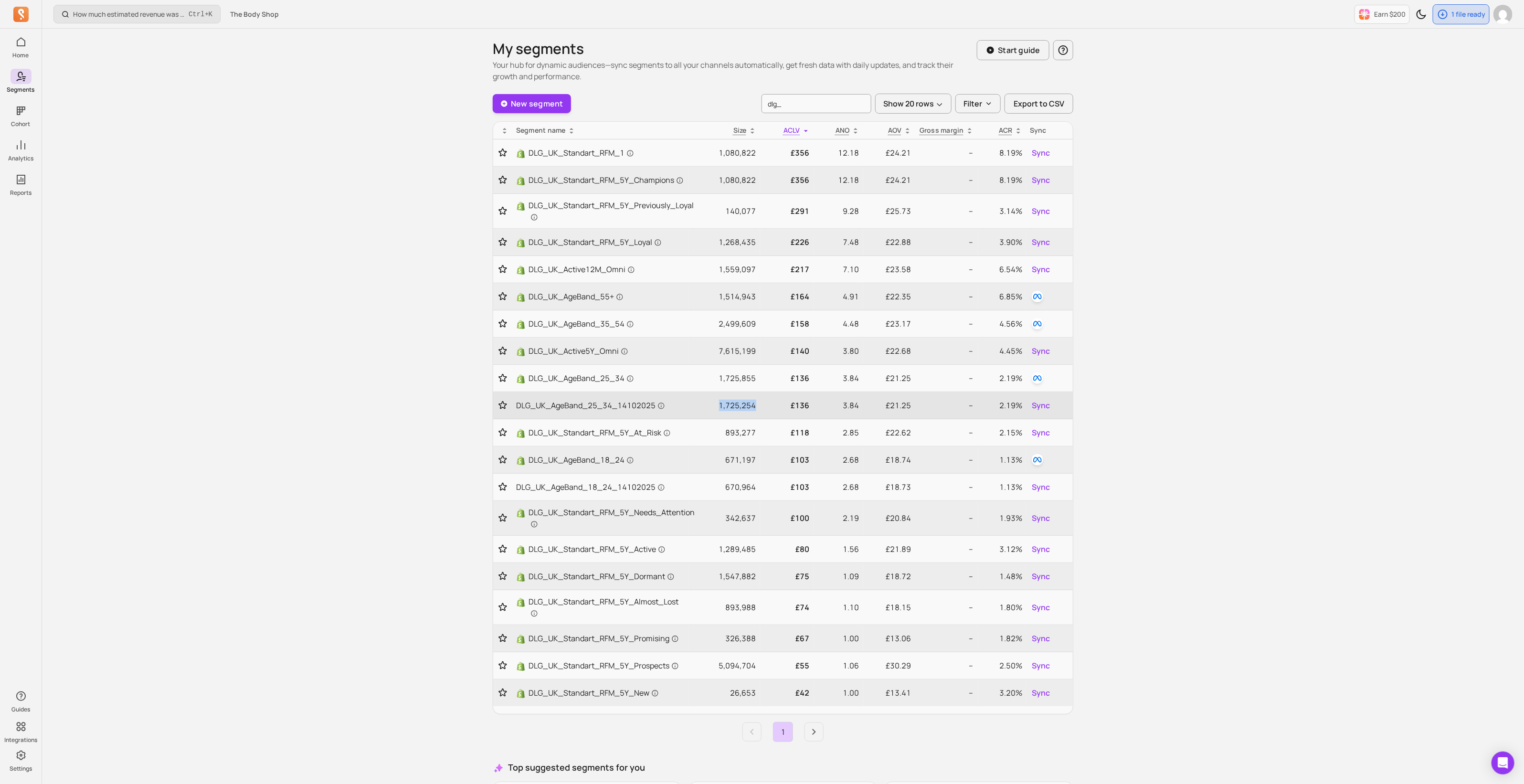
copy p "1,725,254"
drag, startPoint x: 723, startPoint y: 457, endPoint x: 756, endPoint y: 455, distance: 33.1
click at [756, 455] on td "671,197" at bounding box center [724, 459] width 71 height 27
drag, startPoint x: 721, startPoint y: 375, endPoint x: 760, endPoint y: 375, distance: 39.0
click at [760, 375] on tr "DLG_UK_AgeBand_25_34 1,725,855 £136 3.84 £21.25 -- 2.19%" at bounding box center [783, 378] width 580 height 27
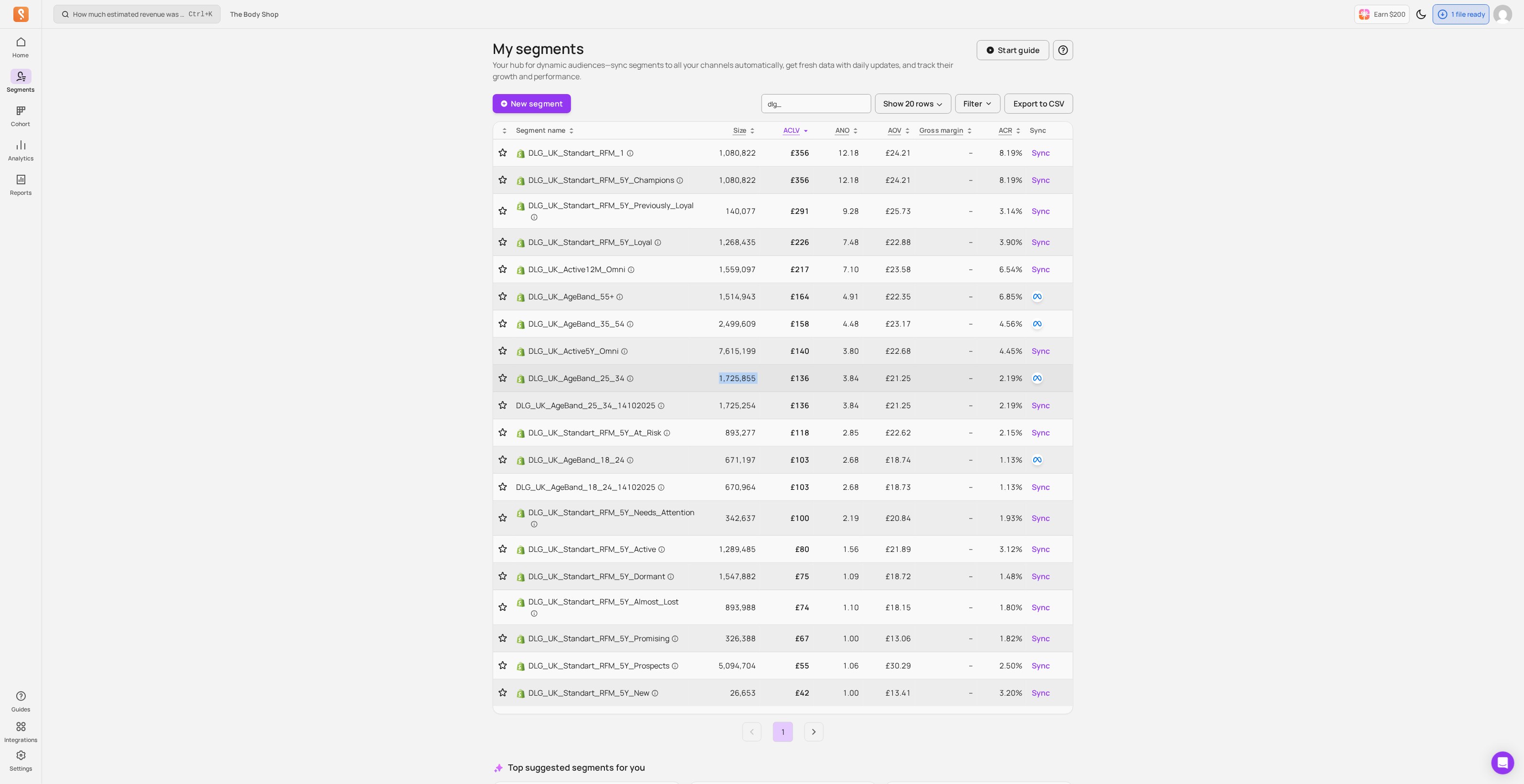
copy p "1,725,855"
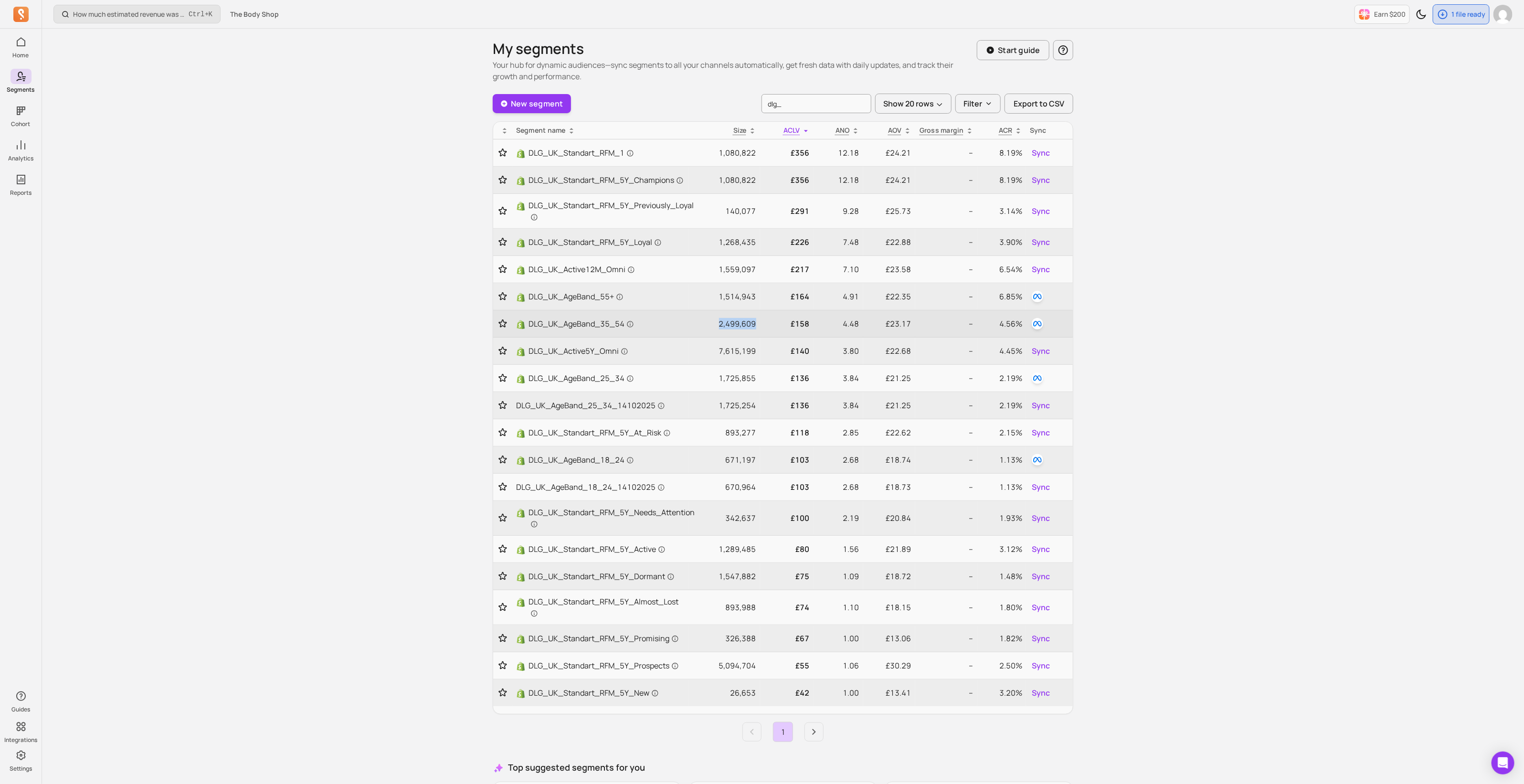
drag, startPoint x: 719, startPoint y: 323, endPoint x: 755, endPoint y: 323, distance: 36.0
click at [755, 323] on p "2,499,609" at bounding box center [724, 323] width 64 height 12
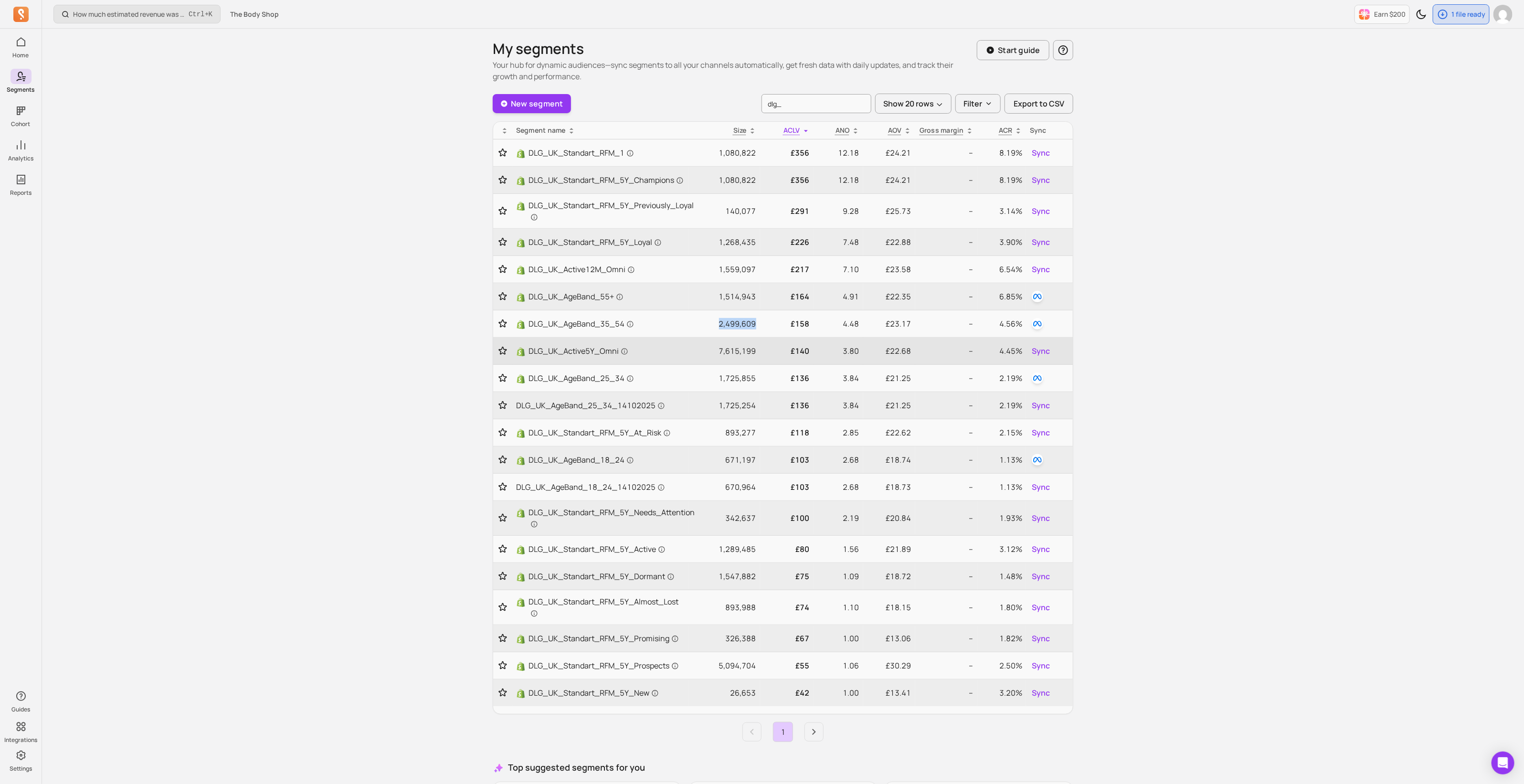
copy p "2,499,609"
drag, startPoint x: 721, startPoint y: 297, endPoint x: 758, endPoint y: 296, distance: 37.0
click at [758, 296] on td "1,514,943" at bounding box center [724, 296] width 71 height 27
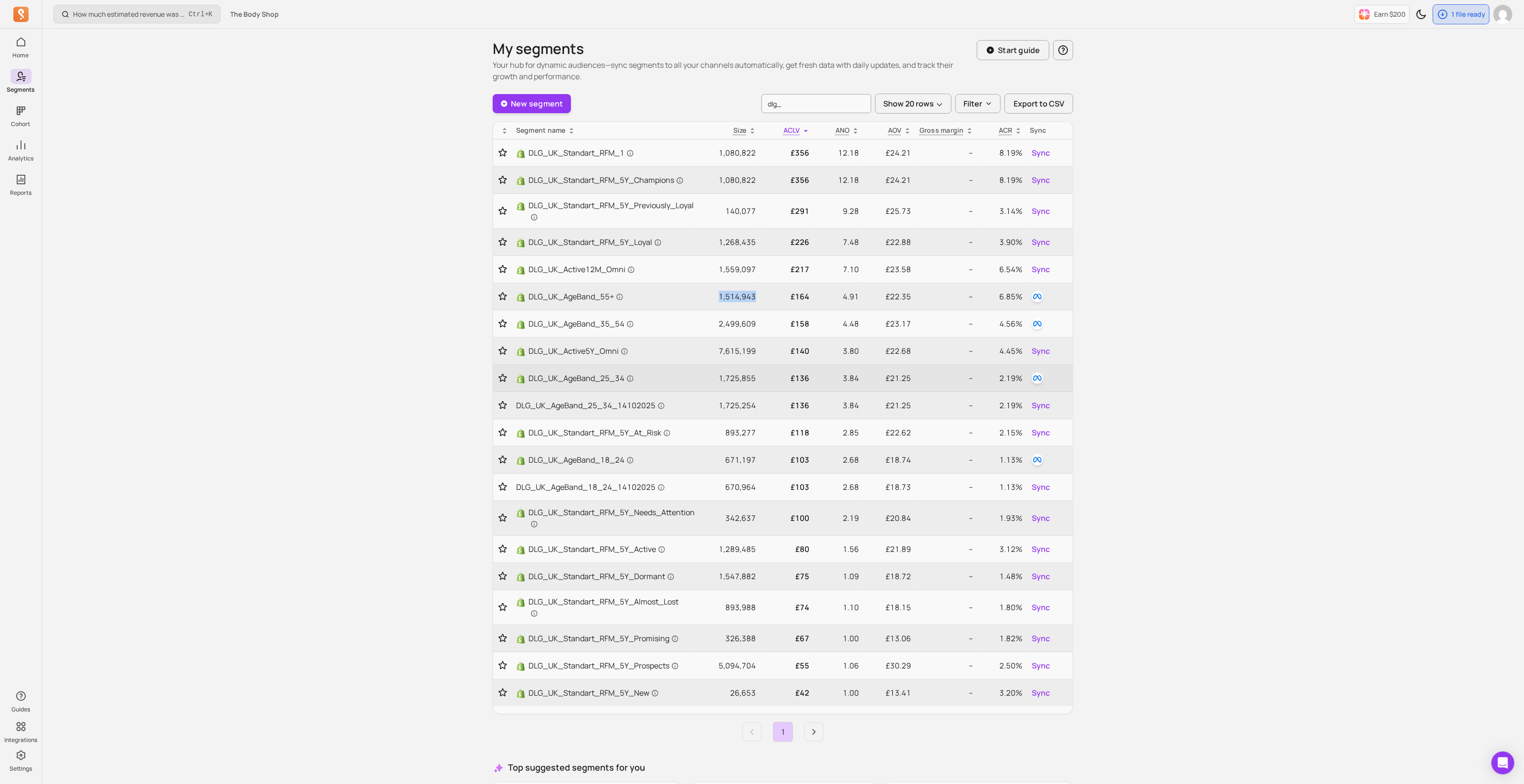
copy p "1,514,943"
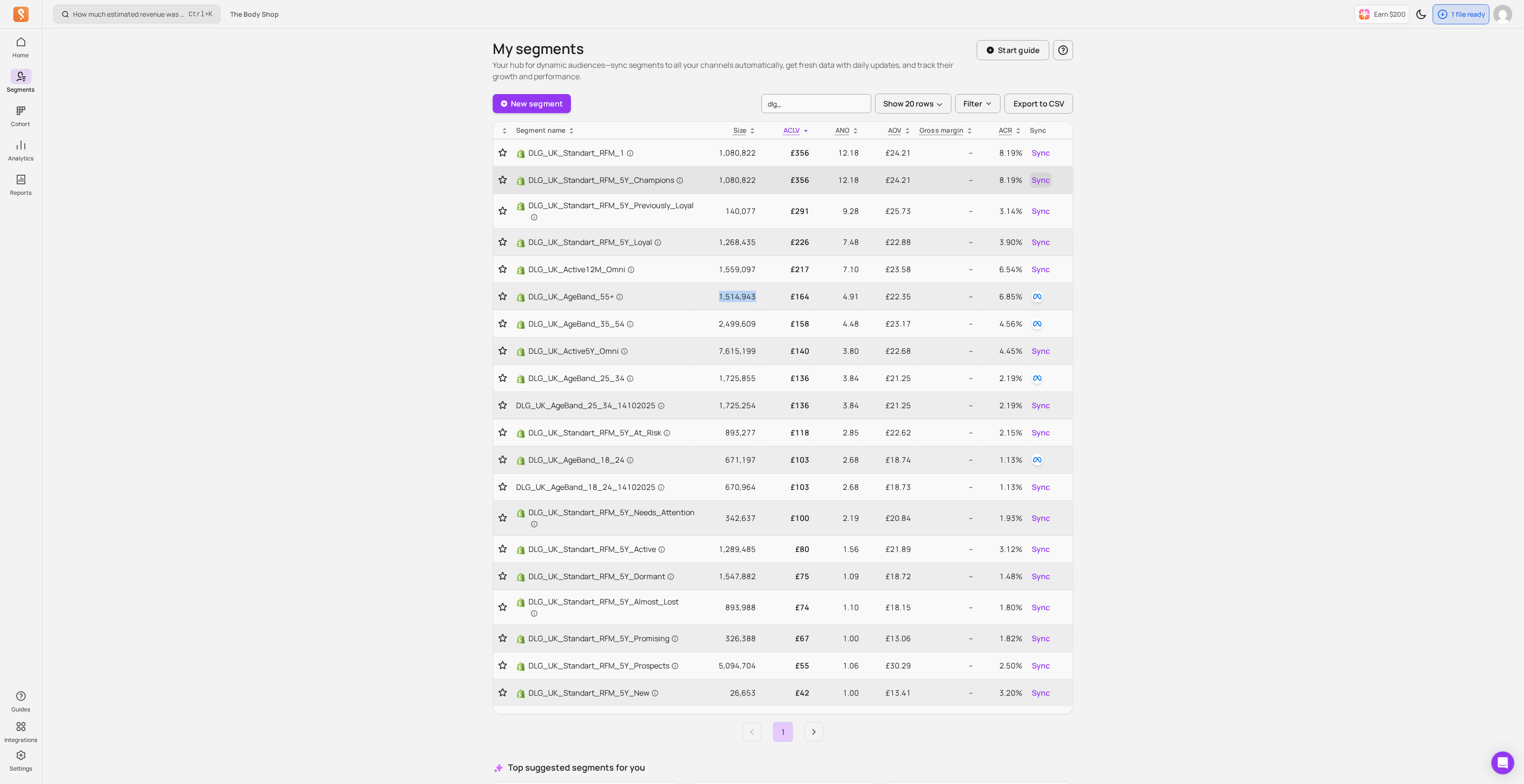
click at [1045, 179] on span "Sync" at bounding box center [1041, 180] width 18 height 12
click at [1037, 227] on button "button" at bounding box center [1029, 230] width 28 height 15
drag, startPoint x: 756, startPoint y: 181, endPoint x: 719, endPoint y: 182, distance: 37.0
click at [719, 182] on td "1,080,822" at bounding box center [724, 180] width 71 height 27
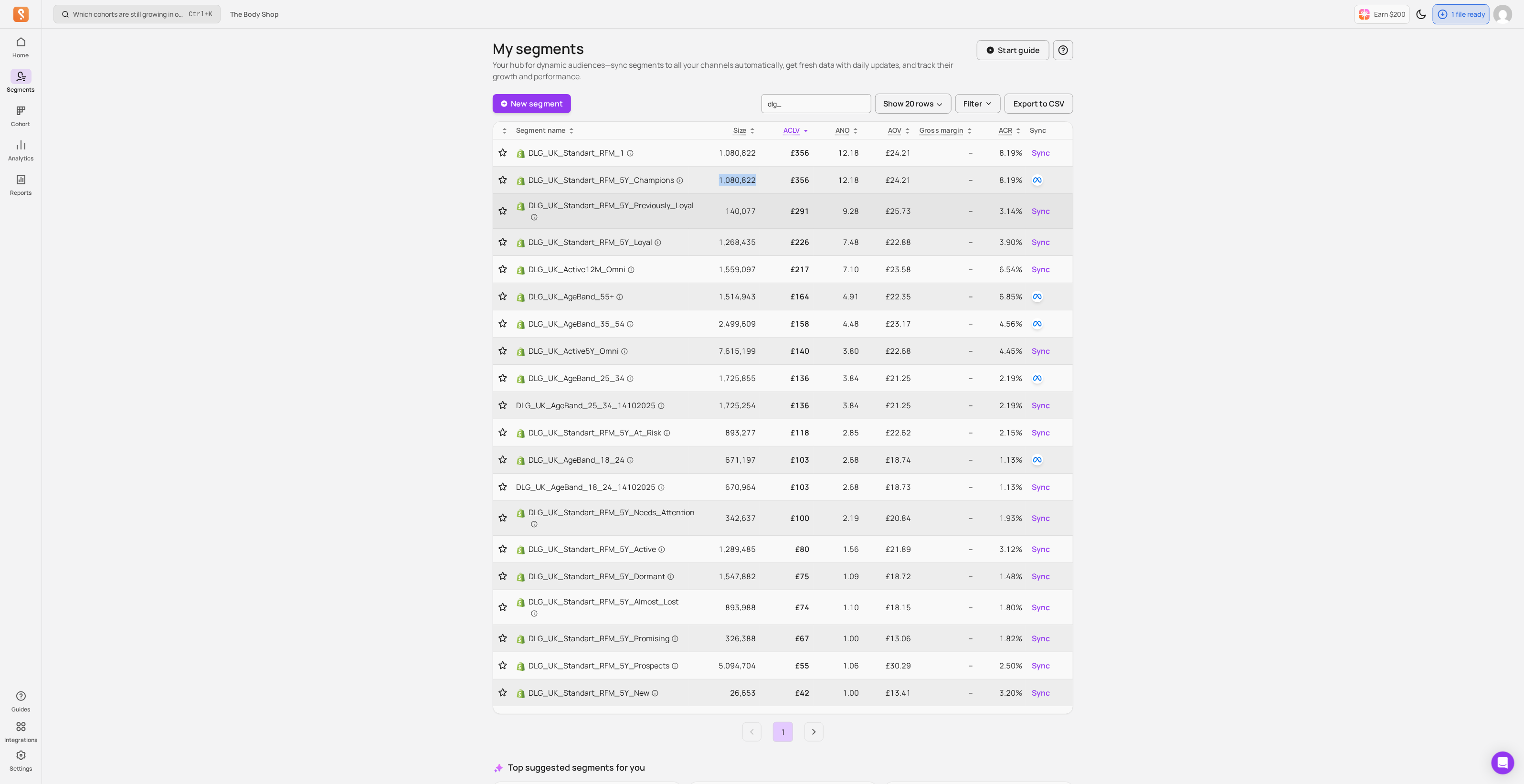
copy p "1,080,822"
click at [1043, 210] on span "Sync" at bounding box center [1041, 210] width 18 height 12
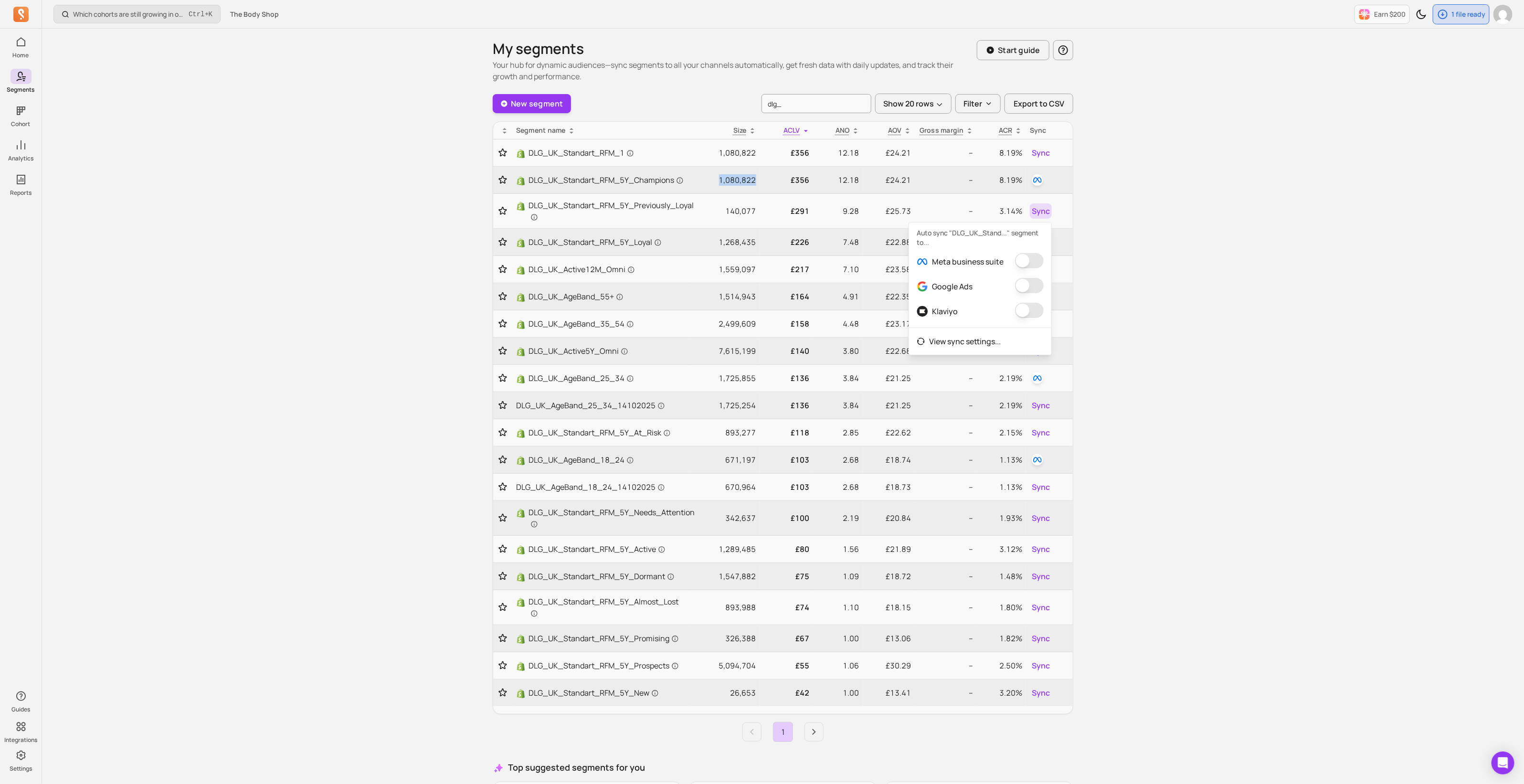
click at [1035, 256] on button "button" at bounding box center [1029, 260] width 28 height 15
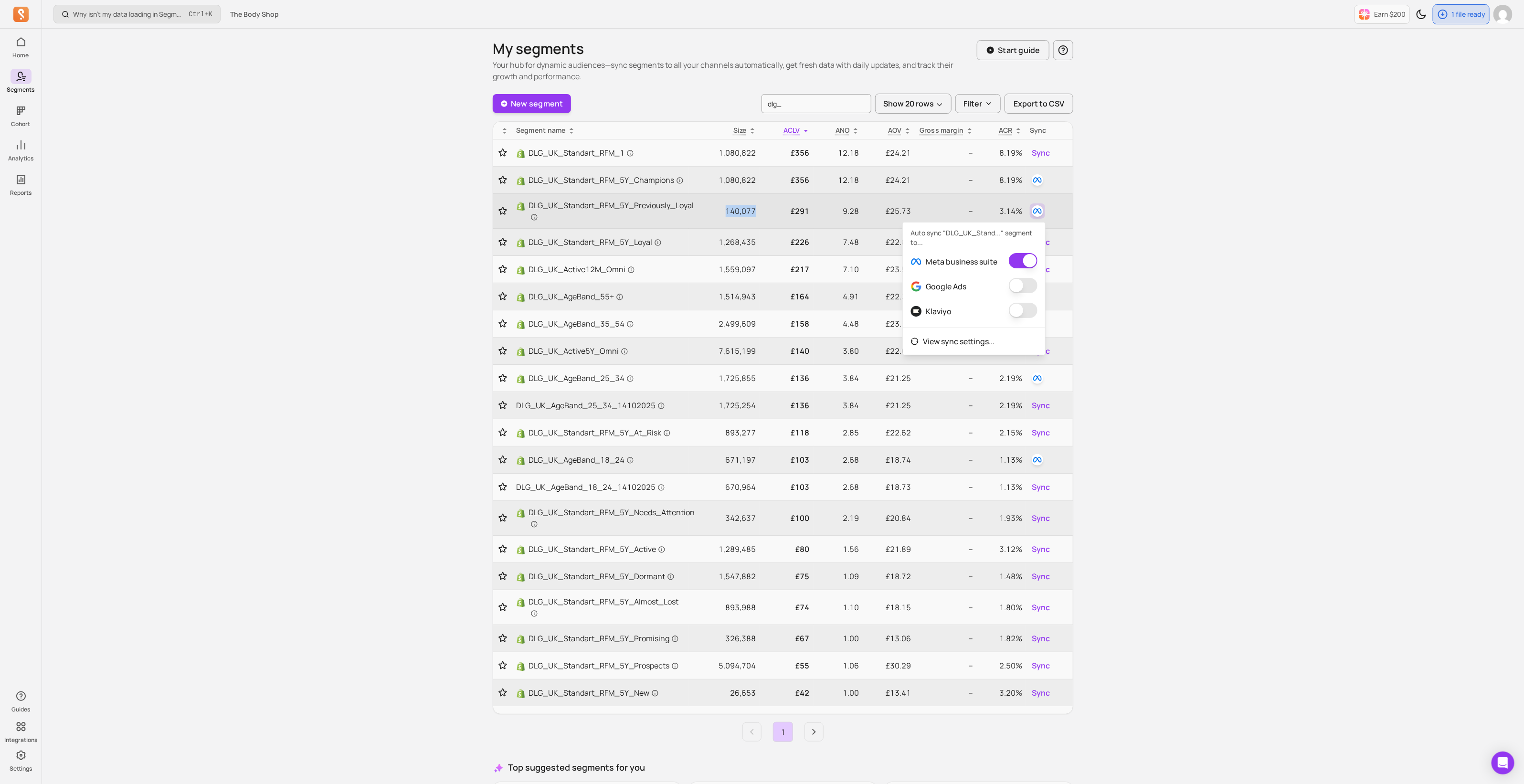
drag, startPoint x: 727, startPoint y: 209, endPoint x: 756, endPoint y: 209, distance: 29.0
click at [756, 209] on td "140,077" at bounding box center [724, 210] width 71 height 35
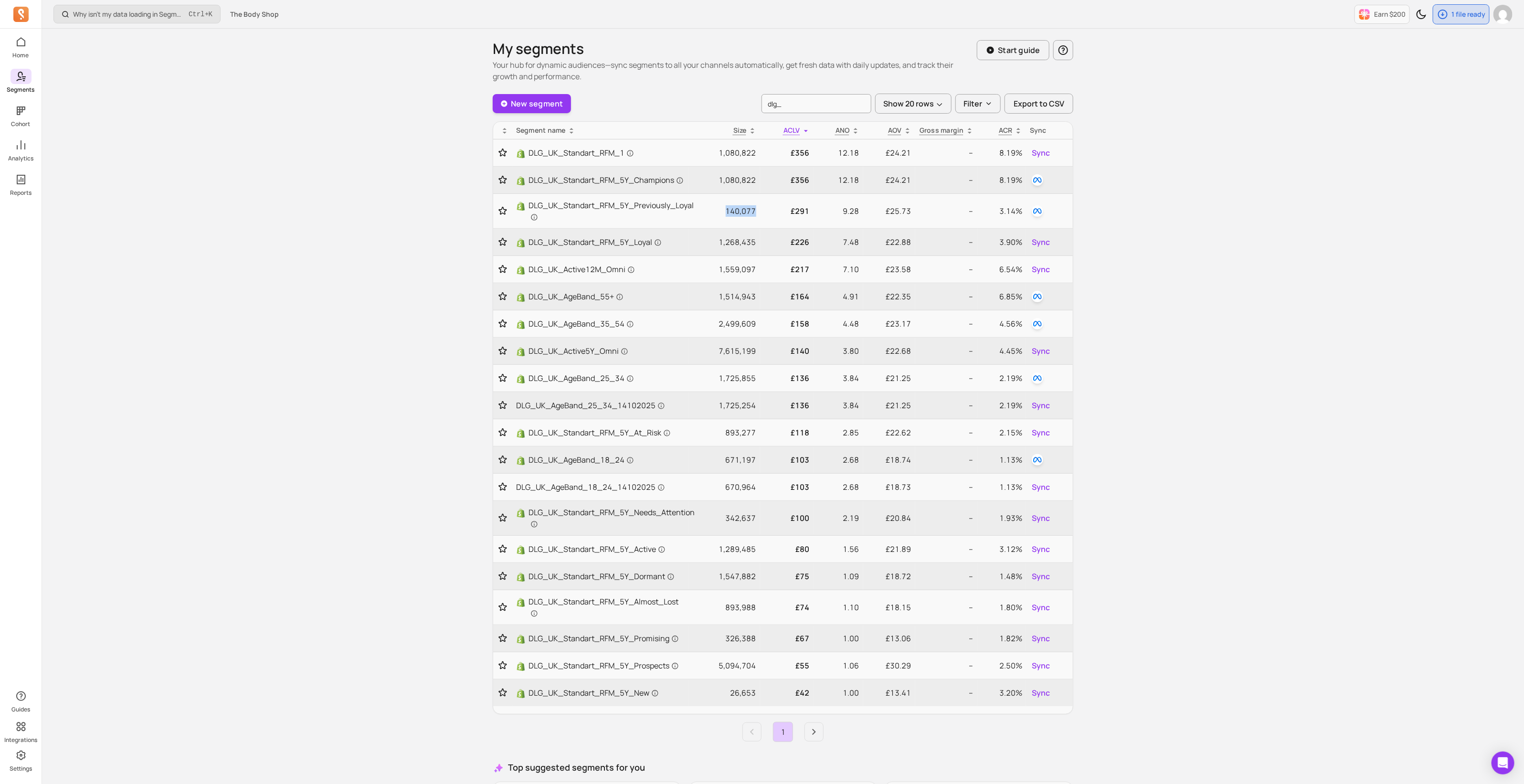
copy p "140,077"
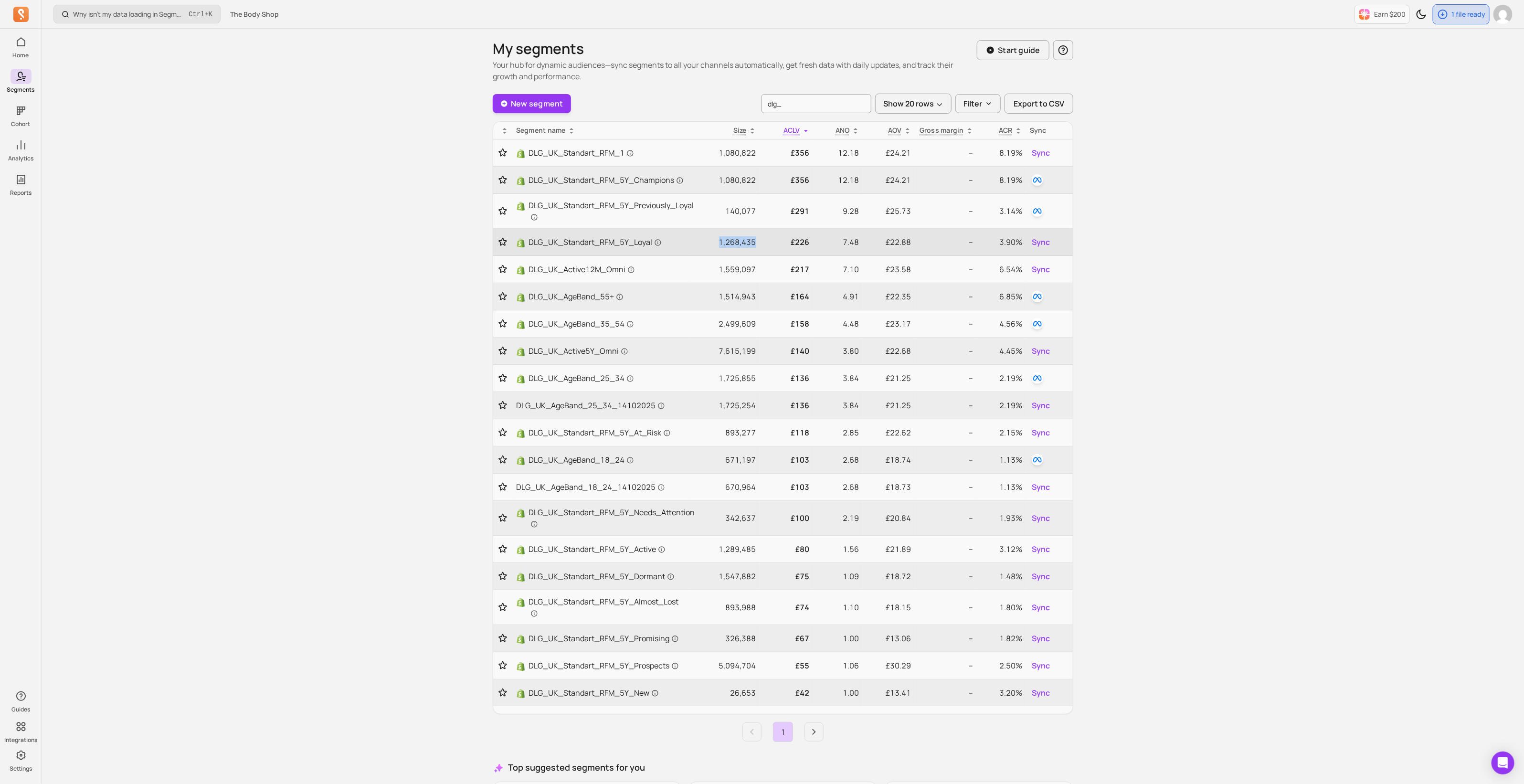
drag, startPoint x: 721, startPoint y: 240, endPoint x: 756, endPoint y: 238, distance: 35.1
click at [756, 238] on td "1,268,435" at bounding box center [724, 242] width 71 height 27
copy p "1,268,435"
click at [1042, 244] on span "Sync" at bounding box center [1041, 242] width 18 height 12
click at [1036, 289] on button "button" at bounding box center [1029, 292] width 28 height 15
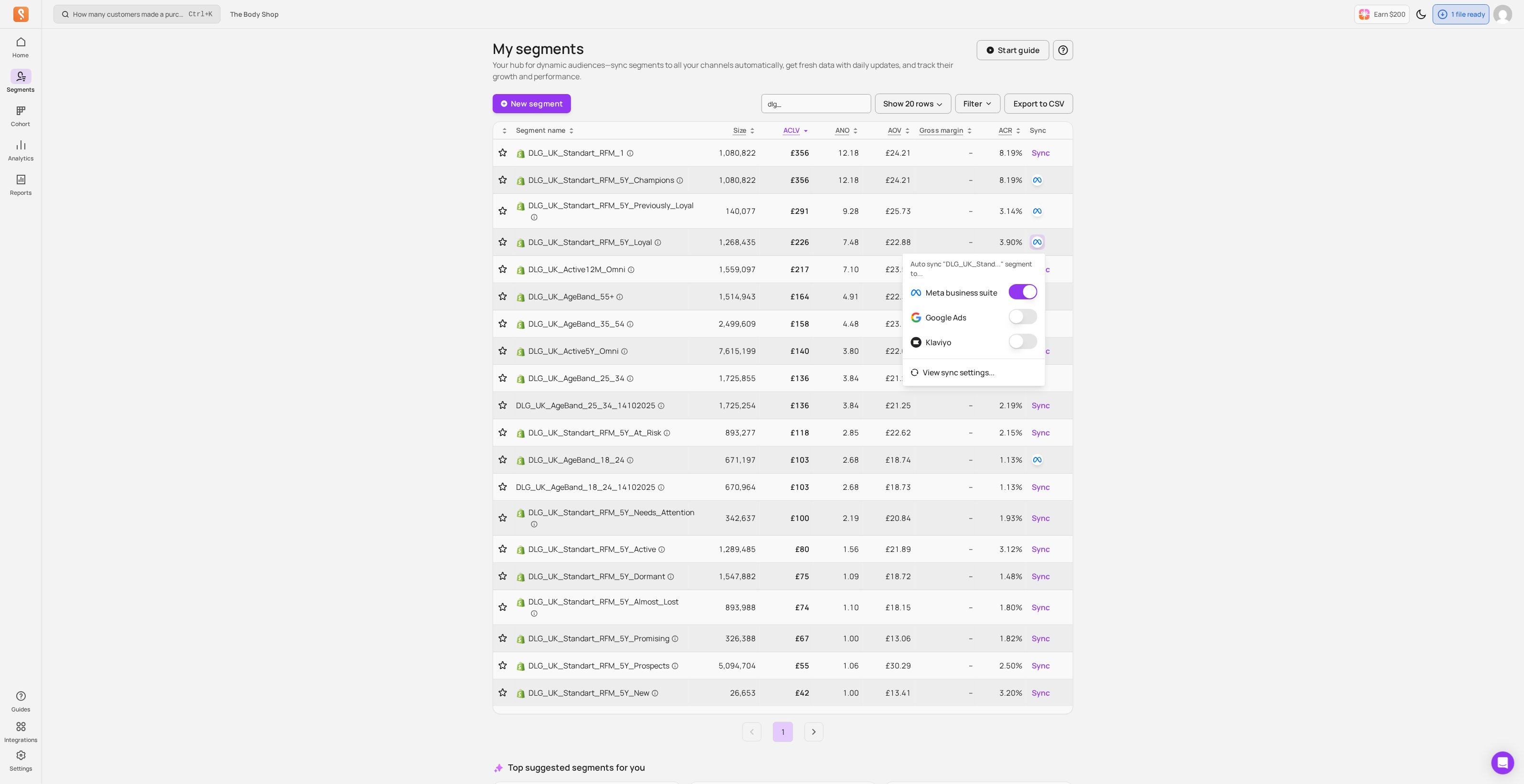
click at [1135, 240] on div "How many customers made a purchase in the last 30/60/90 days? Ctrl + K The Body…" at bounding box center [784, 468] width 1483 height 936
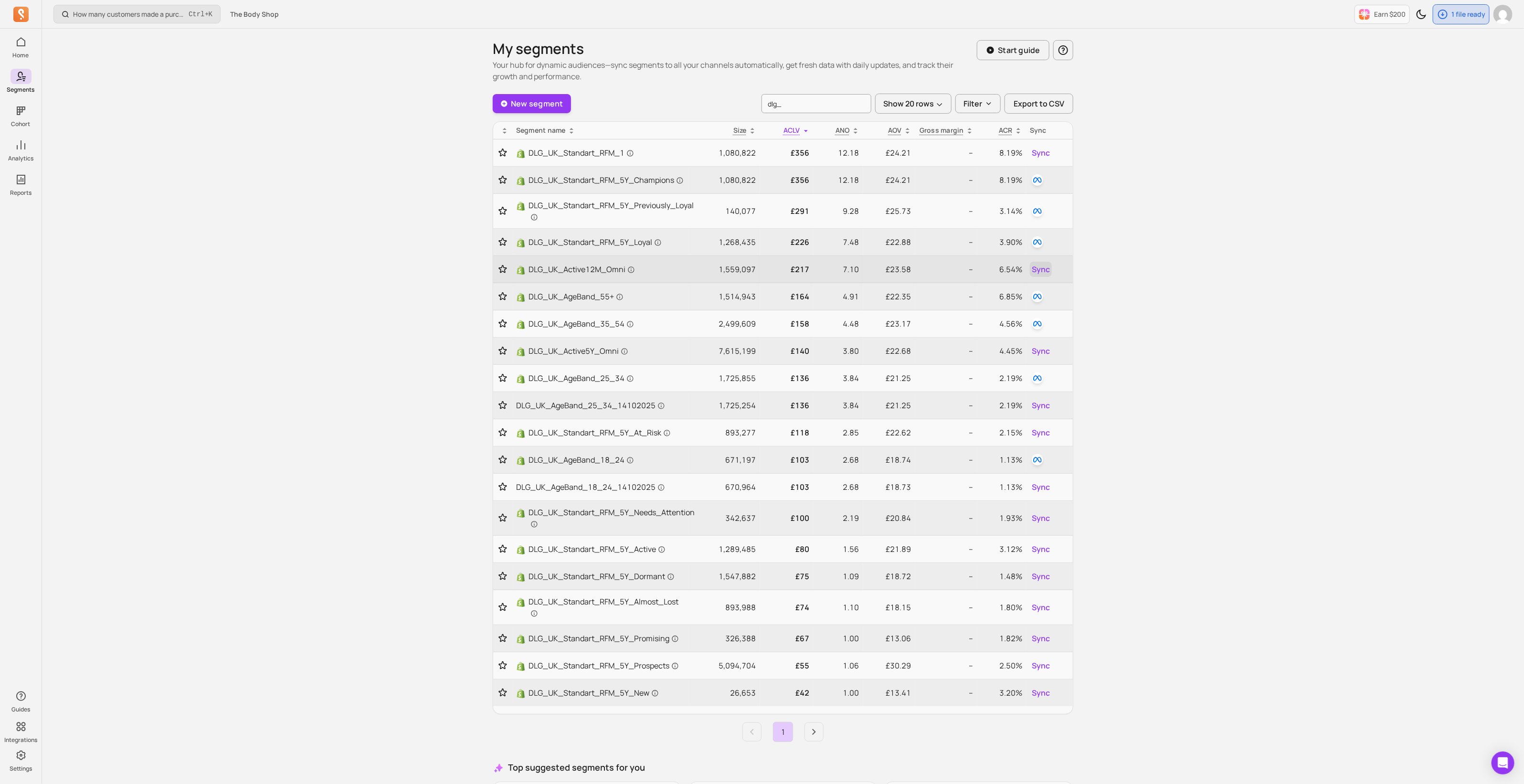
click at [1042, 270] on span "Sync" at bounding box center [1041, 269] width 18 height 12
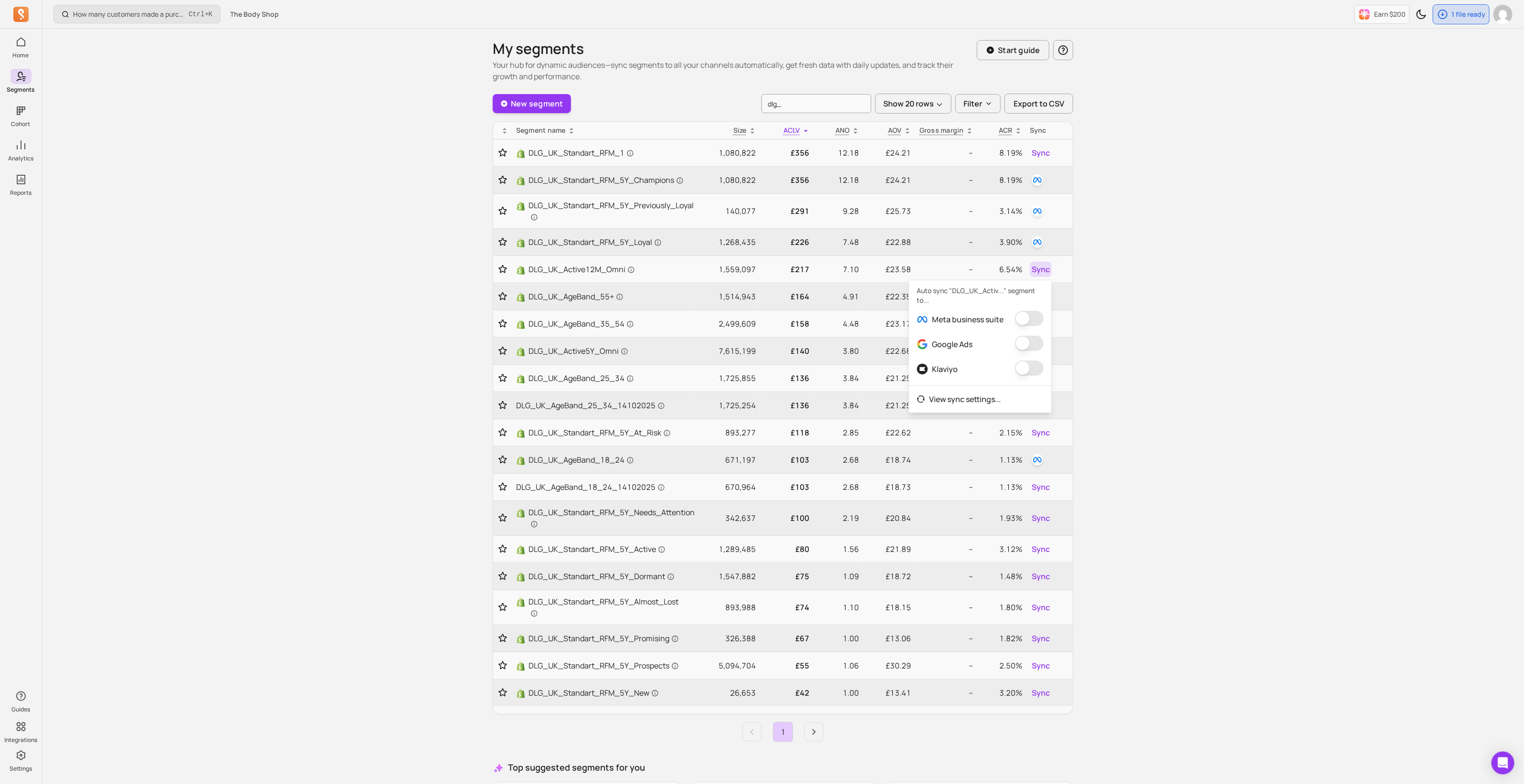
click at [1033, 317] on button "button" at bounding box center [1029, 319] width 28 height 15
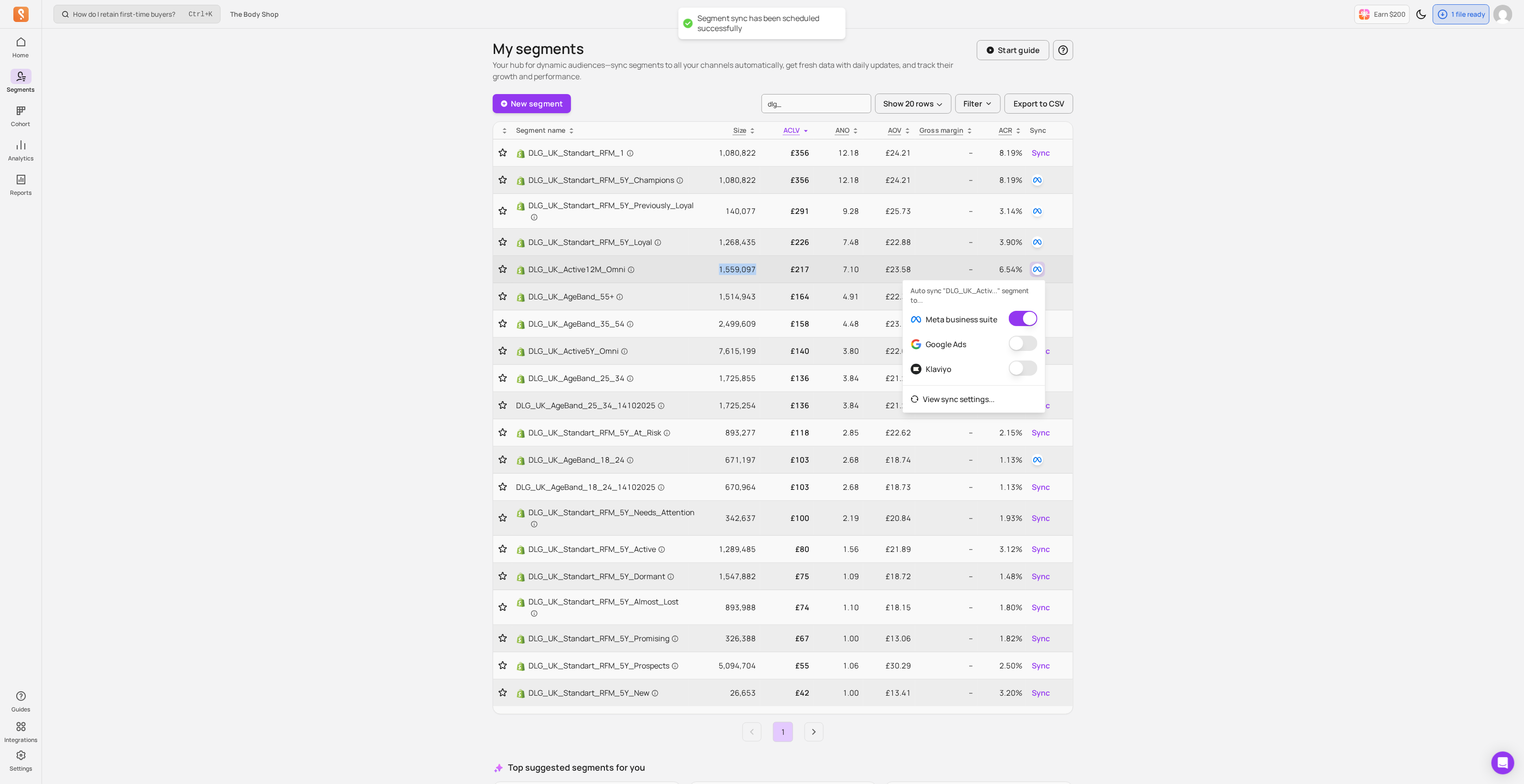
drag, startPoint x: 759, startPoint y: 270, endPoint x: 712, endPoint y: 268, distance: 47.0
click at [712, 268] on td "1,559,097" at bounding box center [724, 269] width 71 height 27
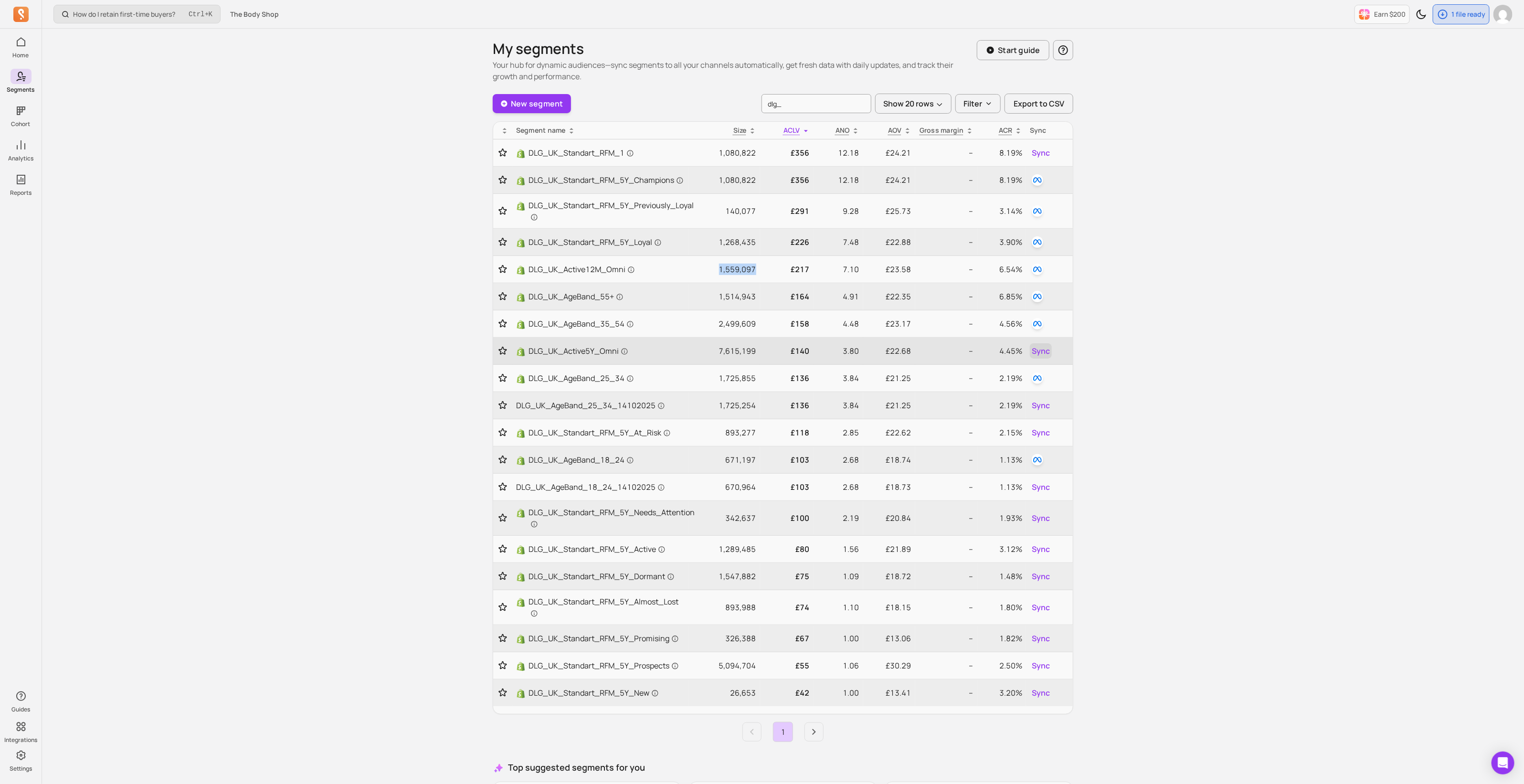
click at [1039, 352] on span "Sync" at bounding box center [1041, 350] width 18 height 12
click at [1034, 395] on button "button" at bounding box center [1029, 400] width 28 height 15
drag, startPoint x: 719, startPoint y: 348, endPoint x: 758, endPoint y: 348, distance: 39.0
click at [758, 348] on td "7,615,199" at bounding box center [724, 351] width 71 height 27
click at [627, 404] on span "DLG_UK_AgeBand_25_34_14102025" at bounding box center [591, 405] width 149 height 12
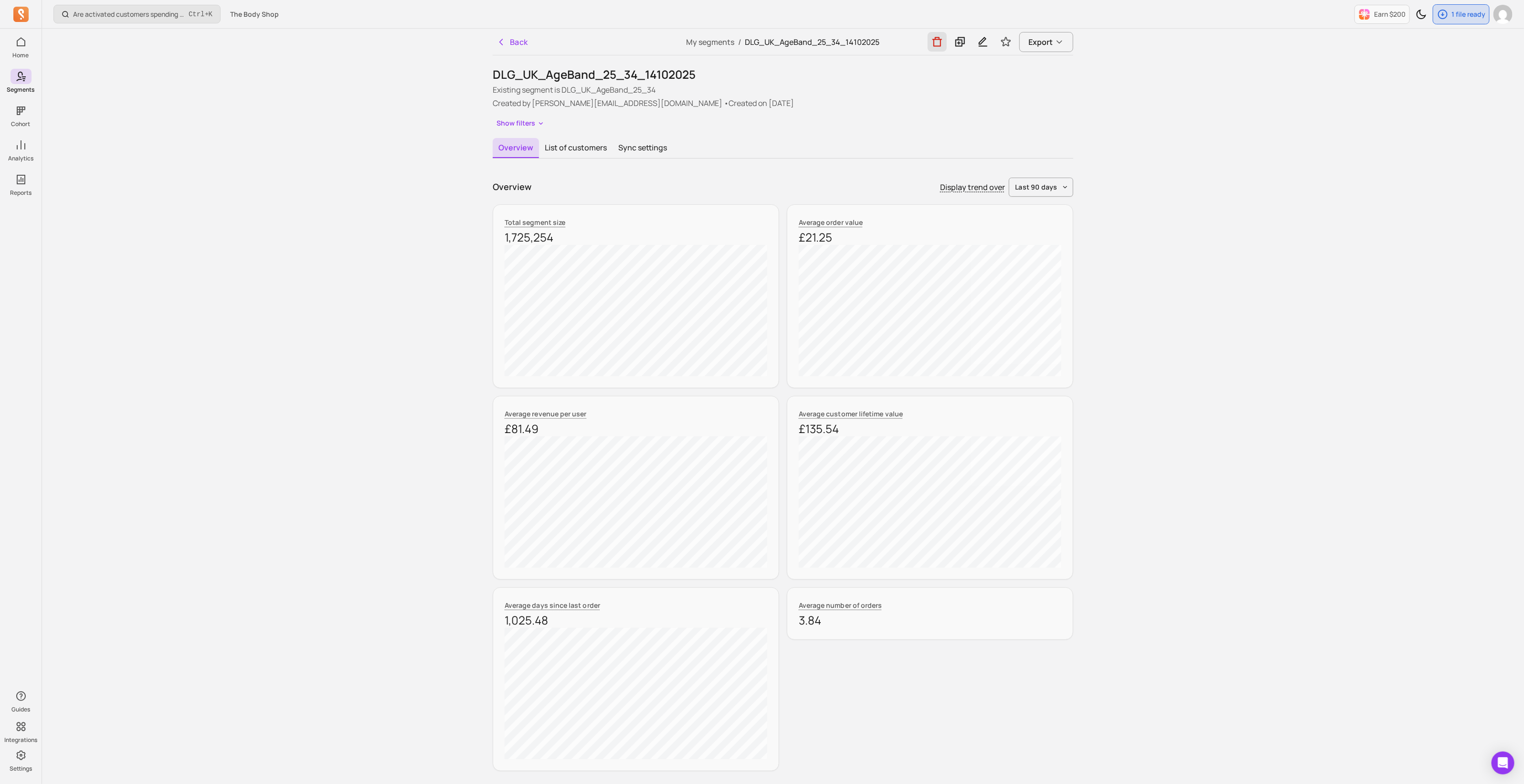
click at [940, 43] on icon "button" at bounding box center [937, 42] width 12 height 12
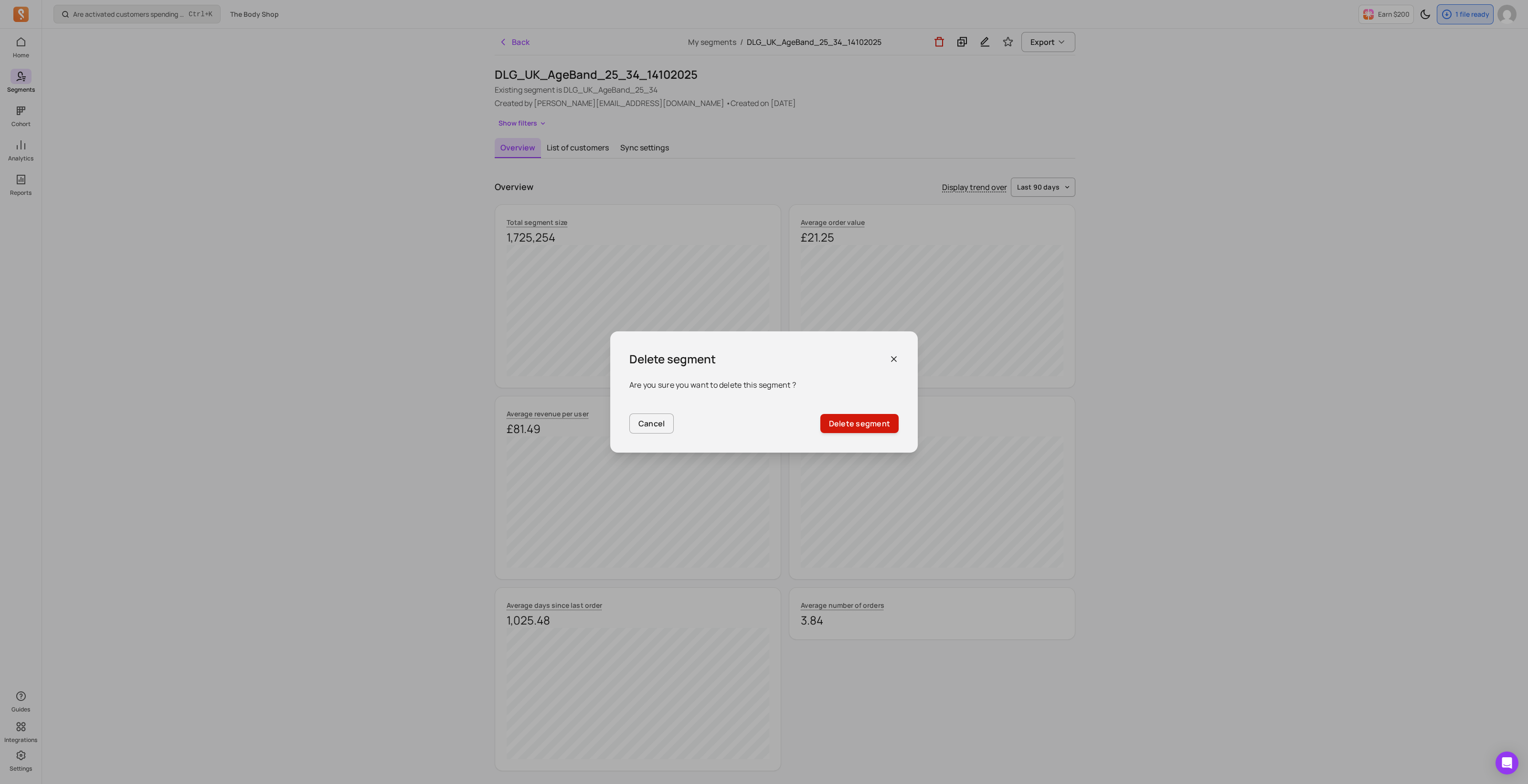
click at [884, 428] on button "Delete segment" at bounding box center [860, 423] width 78 height 19
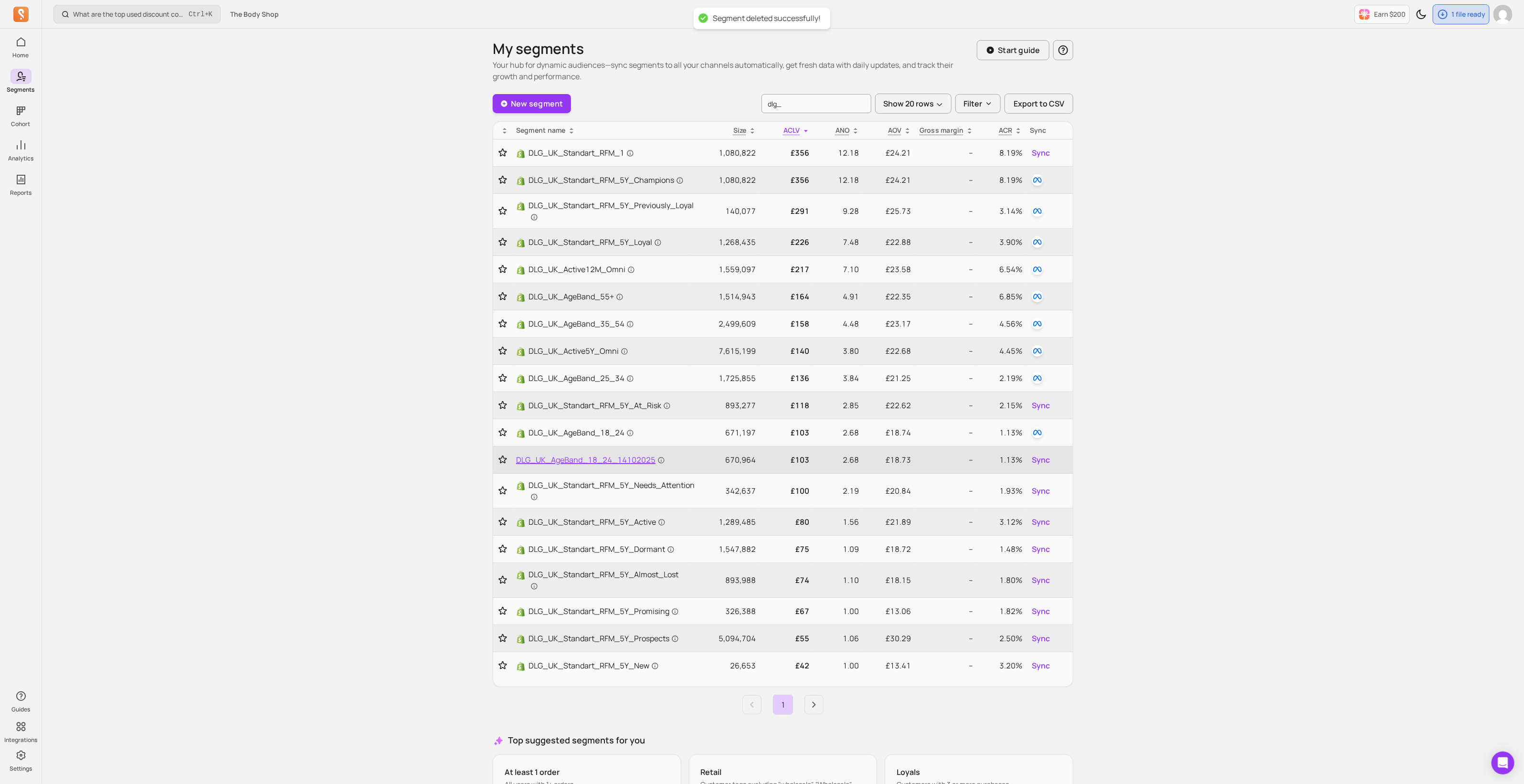
click at [641, 458] on span "DLG_UK_AgeBand_18_24_14102025" at bounding box center [591, 459] width 149 height 12
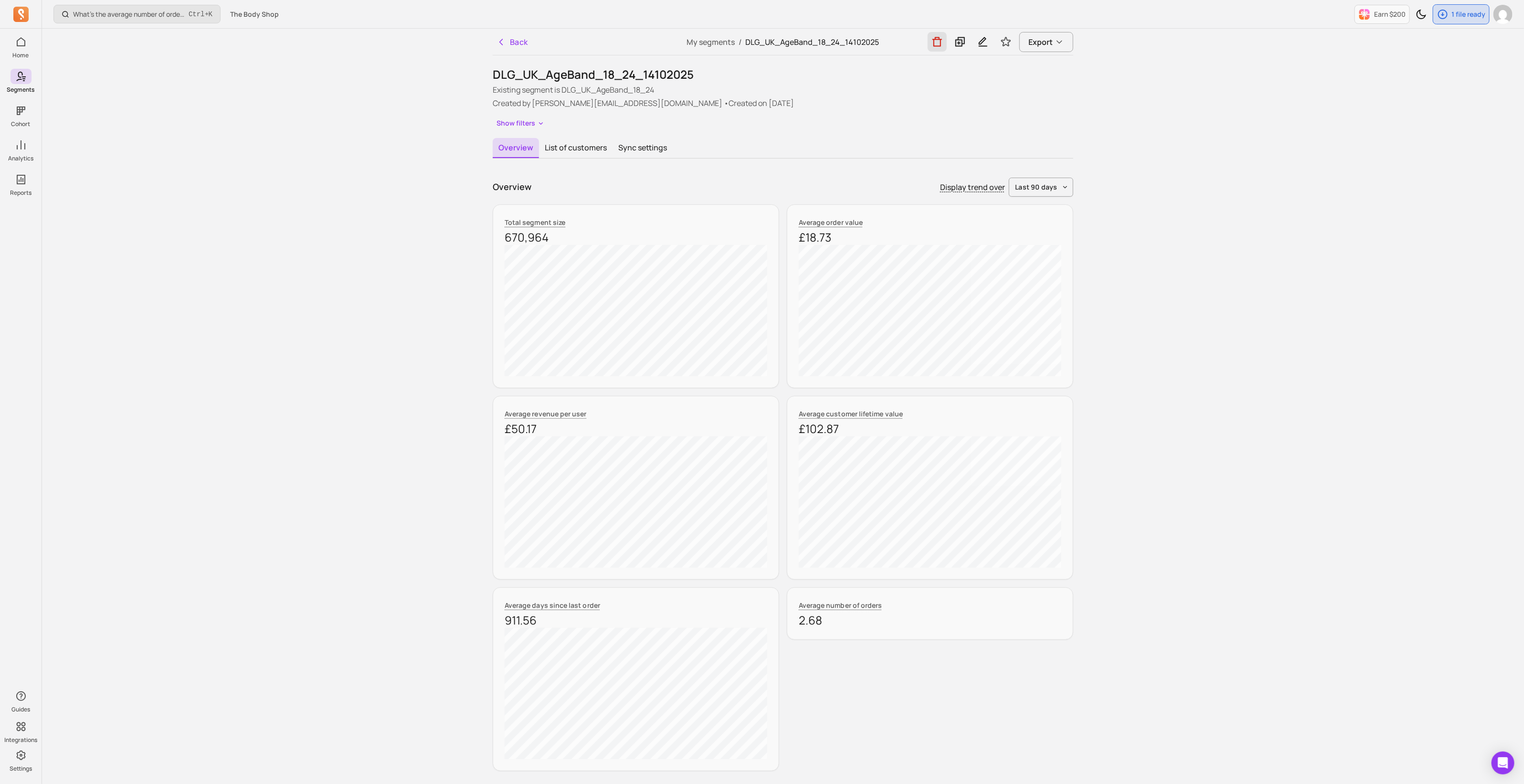
click at [939, 45] on icon "button" at bounding box center [937, 42] width 12 height 12
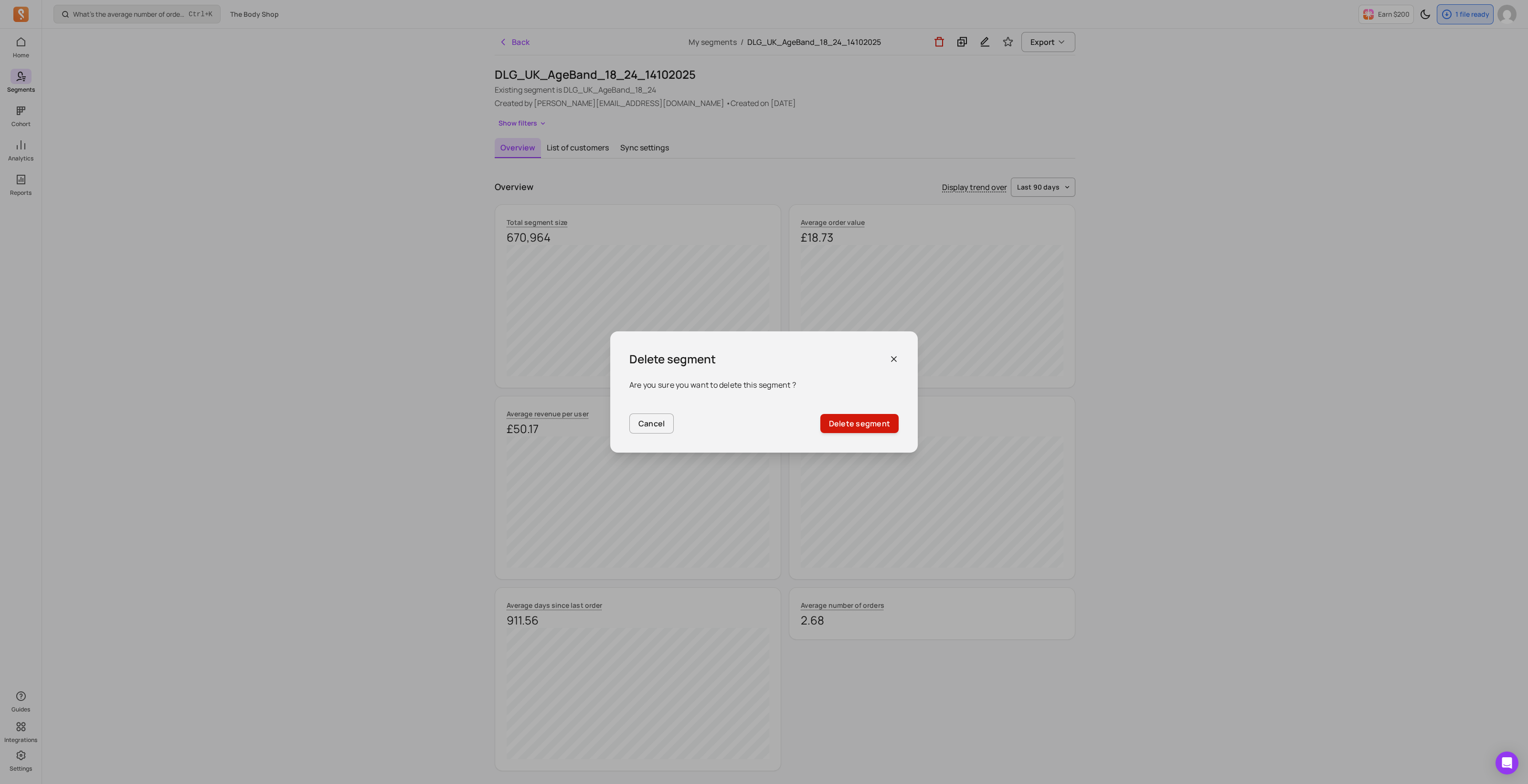
click at [867, 426] on button "Delete segment" at bounding box center [860, 423] width 78 height 19
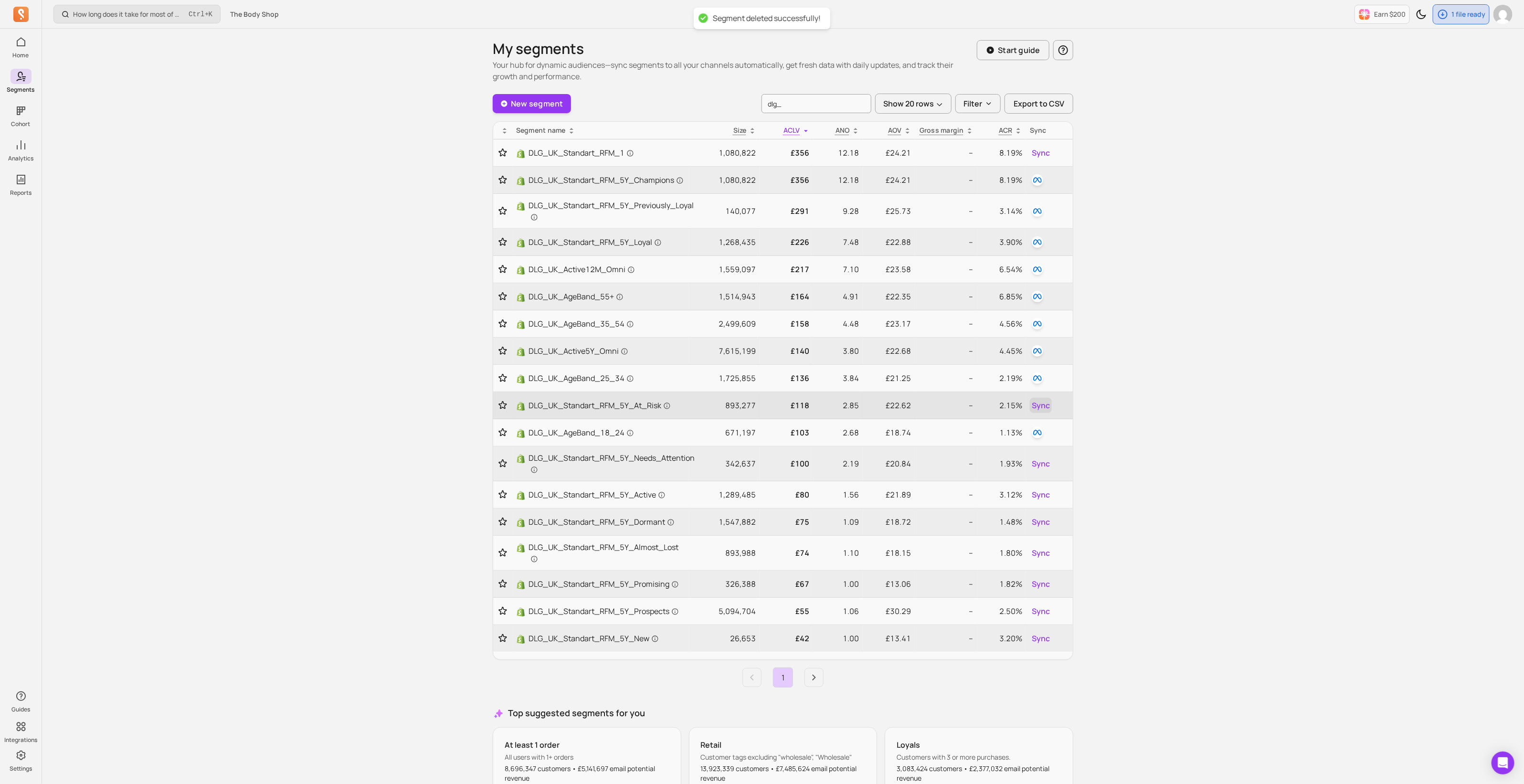
click at [1039, 407] on span "Sync" at bounding box center [1041, 405] width 18 height 12
click at [1033, 455] on button "button" at bounding box center [1029, 455] width 28 height 15
drag, startPoint x: 724, startPoint y: 402, endPoint x: 754, endPoint y: 402, distance: 30.0
click at [754, 402] on p "893,277" at bounding box center [724, 405] width 64 height 12
click at [1042, 467] on span "Sync" at bounding box center [1041, 463] width 18 height 12
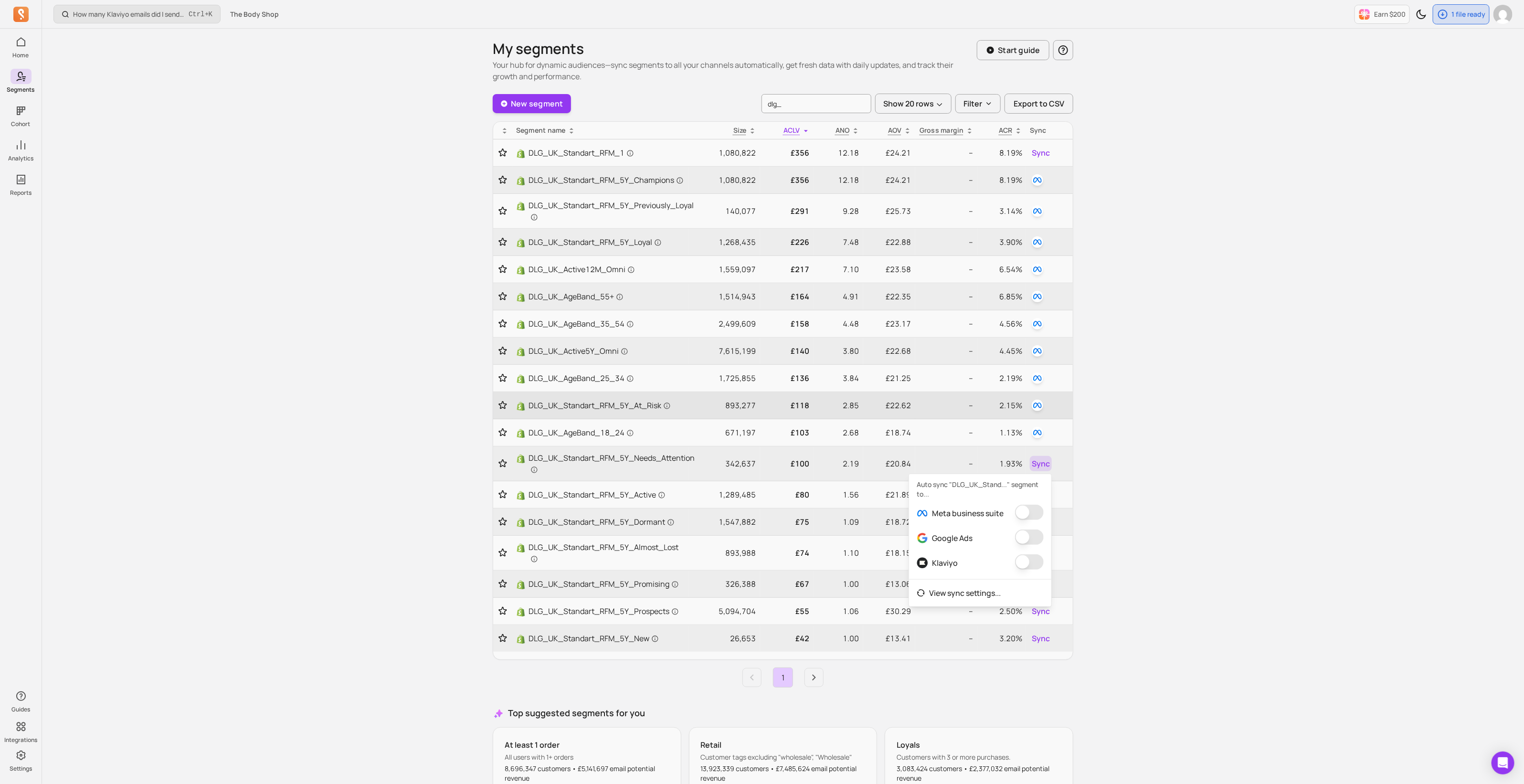
click at [1032, 511] on button "button" at bounding box center [1029, 512] width 28 height 15
click at [760, 461] on tr "DLG_UK_Standart_RFM_5Y_Needs_Attention 342,637 £100 2.19 £20.84 -- 1.93%" at bounding box center [783, 463] width 580 height 35
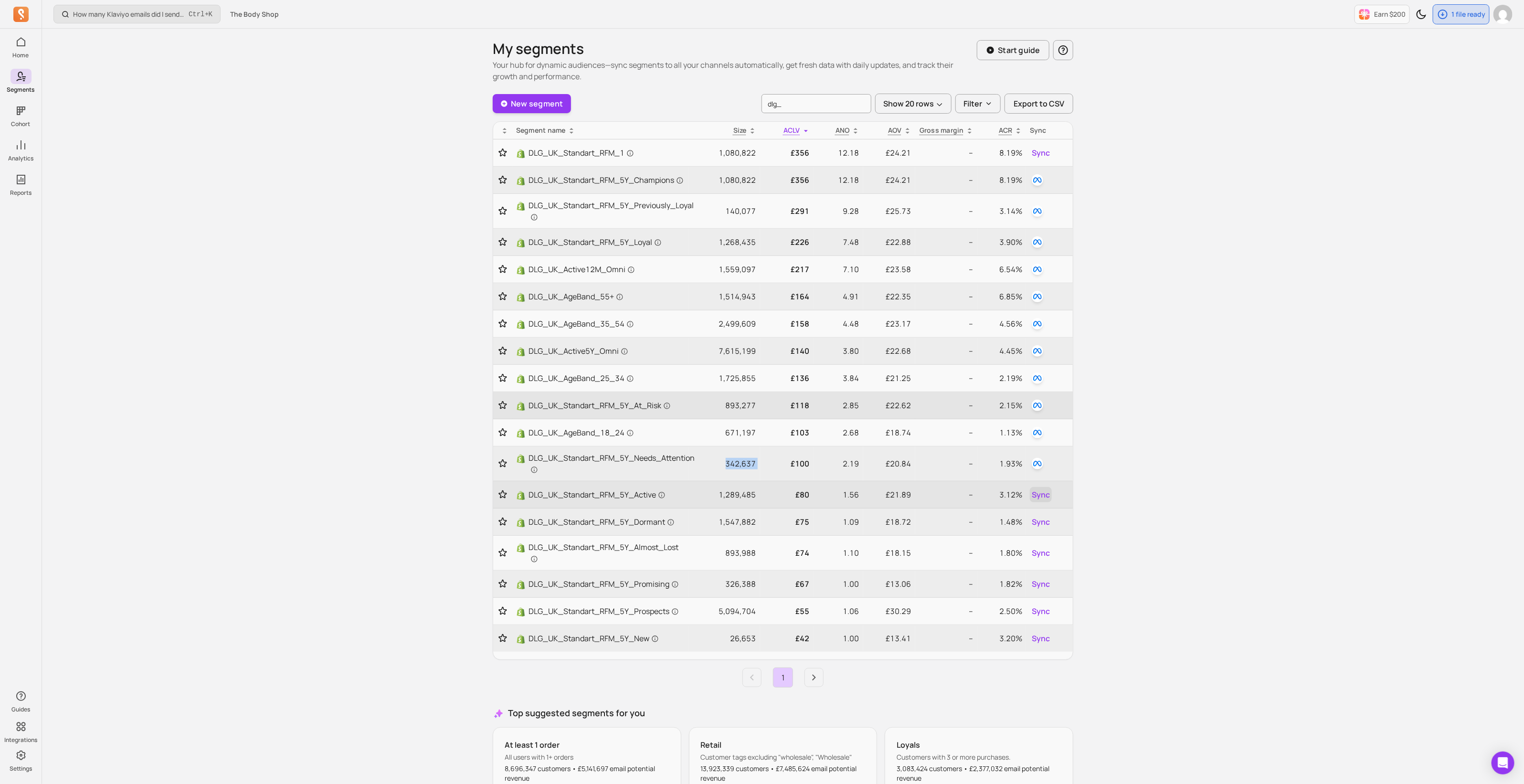
click at [1034, 492] on span "Sync" at bounding box center [1041, 495] width 18 height 12
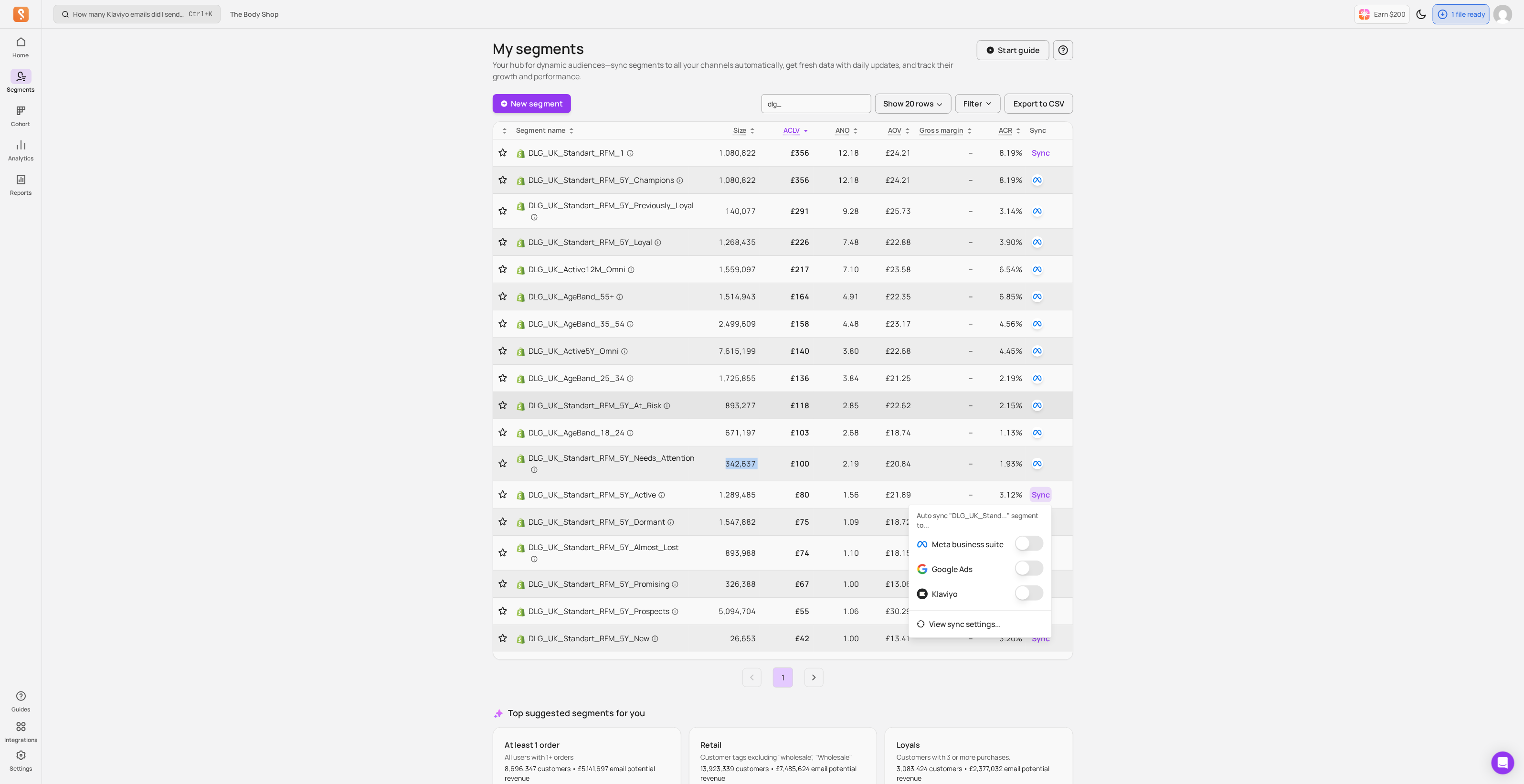
click at [1032, 543] on button "button" at bounding box center [1029, 544] width 28 height 15
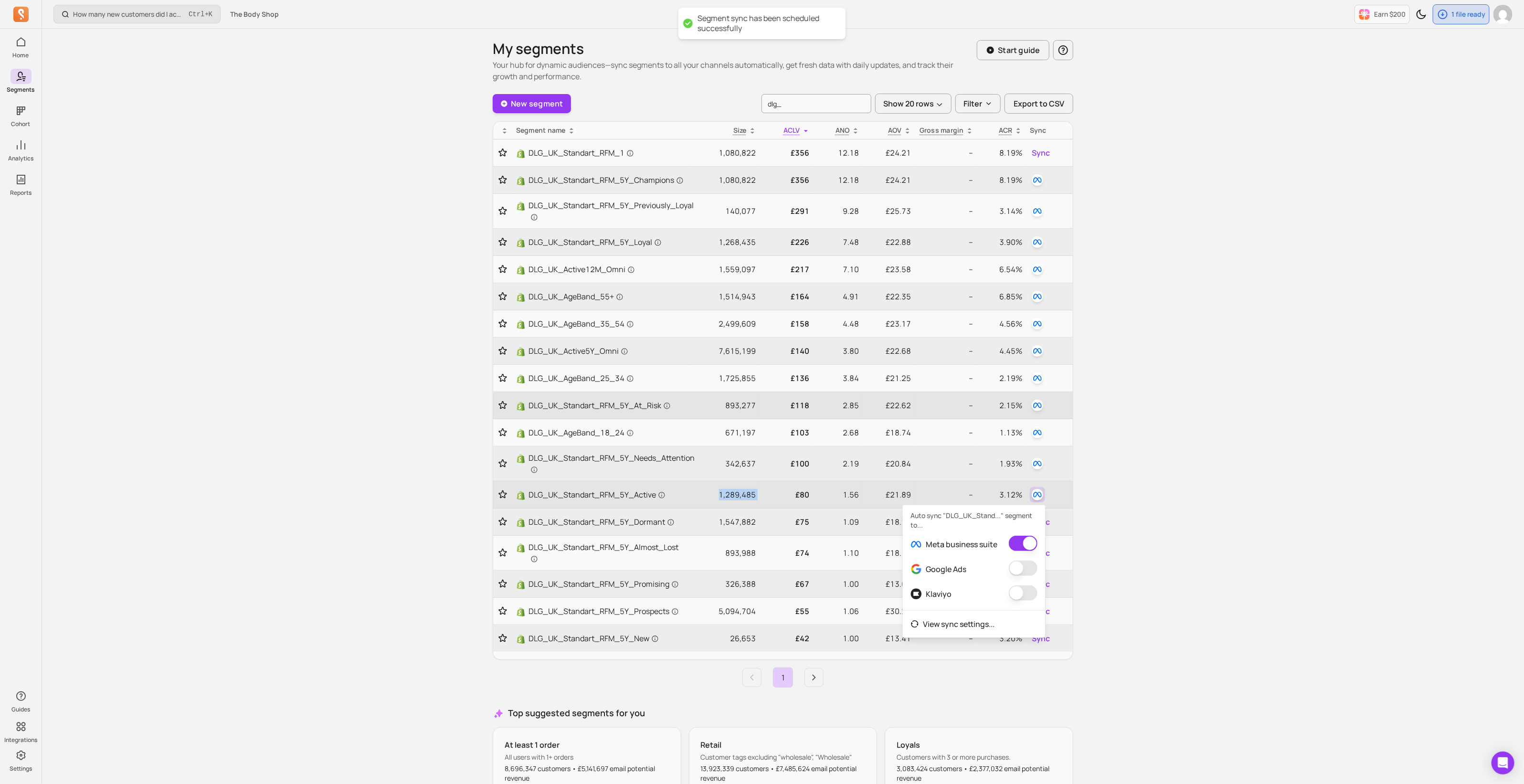
drag, startPoint x: 721, startPoint y: 493, endPoint x: 769, endPoint y: 493, distance: 48.0
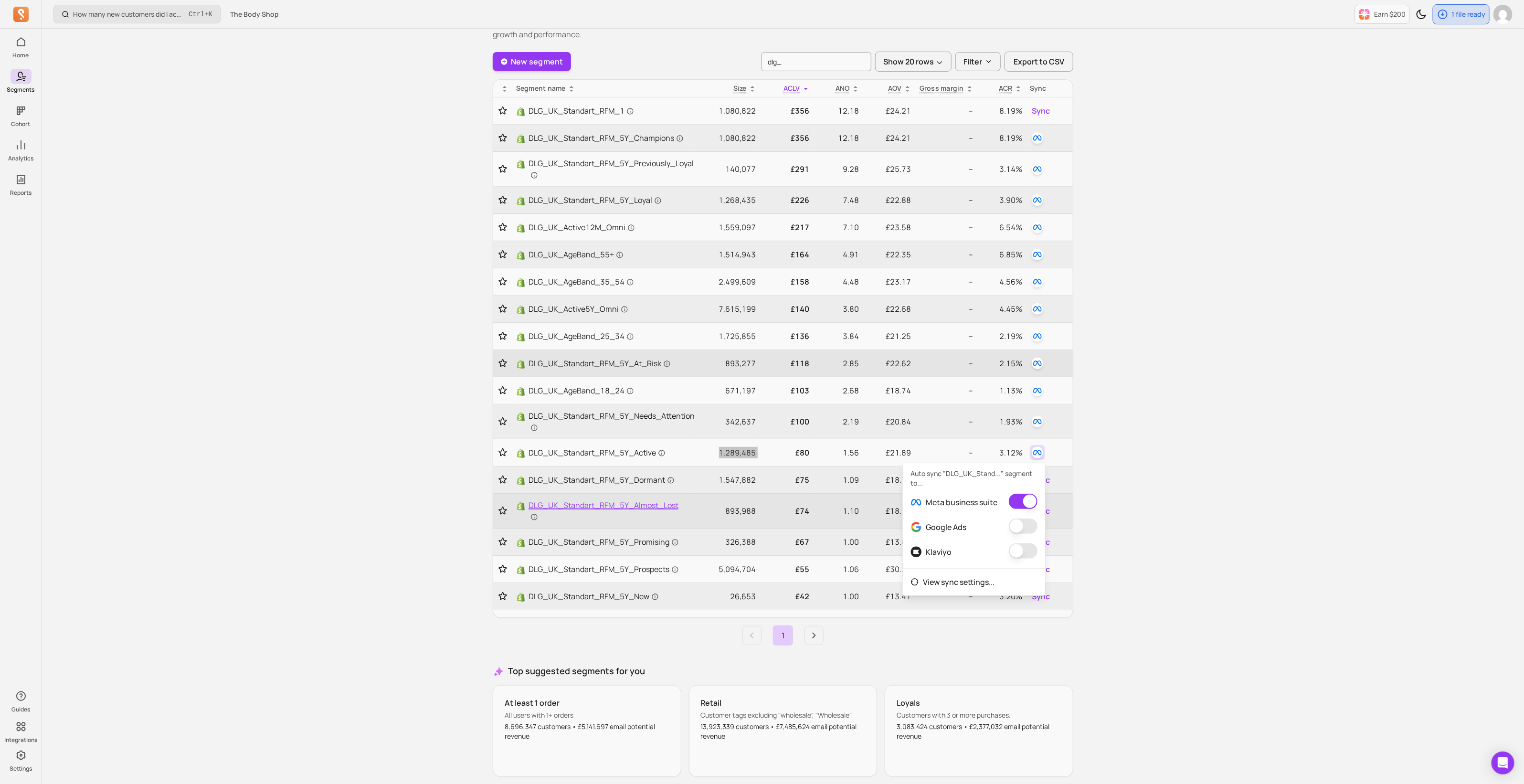
scroll to position [59, 0]
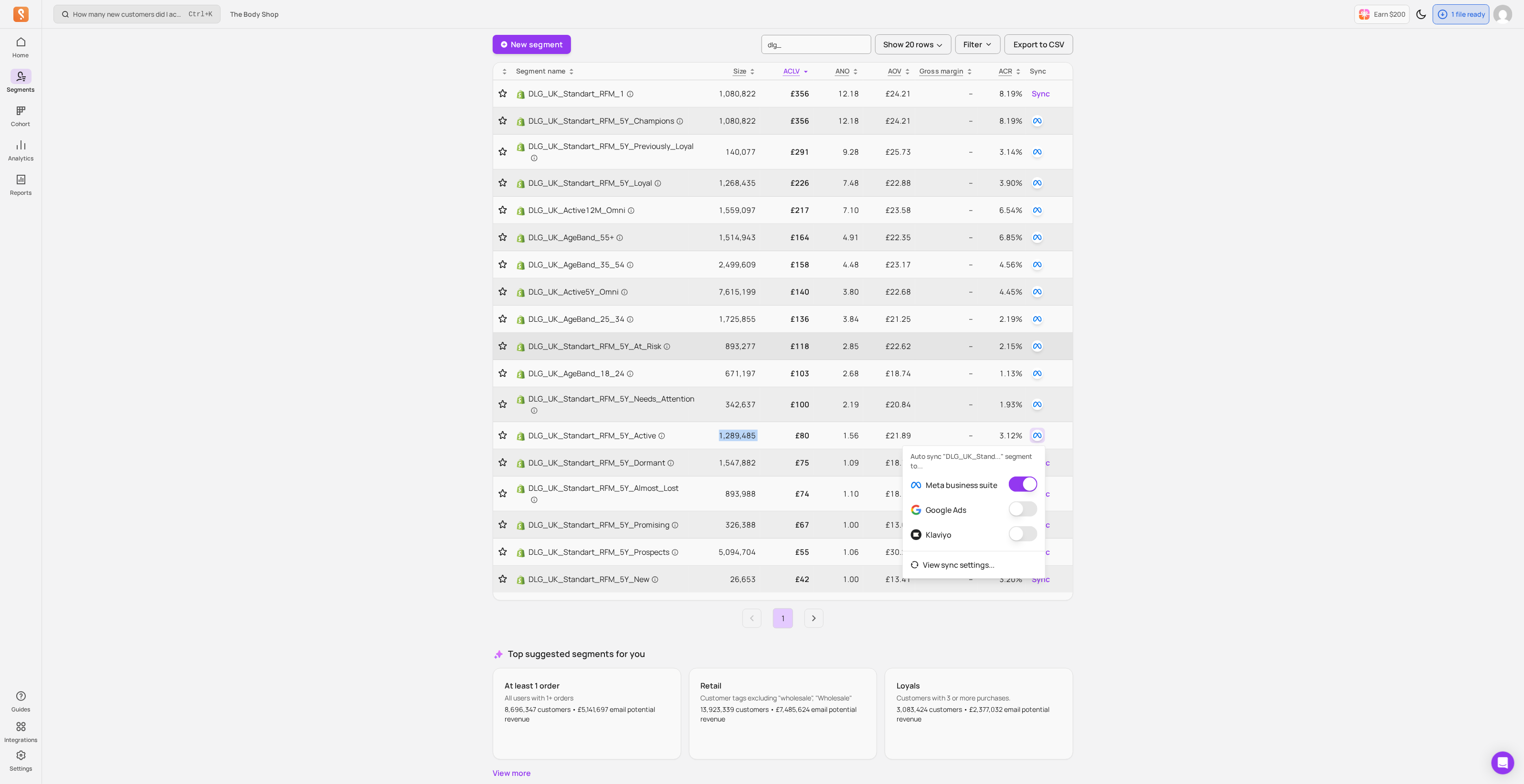
click at [1194, 499] on div "How many new customers did I acquire this period? Ctrl + K The Body Shop Earn $…" at bounding box center [784, 382] width 1483 height 882
drag, startPoint x: 1042, startPoint y: 460, endPoint x: 1062, endPoint y: 468, distance: 21.5
click at [1042, 460] on span "Sync" at bounding box center [1041, 462] width 18 height 12
click at [1035, 508] on button "button" at bounding box center [1029, 511] width 28 height 15
drag, startPoint x: 727, startPoint y: 458, endPoint x: 727, endPoint y: 468, distance: 10.0
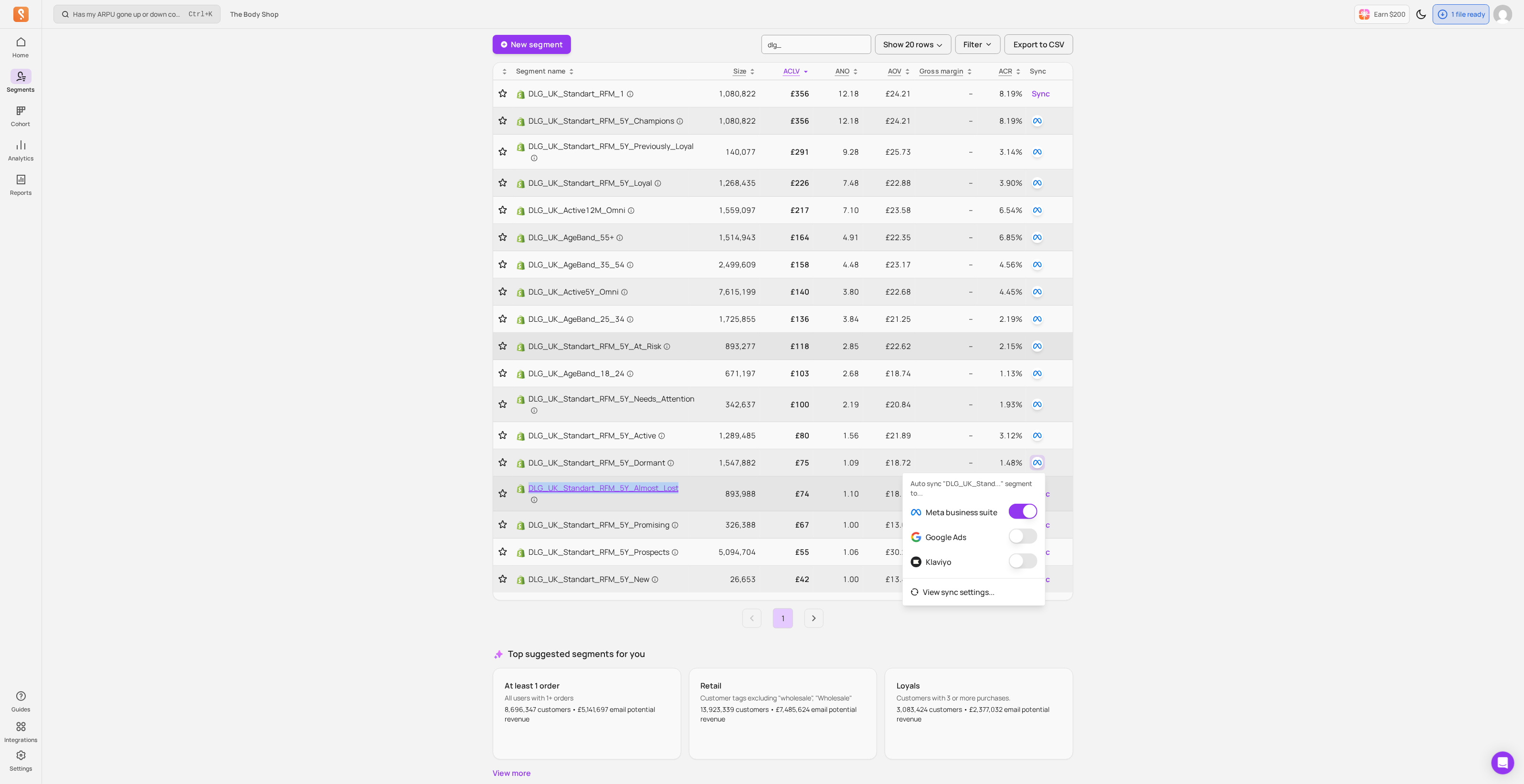
drag, startPoint x: 684, startPoint y: 485, endPoint x: 531, endPoint y: 487, distance: 153.0
click at [528, 486] on td "DLG_UK_Standart_RFM_5Y_Almost_Lost" at bounding box center [601, 493] width 177 height 35
drag, startPoint x: 758, startPoint y: 489, endPoint x: 739, endPoint y: 490, distance: 19.0
click at [725, 493] on td "893,988" at bounding box center [724, 493] width 71 height 35
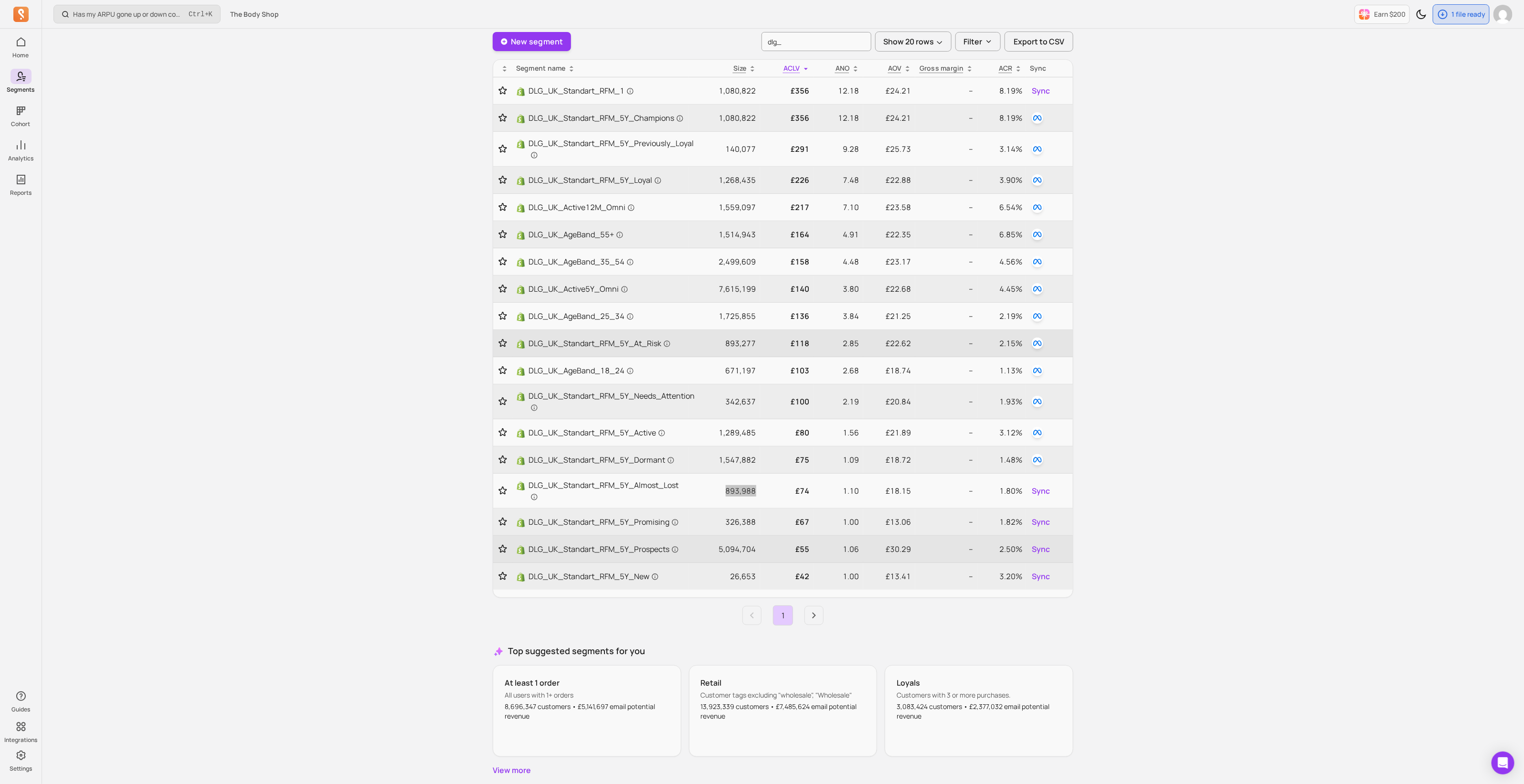
scroll to position [95, 0]
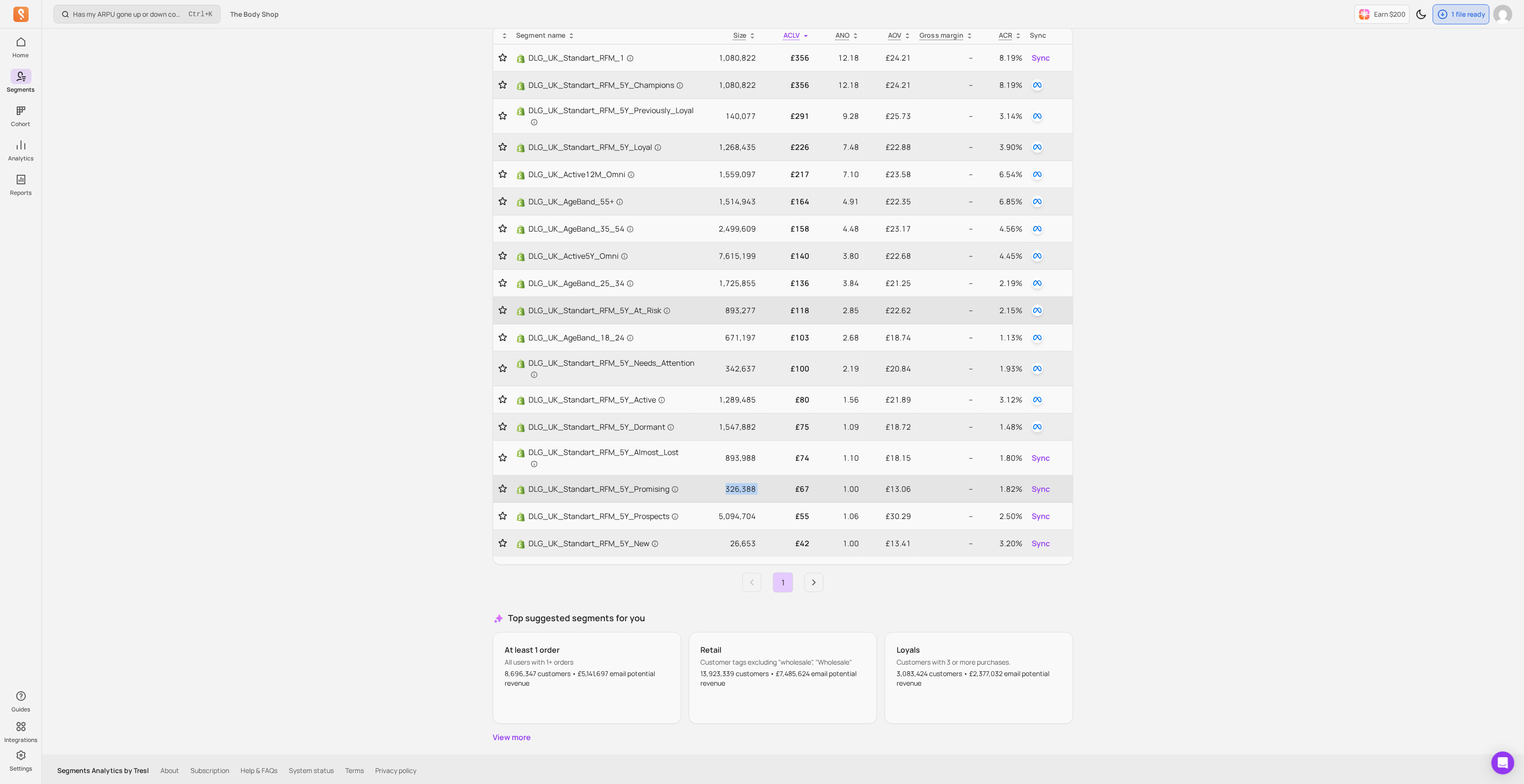
drag, startPoint x: 727, startPoint y: 488, endPoint x: 760, endPoint y: 490, distance: 33.1
click at [760, 490] on tr "DLG_UK_Standart_RFM_5Y_Promising 326,388 £67 1.00 £13.06 -- 1.82% Sync" at bounding box center [783, 488] width 580 height 27
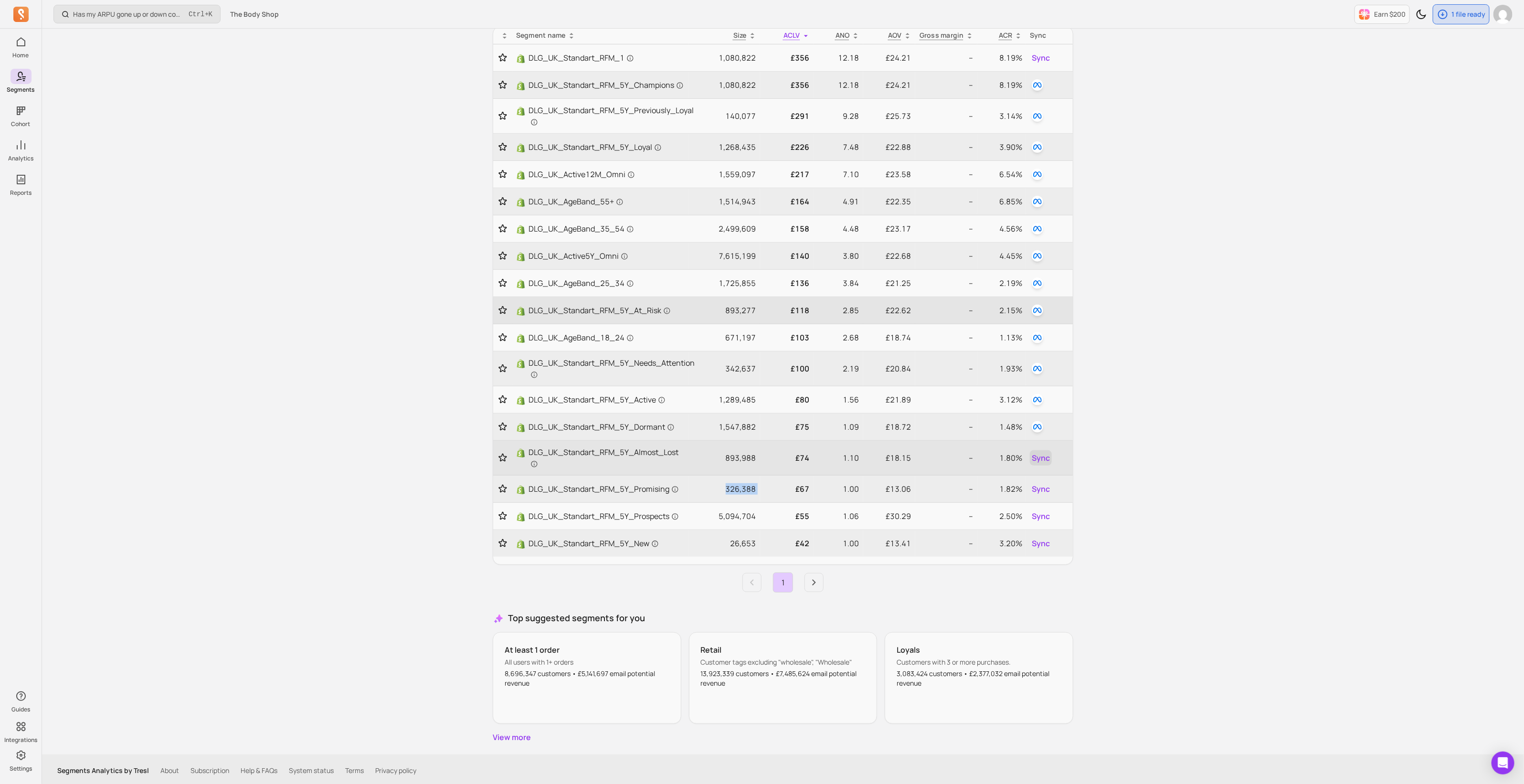
click at [1042, 458] on span "Sync" at bounding box center [1041, 458] width 18 height 12
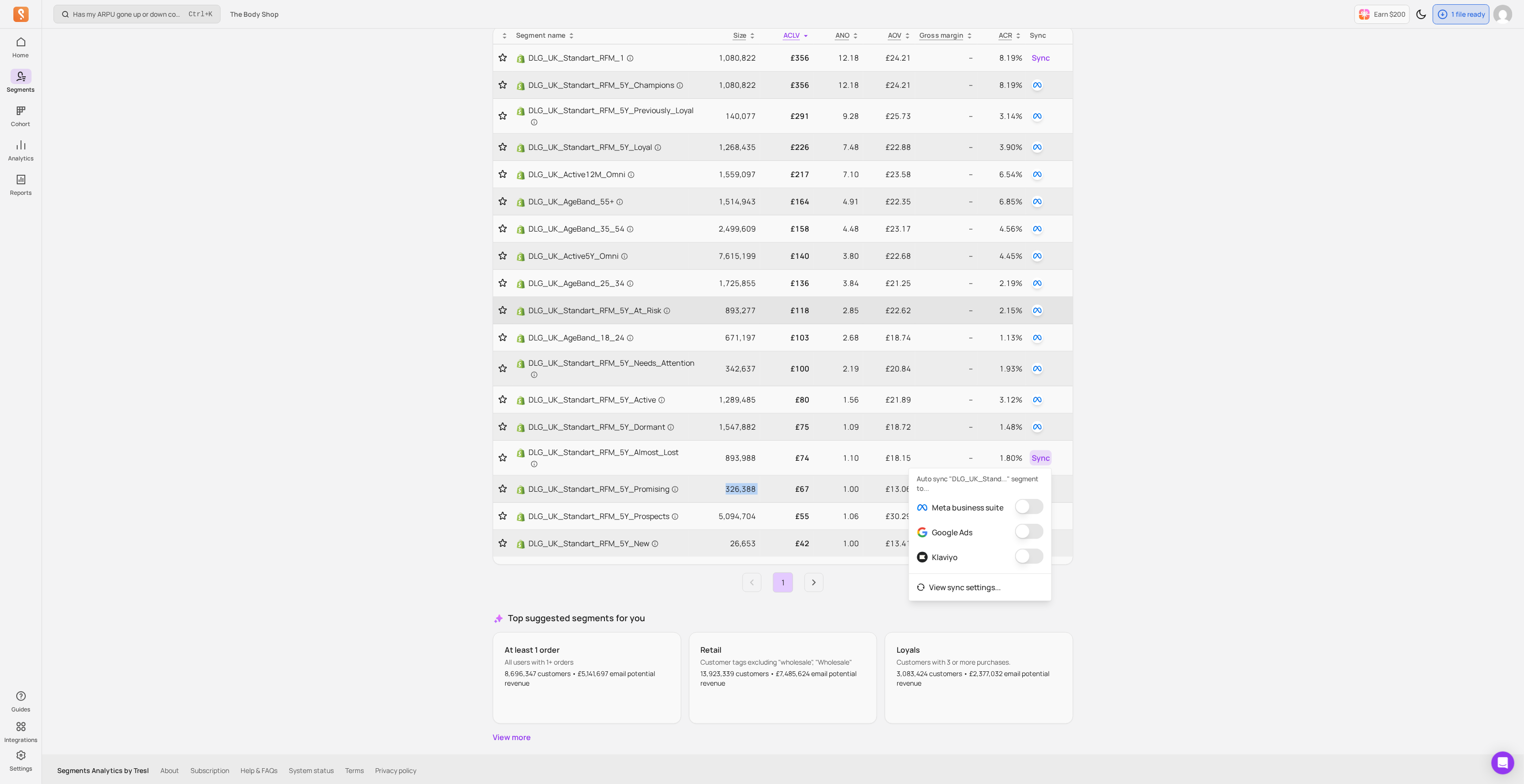
click at [1039, 504] on button "button" at bounding box center [1029, 507] width 28 height 15
click at [423, 595] on div "How many new customers did I acquire this period? Ctrl + K The Body Shop Earn $…" at bounding box center [784, 346] width 1483 height 882
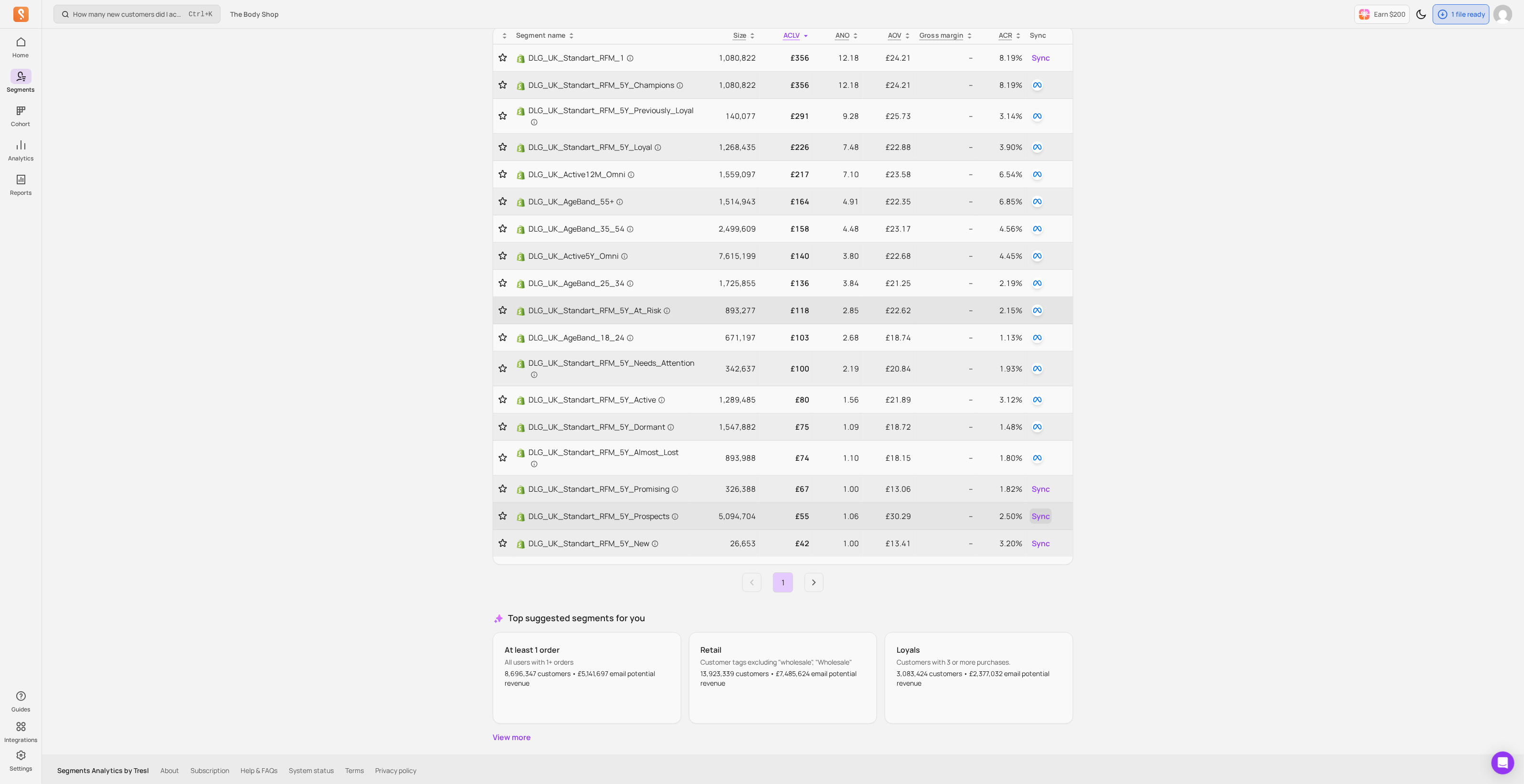
click at [1051, 513] on button "Sync" at bounding box center [1041, 516] width 22 height 15
drag, startPoint x: 759, startPoint y: 512, endPoint x: 718, endPoint y: 512, distance: 41.0
click at [718, 512] on tr "DLG_UK_Standart_RFM_5Y_Prospects 5,094,704 £55 1.06 £30.29 -- 2.50% Sync" at bounding box center [783, 516] width 580 height 27
click at [1040, 484] on span "Sync" at bounding box center [1041, 488] width 18 height 12
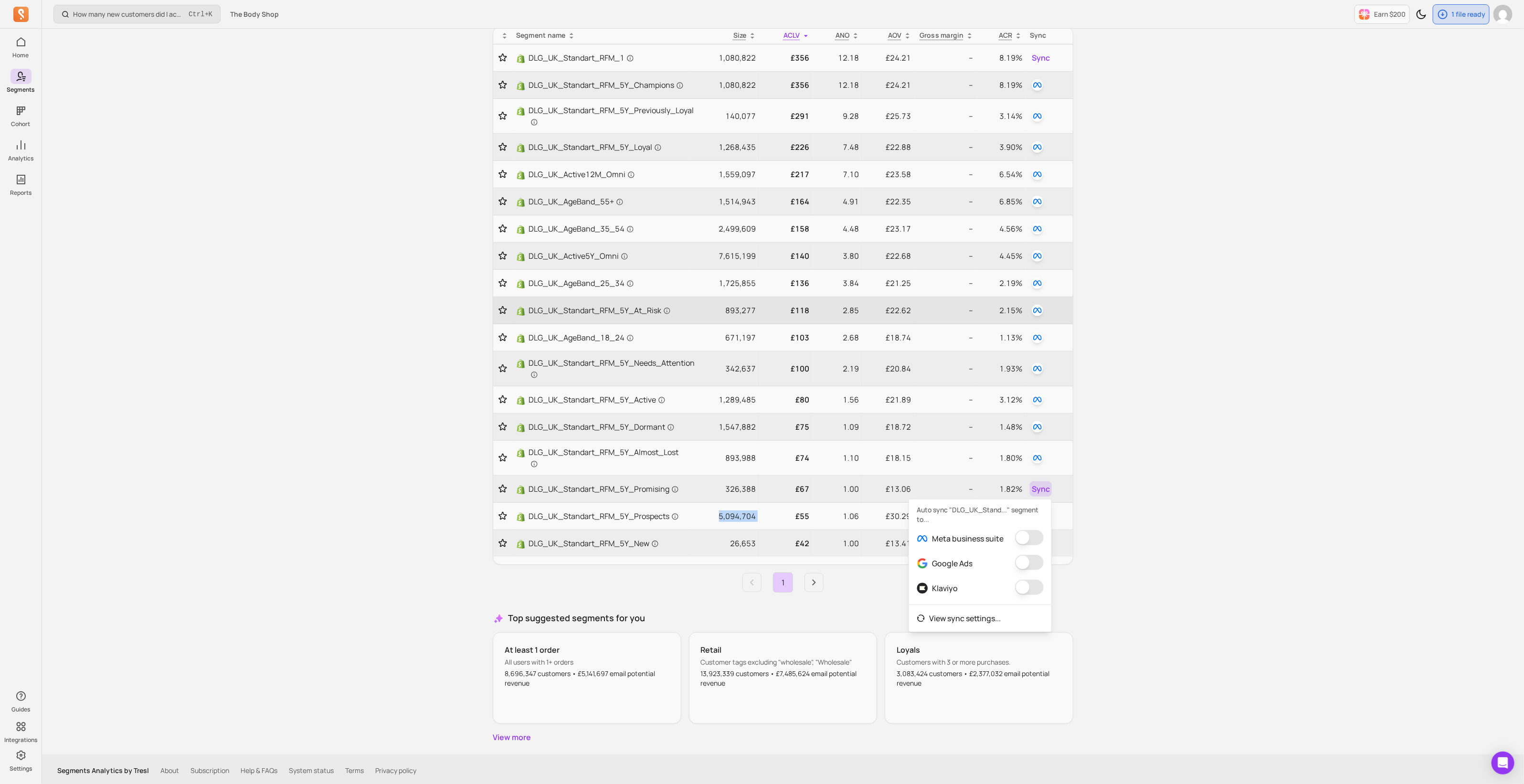
click at [1041, 535] on button "button" at bounding box center [1029, 538] width 28 height 15
click at [1206, 469] on div "Which products drive the most repeat purchases? Ctrl + K The Body Shop Earn $20…" at bounding box center [784, 346] width 1483 height 882
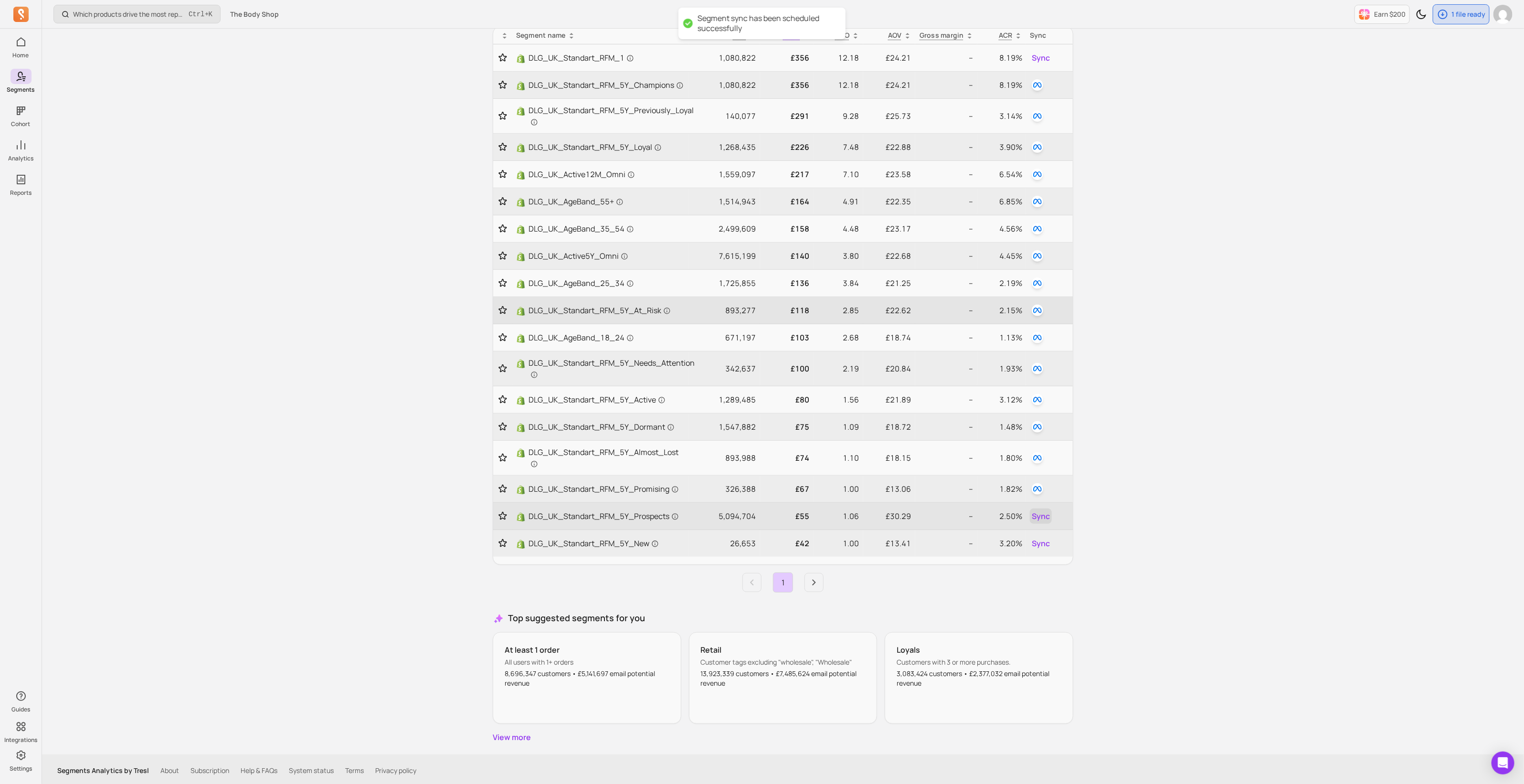
click at [1050, 512] on span "Sync" at bounding box center [1041, 516] width 18 height 12
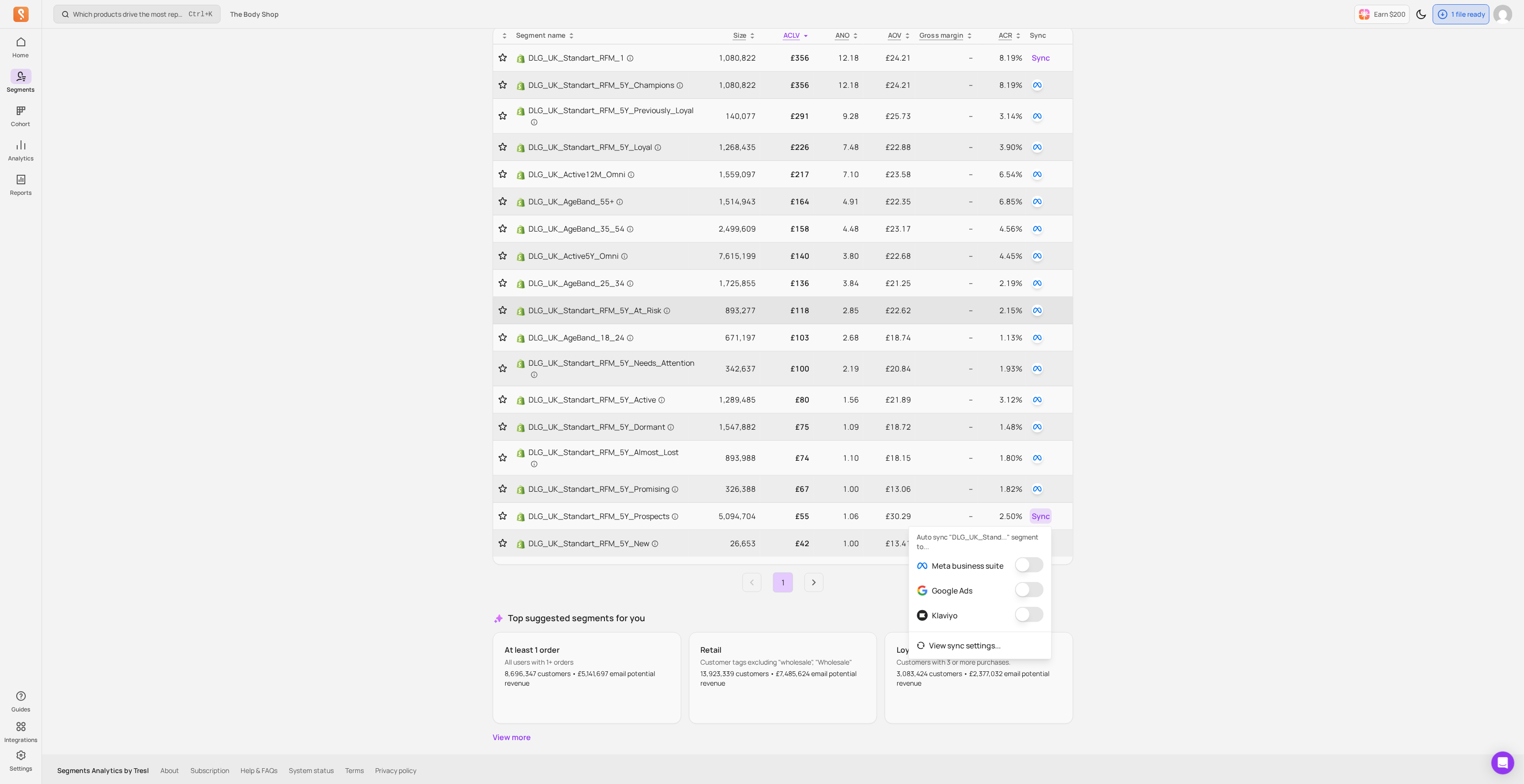
click at [1035, 564] on button "button" at bounding box center [1029, 565] width 28 height 15
drag, startPoint x: 1012, startPoint y: 564, endPoint x: 1062, endPoint y: 552, distance: 51.4
click at [1012, 564] on button "button" at bounding box center [1023, 565] width 28 height 15
click at [1322, 483] on div "How many customers made a purchase in the last 30/60/90 days? Ctrl + K The Body…" at bounding box center [784, 346] width 1483 height 882
click at [1044, 541] on span "Sync" at bounding box center [1041, 543] width 18 height 12
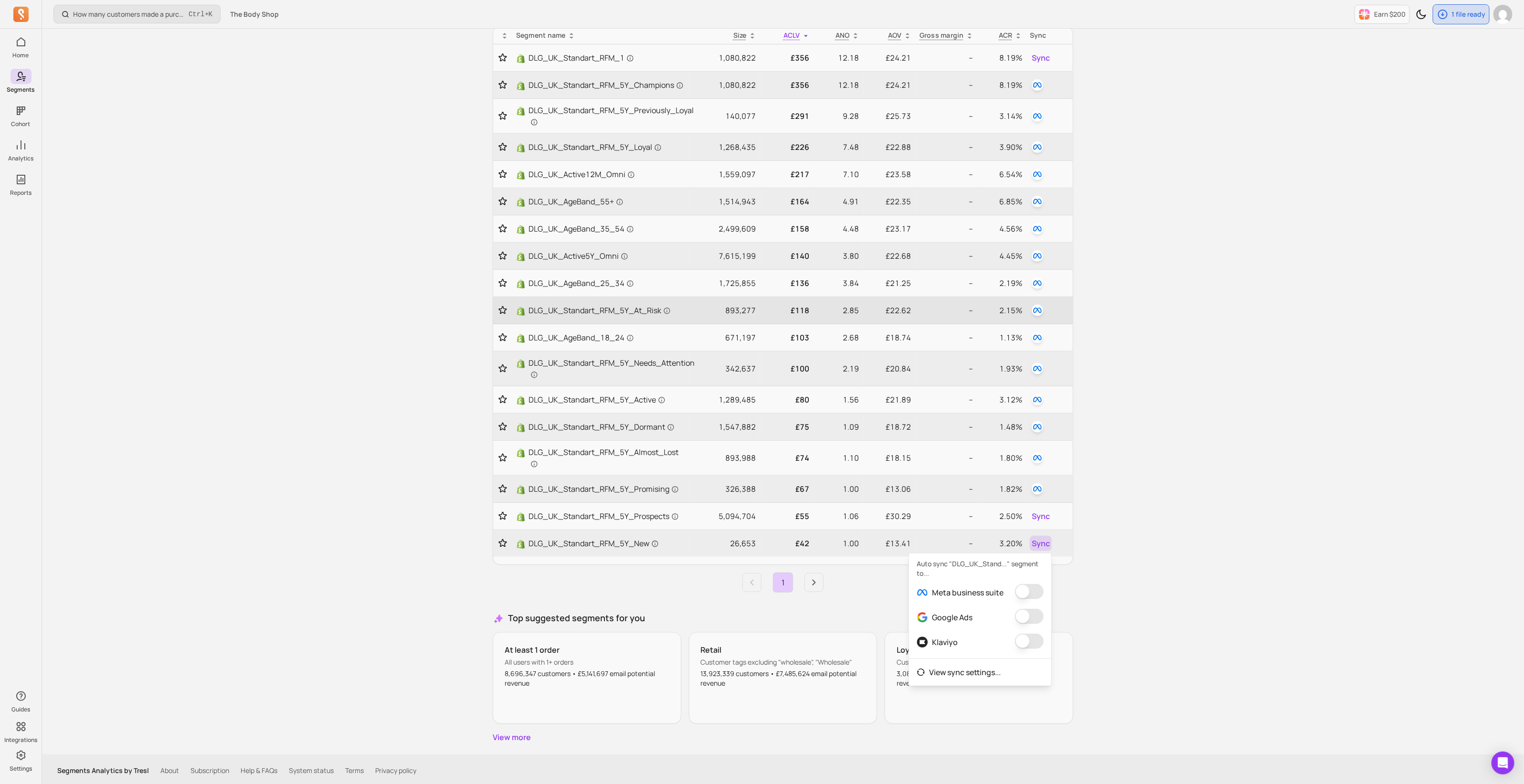
click at [1034, 590] on button "button" at bounding box center [1029, 591] width 28 height 15
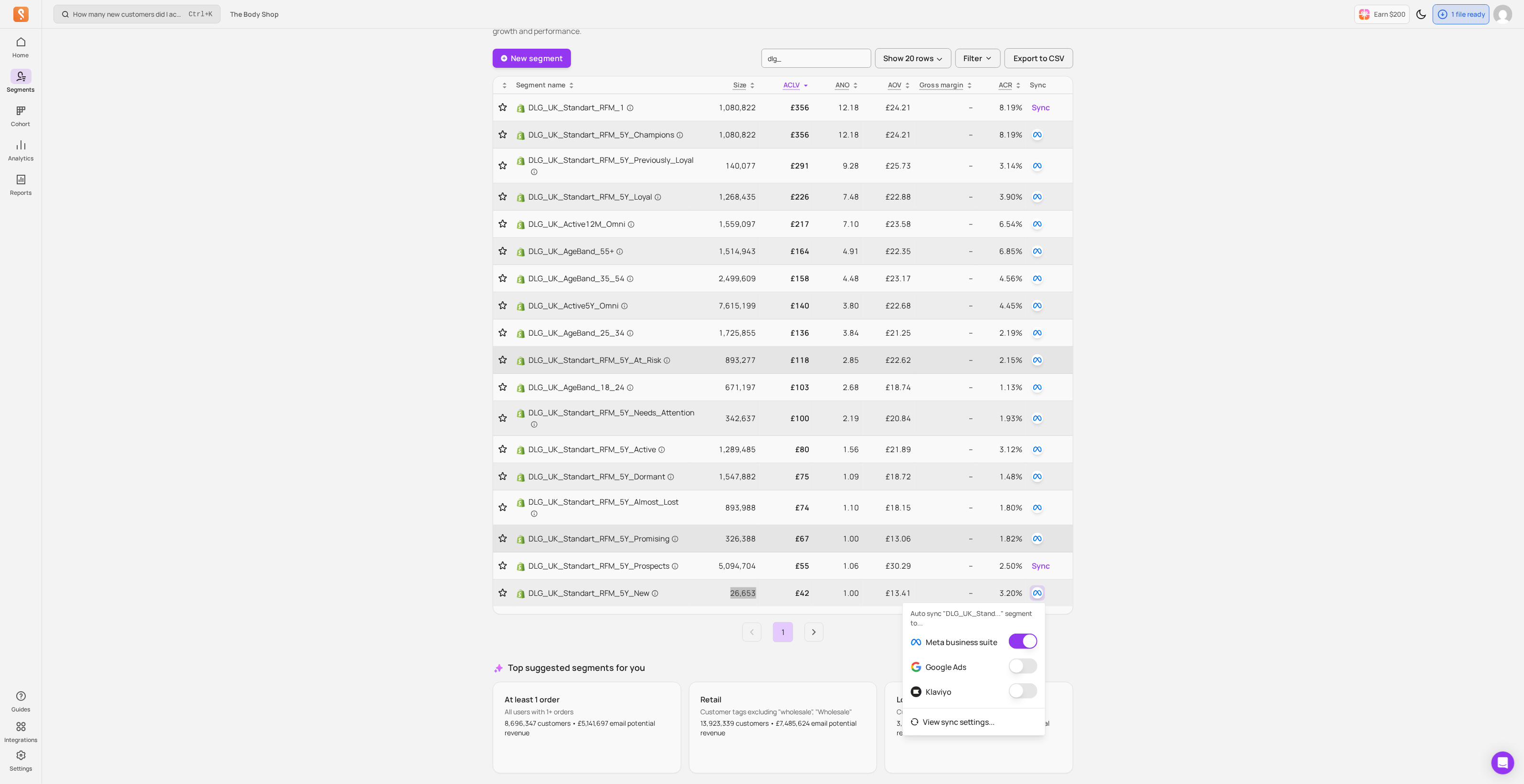
scroll to position [36, 0]
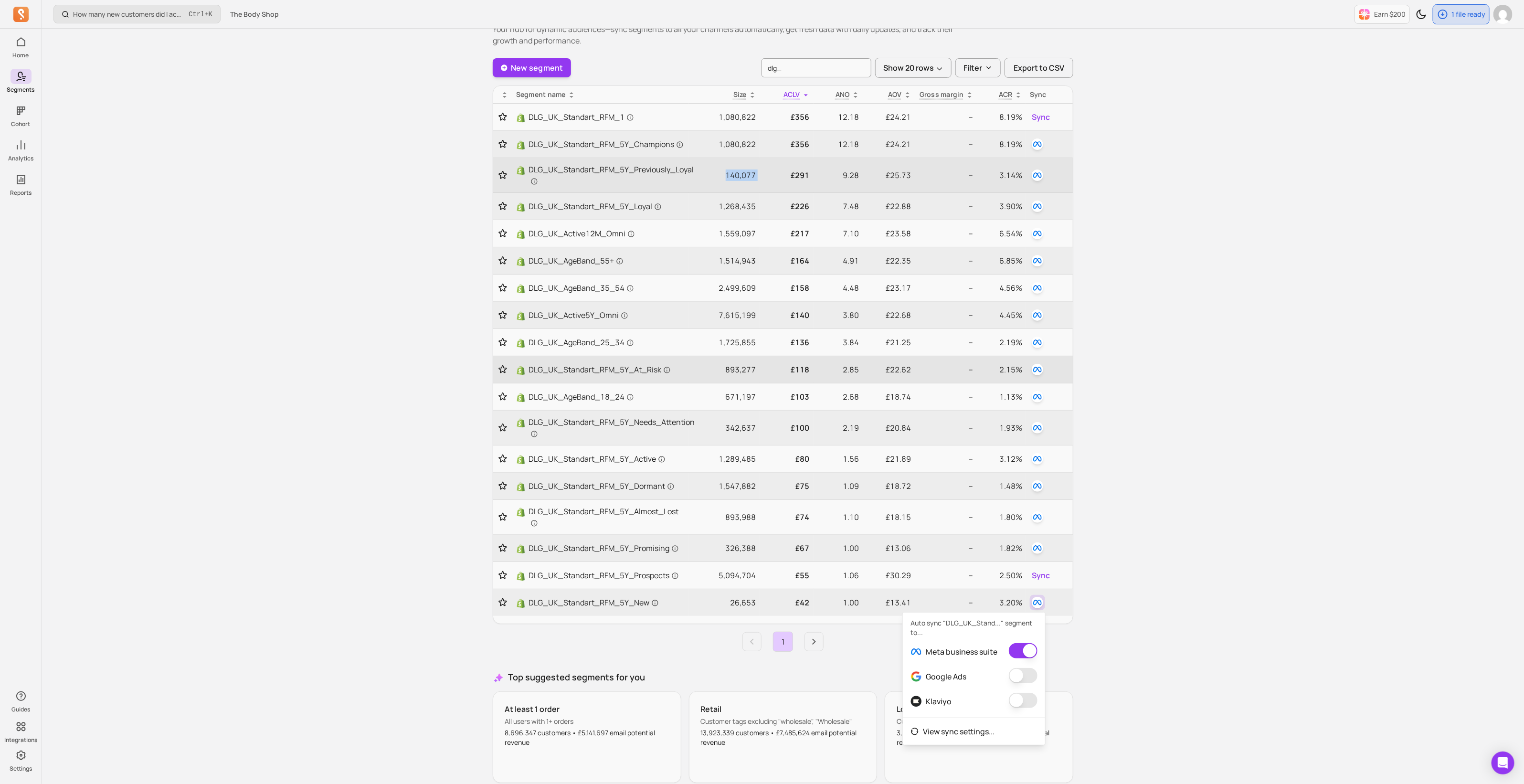
drag, startPoint x: 754, startPoint y: 174, endPoint x: 726, endPoint y: 173, distance: 28.0
click at [726, 173] on tr "DLG_UK_Standart_RFM_5Y_Previously_Loyal 140,077 £291 9.28 £25.73 -- 3.14%" at bounding box center [783, 175] width 580 height 35
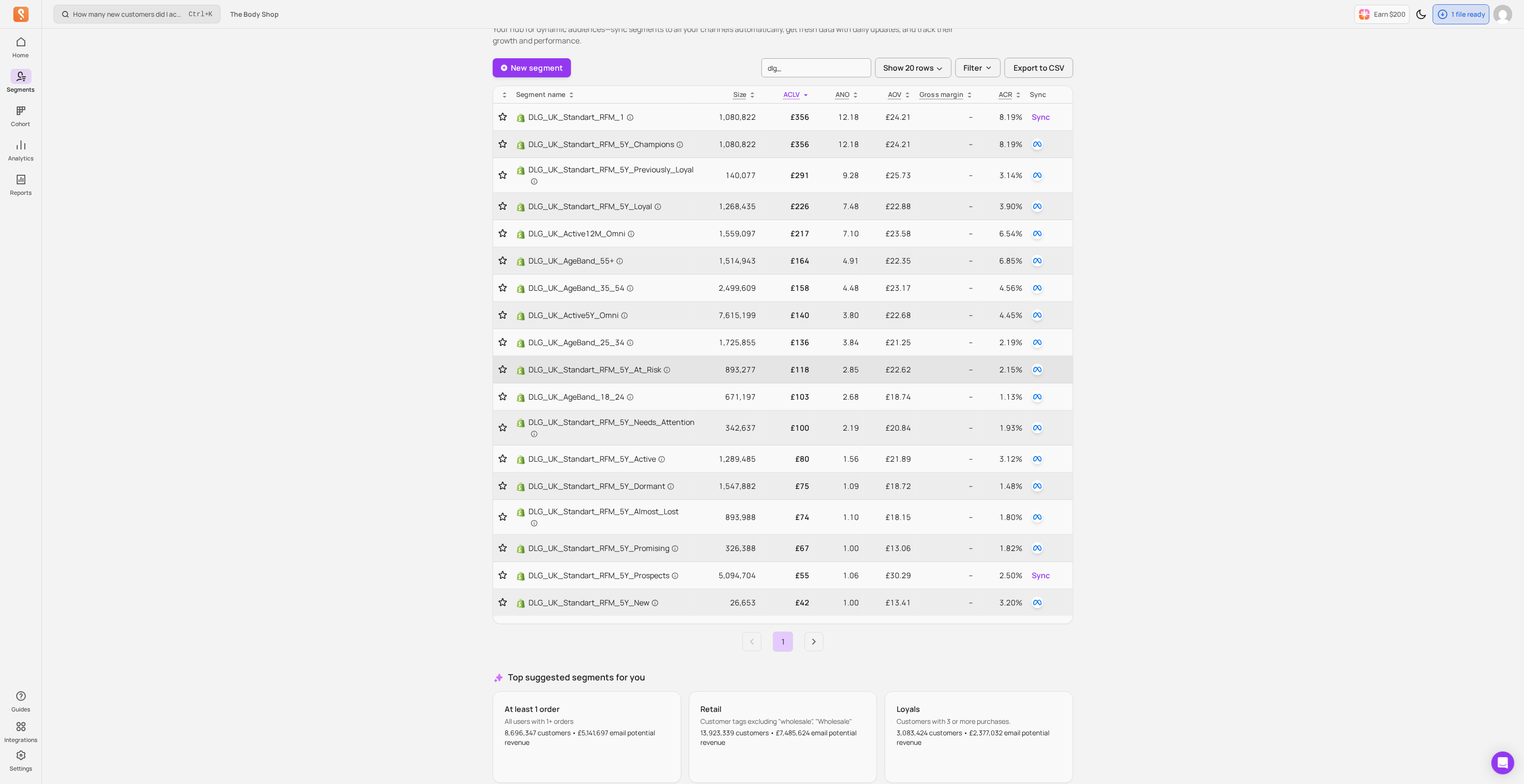
click at [1202, 621] on div "How many new customers did I acquire this period? Ctrl + K The Body Shop Earn $…" at bounding box center [784, 405] width 1483 height 882
click at [813, 643] on icon "Next page" at bounding box center [814, 641] width 12 height 12
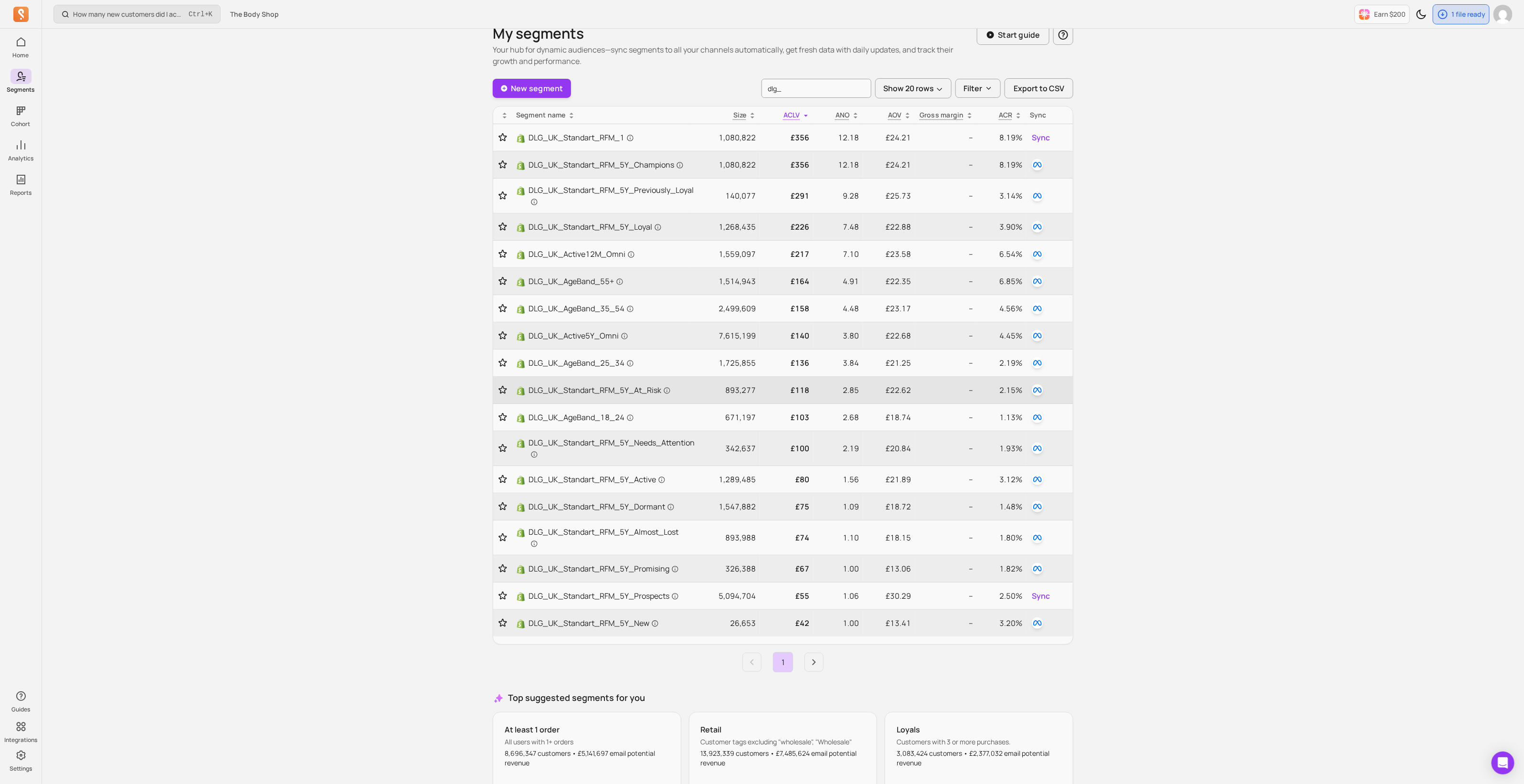
scroll to position [0, 0]
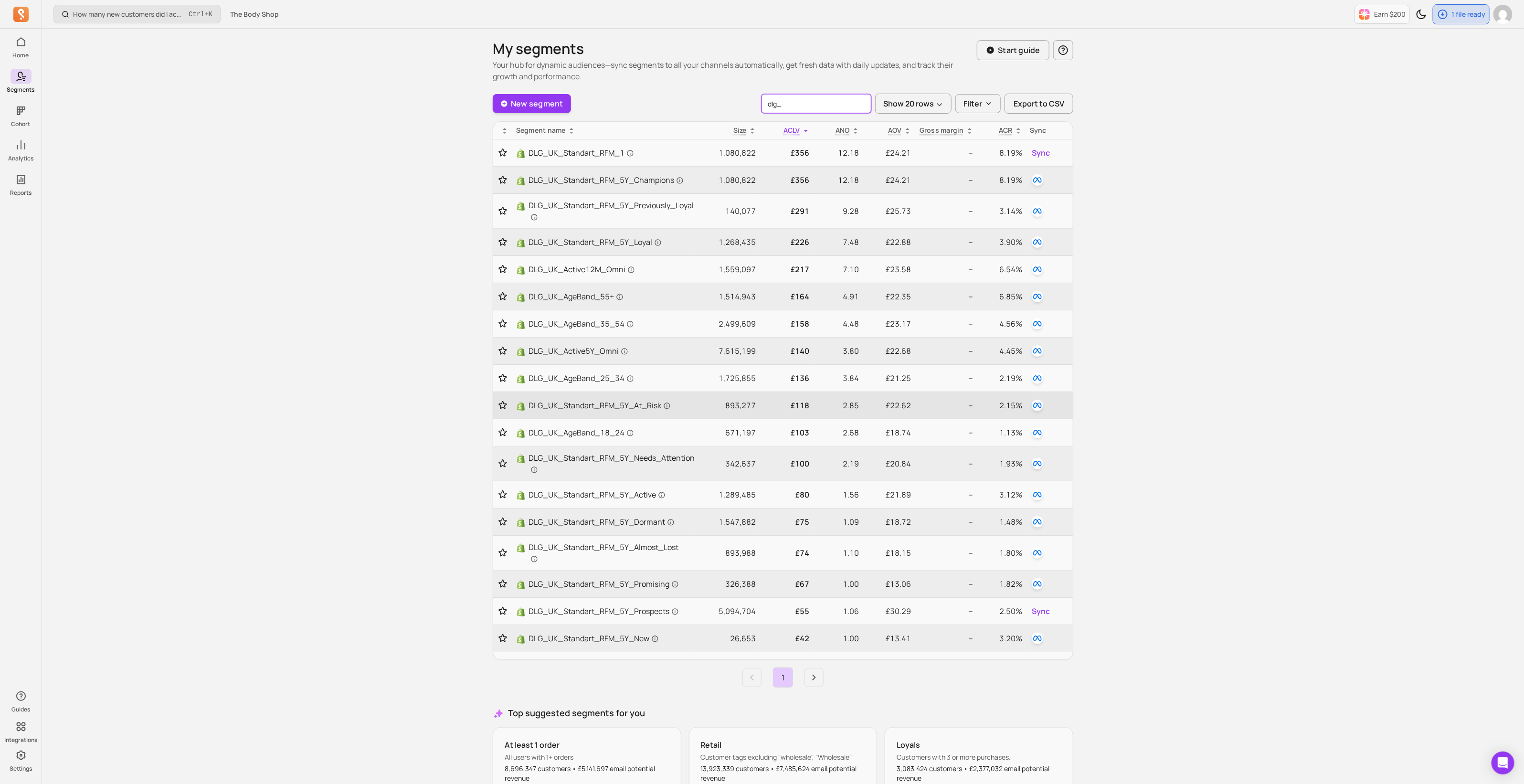
drag, startPoint x: 794, startPoint y: 107, endPoint x: 762, endPoint y: 101, distance: 32.6
click at [762, 101] on div "New segment dlg_ Show 20 rows Filter Export to CSV" at bounding box center [784, 104] width 581 height 20
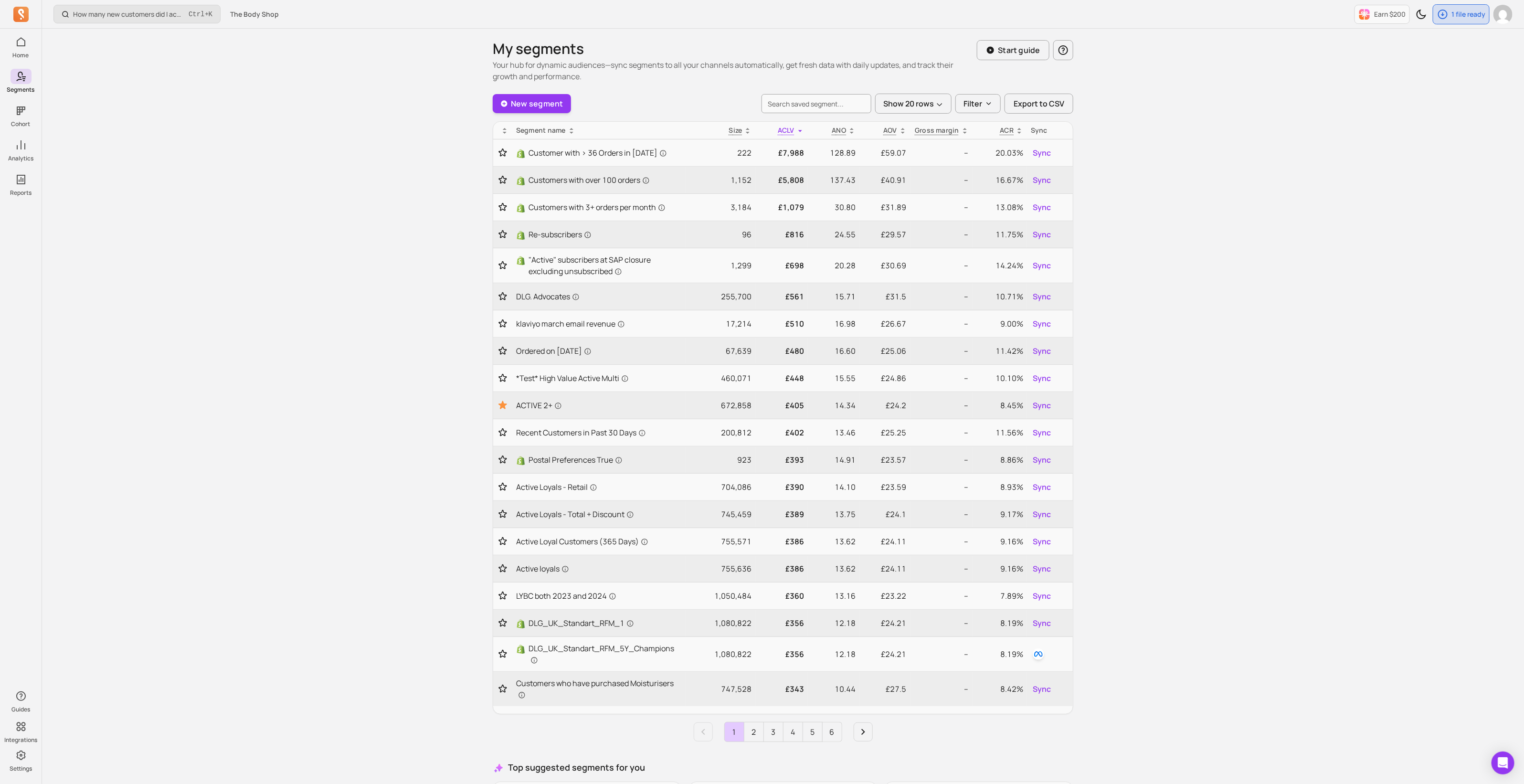
click at [1247, 266] on div "How many new customers did I acquire this period? Ctrl + K The Body Shop Earn $…" at bounding box center [784, 468] width 1483 height 936
click at [776, 104] on input "search" at bounding box center [817, 103] width 110 height 19
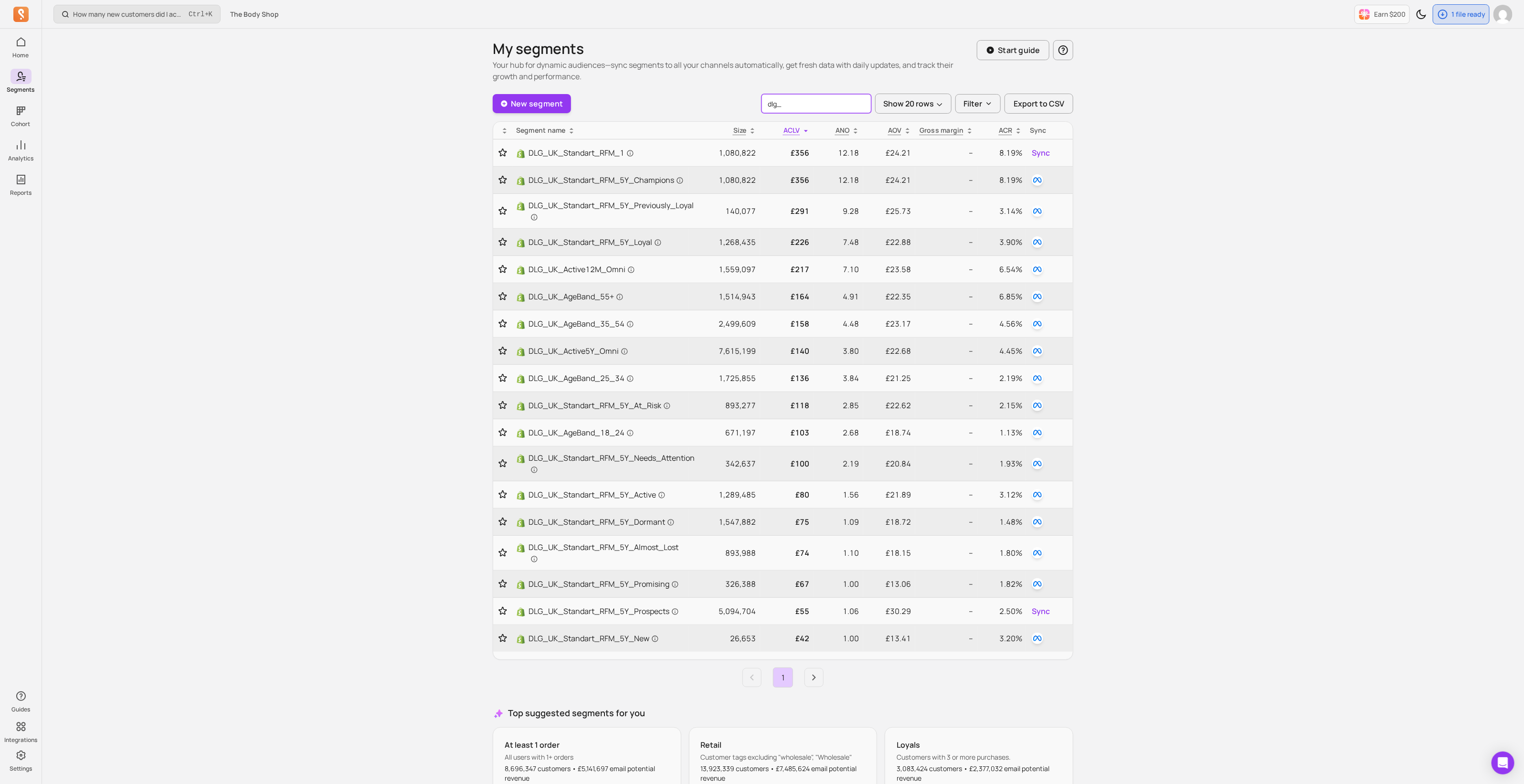
type input "dlg_"
